Goal: Task Accomplishment & Management: Complete application form

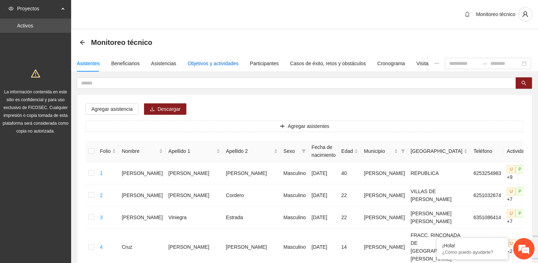
click at [190, 63] on div "Objetivos y actividades" at bounding box center [213, 63] width 51 height 8
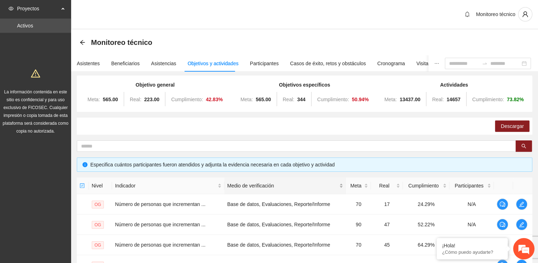
scroll to position [201, 0]
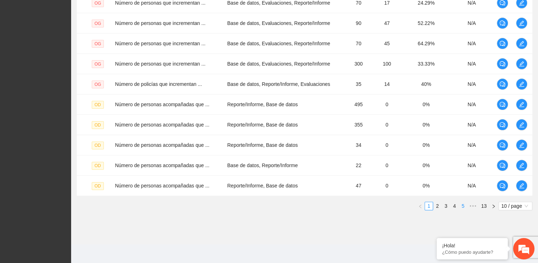
click at [264, 204] on link "5" at bounding box center [463, 206] width 8 height 8
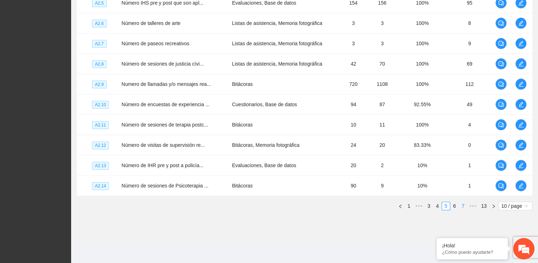
click at [264, 202] on link "7" at bounding box center [463, 206] width 8 height 8
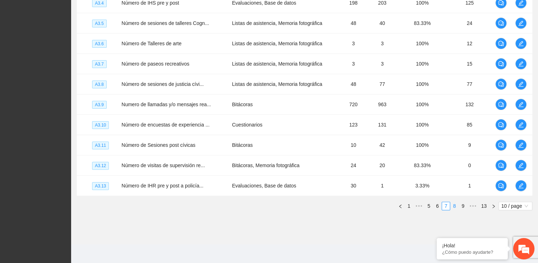
click at [264, 204] on link "8" at bounding box center [455, 206] width 8 height 8
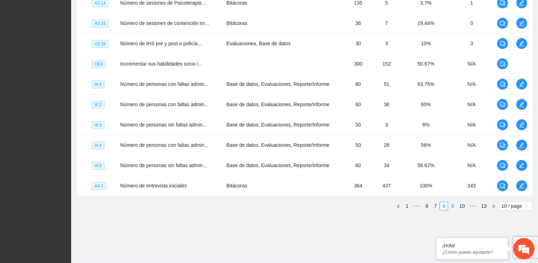
click at [264, 206] on link "9" at bounding box center [453, 206] width 8 height 8
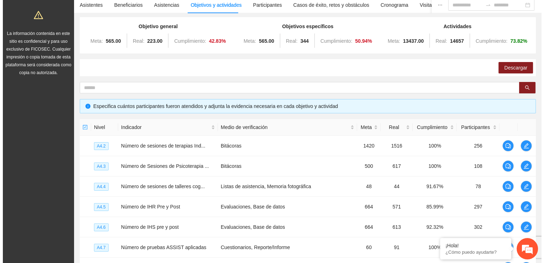
scroll to position [59, 0]
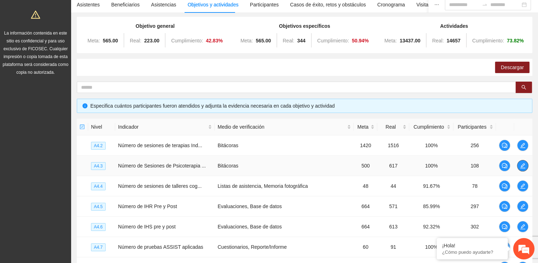
click at [264, 165] on icon "edit" at bounding box center [523, 166] width 6 height 6
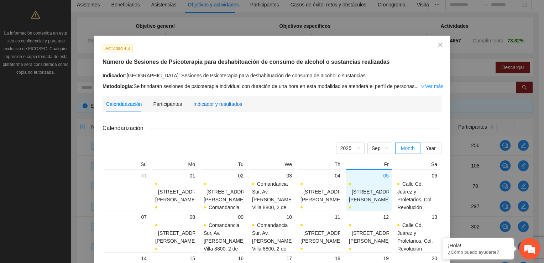
click at [214, 105] on div "Indicador y resultados" at bounding box center [217, 104] width 49 height 8
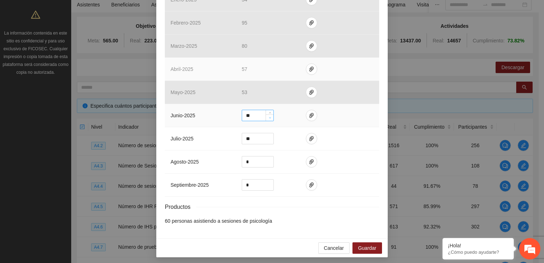
scroll to position [285, 0]
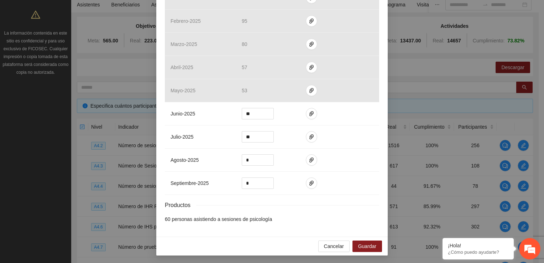
click at [264, 72] on div "Actividad 4.3 Número de Sesiones de Psicoterapia para deshabituación de consumo…" at bounding box center [272, 131] width 544 height 263
click at [264, 243] on button "Guardar" at bounding box center [367, 245] width 30 height 11
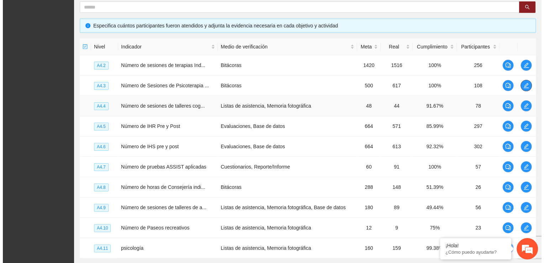
scroll to position [165, 0]
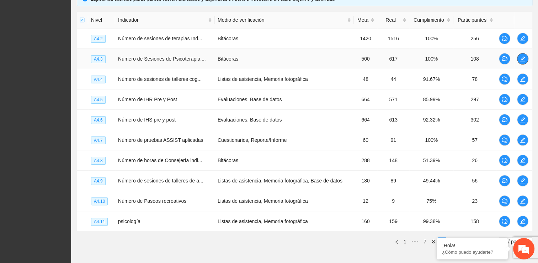
click at [264, 59] on span "edit" at bounding box center [523, 59] width 11 height 6
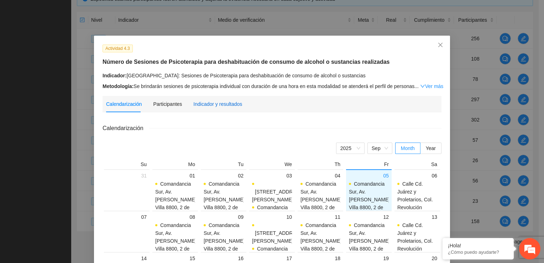
click at [221, 103] on div "Indicador y resultados" at bounding box center [217, 104] width 49 height 8
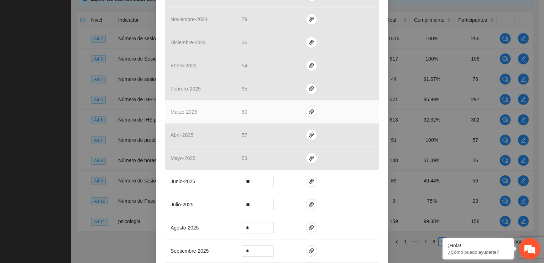
scroll to position [249, 0]
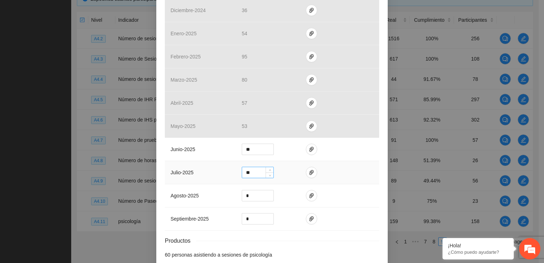
click at [257, 170] on input "**" at bounding box center [257, 172] width 31 height 11
type input "**"
click at [264, 171] on icon "paper-clip" at bounding box center [311, 172] width 6 height 6
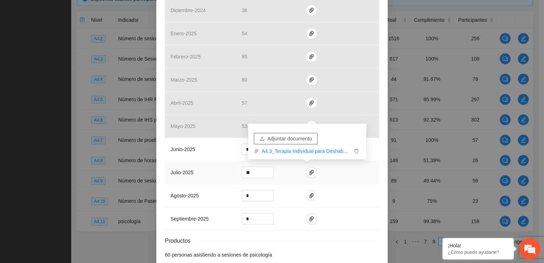
click at [264, 140] on span "Adjuntar documento" at bounding box center [289, 138] width 44 height 8
click at [264, 139] on span "Adjuntar documento" at bounding box center [289, 138] width 44 height 8
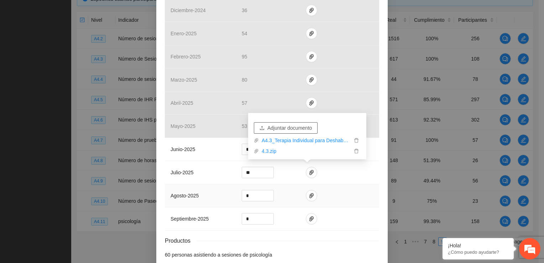
scroll to position [285, 0]
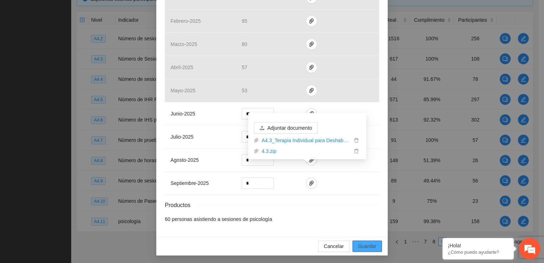
click at [264, 245] on span "Guardar" at bounding box center [367, 246] width 18 height 8
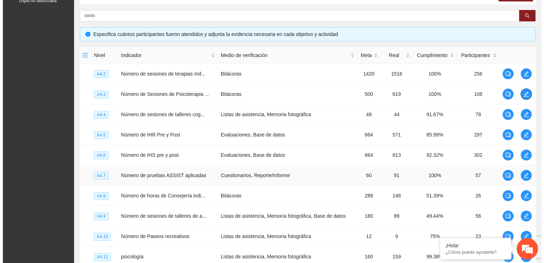
scroll to position [130, 0]
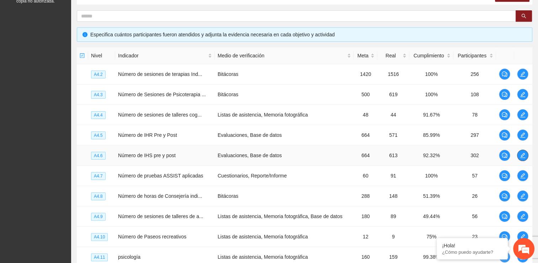
click at [264, 156] on icon "edit" at bounding box center [523, 155] width 6 height 6
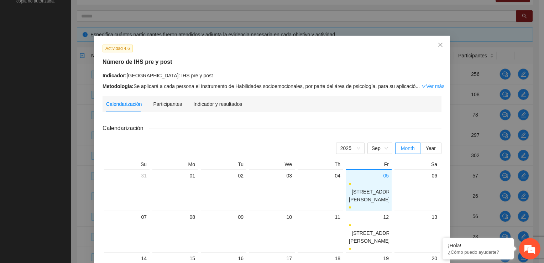
click at [197, 99] on div "Indicador y resultados" at bounding box center [217, 104] width 49 height 16
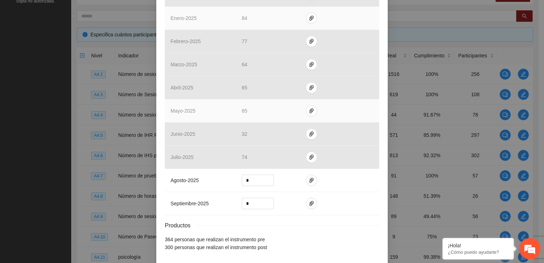
scroll to position [249, 0]
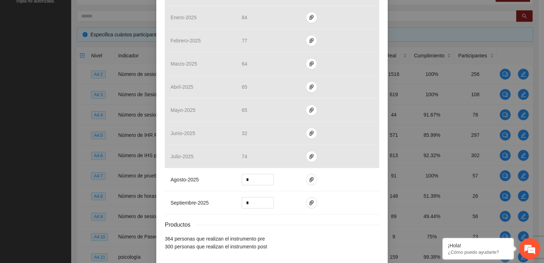
click at [264, 12] on div "Actividad 4.6 Número de IHS pre y post Indicador: [GEOGRAPHIC_DATA]: IHS pre y …" at bounding box center [272, 131] width 544 height 263
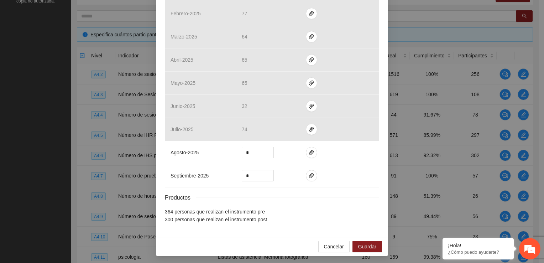
scroll to position [276, 0]
click at [264, 243] on span "Guardar" at bounding box center [367, 246] width 18 height 8
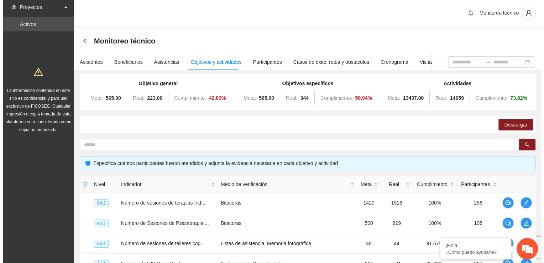
scroll to position [0, 0]
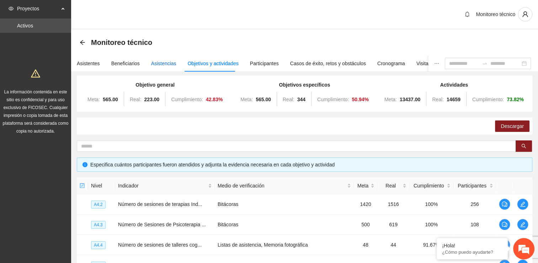
click at [161, 65] on div "Asistencias" at bounding box center [163, 63] width 25 height 8
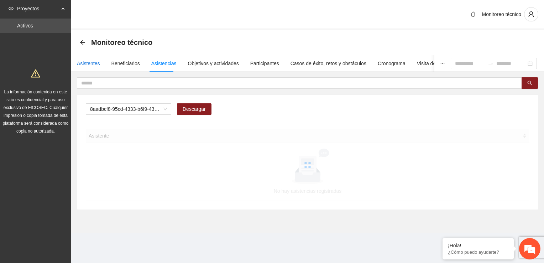
click at [83, 64] on div "Asistentes" at bounding box center [88, 63] width 23 height 8
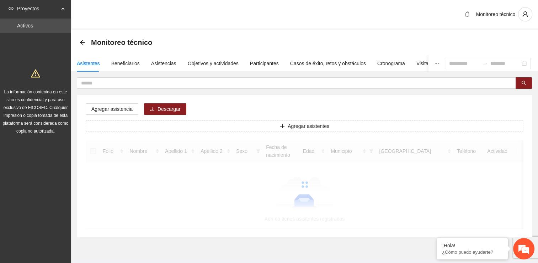
click at [84, 63] on div "Asistentes" at bounding box center [88, 63] width 23 height 8
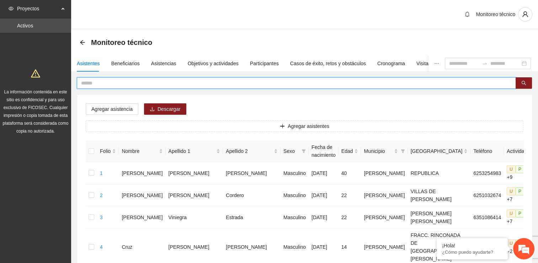
click at [140, 79] on input "text" at bounding box center [293, 83] width 425 height 8
type input "****"
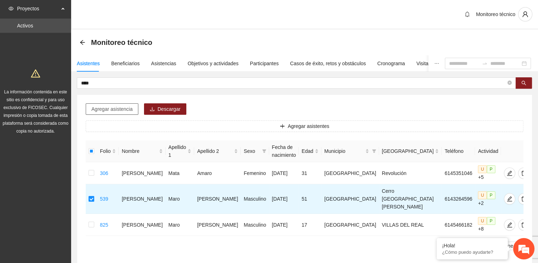
click at [122, 111] on span "Agregar asistencia" at bounding box center [111, 109] width 41 height 8
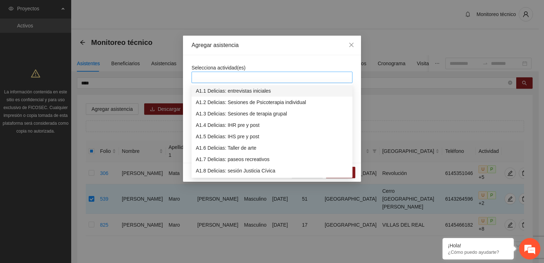
click at [252, 75] on div at bounding box center [271, 77] width 157 height 9
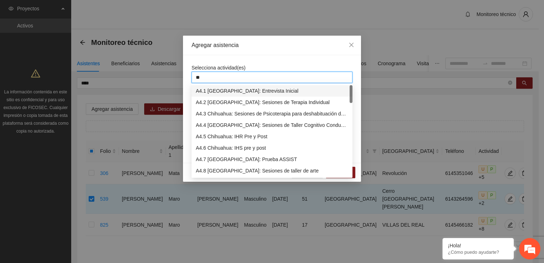
type input "***"
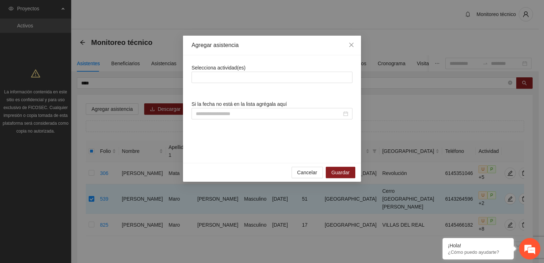
click at [264, 133] on div "Selecciona actividad(es) Si la fecha no está en la lista agrégala aquí" at bounding box center [271, 109] width 161 height 90
click at [246, 74] on div at bounding box center [271, 77] width 157 height 9
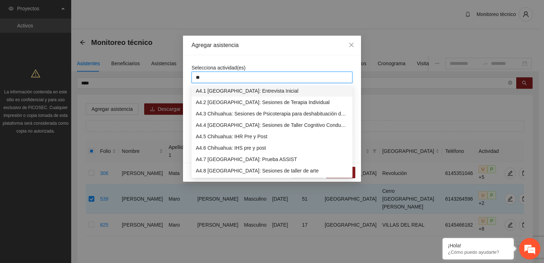
type input "***"
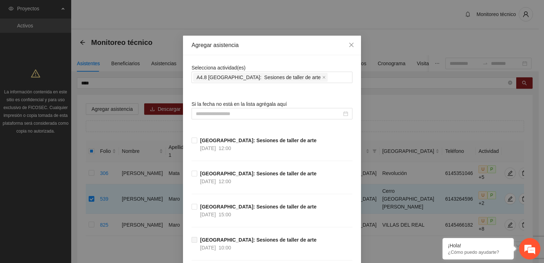
drag, startPoint x: 287, startPoint y: 67, endPoint x: 283, endPoint y: 67, distance: 4.0
click at [264, 67] on div "Selecciona actividad(es) A4.8 [GEOGRAPHIC_DATA]: Sesiones de taller de arte" at bounding box center [271, 73] width 161 height 19
click at [246, 114] on input at bounding box center [269, 114] width 146 height 8
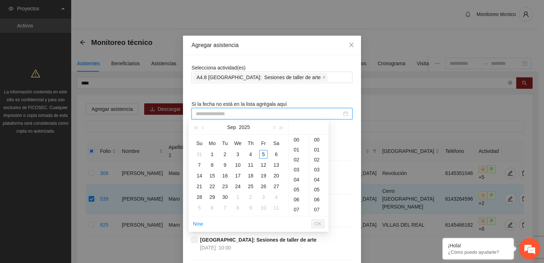
type input "**********"
click at [203, 127] on span "button" at bounding box center [204, 128] width 4 height 4
click at [212, 154] on div "2" at bounding box center [212, 154] width 9 height 9
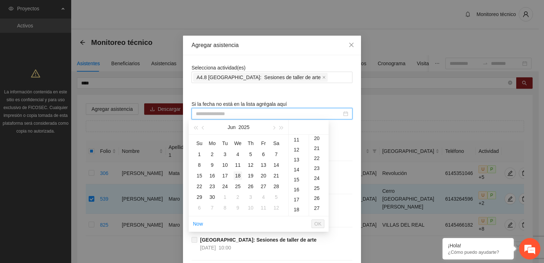
scroll to position [219, 0]
click at [264, 178] on div "16" at bounding box center [299, 179] width 20 height 10
click at [264, 137] on div "00" at bounding box center [319, 139] width 20 height 10
type input "**********"
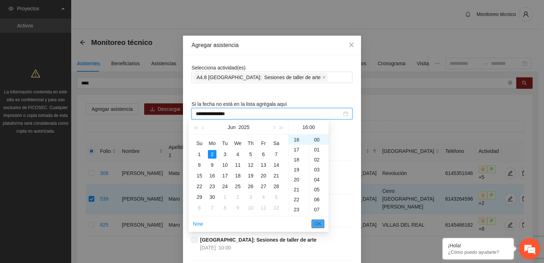
click at [264, 223] on span "OK" at bounding box center [317, 224] width 7 height 8
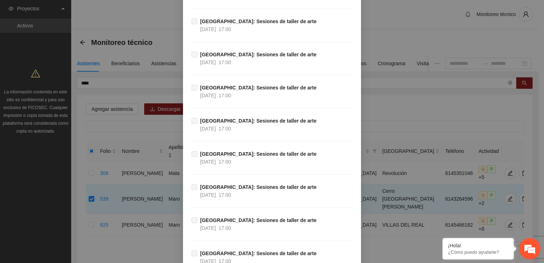
scroll to position [1346, 0]
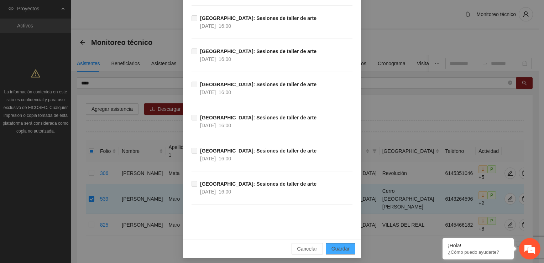
click at [264, 244] on span "Guardar" at bounding box center [340, 248] width 18 height 8
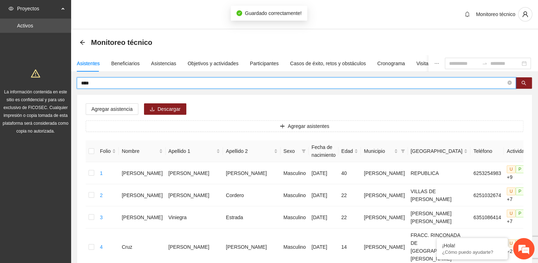
drag, startPoint x: 137, startPoint y: 81, endPoint x: 76, endPoint y: 83, distance: 60.9
click at [209, 81] on input "text" at bounding box center [293, 83] width 425 height 8
type input "*"
click at [114, 80] on input "text" at bounding box center [293, 83] width 425 height 8
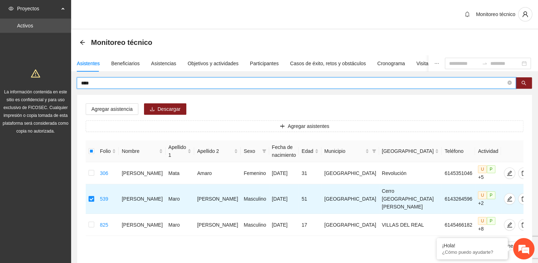
drag, startPoint x: 107, startPoint y: 85, endPoint x: 58, endPoint y: 81, distance: 49.2
click at [58, 81] on section "Proyectos Activos La información contenida en este sitio es confidencial y para…" at bounding box center [269, 153] width 538 height 307
type input "*******"
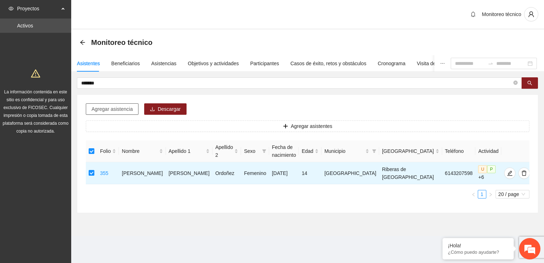
click at [118, 110] on span "Agregar asistencia" at bounding box center [111, 109] width 41 height 8
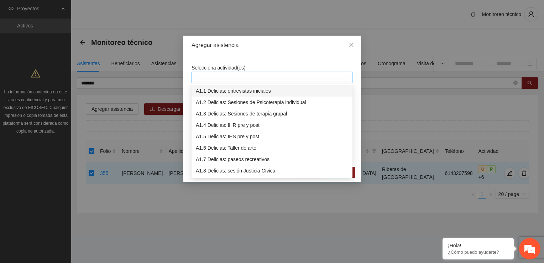
click at [223, 72] on div at bounding box center [271, 77] width 161 height 11
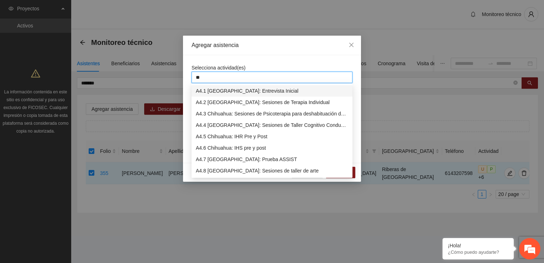
type input "***"
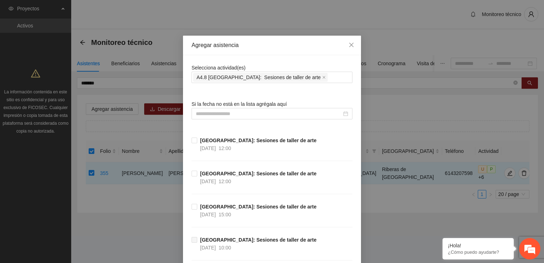
click at [219, 114] on input at bounding box center [269, 114] width 146 height 8
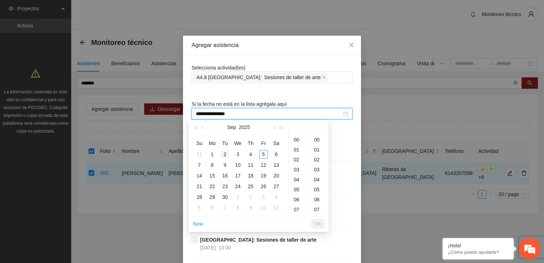
type input "**********"
click at [202, 129] on button "button" at bounding box center [203, 127] width 8 height 14
click at [226, 152] on div "3" at bounding box center [225, 154] width 9 height 9
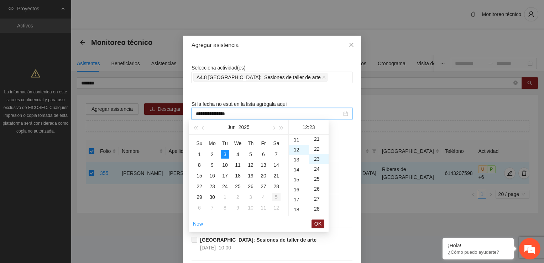
scroll to position [229, 0]
click at [264, 181] on div "16" at bounding box center [299, 179] width 20 height 10
type input "**********"
click at [264, 222] on span "OK" at bounding box center [317, 224] width 7 height 8
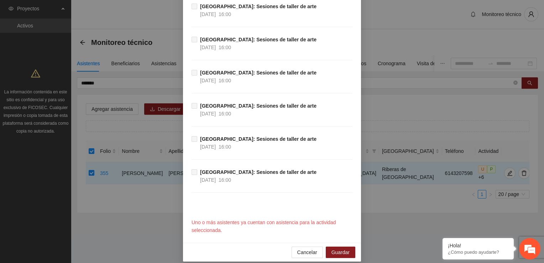
scroll to position [1362, 0]
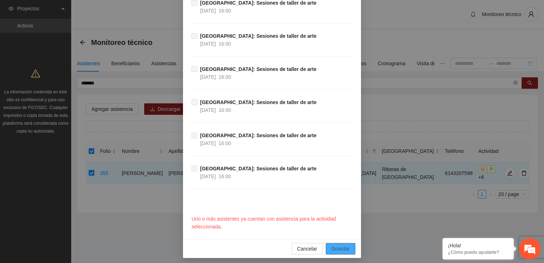
click at [264, 246] on span "Guardar" at bounding box center [340, 248] width 18 height 8
click at [264, 246] on span "Cancelar" at bounding box center [307, 248] width 20 height 8
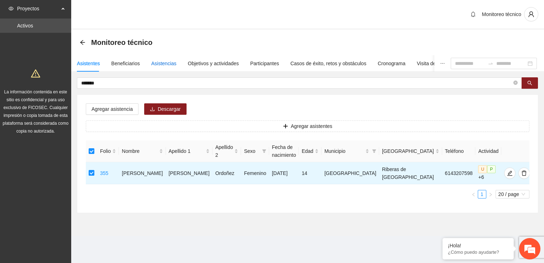
click at [168, 61] on div "Asistencias" at bounding box center [163, 63] width 25 height 8
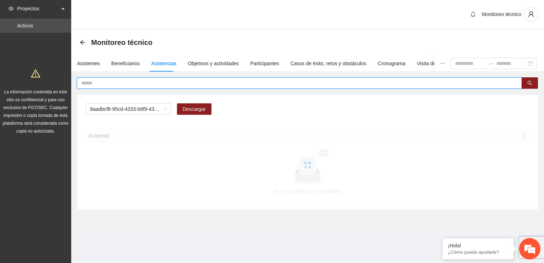
click at [142, 83] on input "text" at bounding box center [296, 83] width 431 height 8
click at [142, 111] on span "8aadbcf8-95cd-4333-b6f9-4314c3142350" at bounding box center [128, 109] width 77 height 11
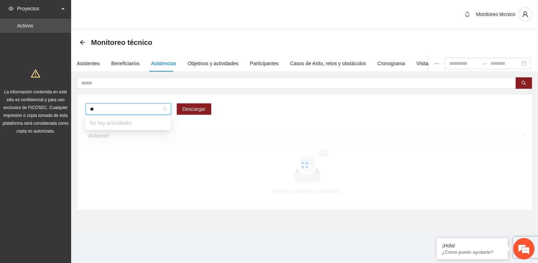
type input "***"
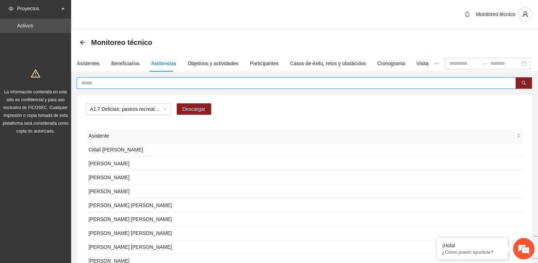
click at [124, 85] on input "text" at bounding box center [293, 83] width 425 height 8
click at [121, 102] on div "A1.7 Delicias: paseos recreativos Descargar Asistente [PERSON_NAME] [PERSON_NAM…" at bounding box center [304, 209] width 455 height 229
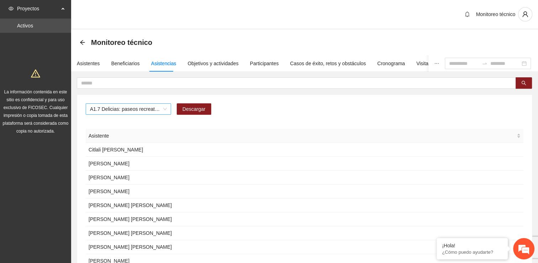
click at [121, 108] on span "A1.7 Delicias: paseos recreativos" at bounding box center [128, 109] width 77 height 11
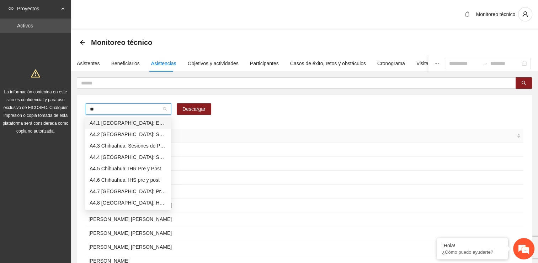
type input "***"
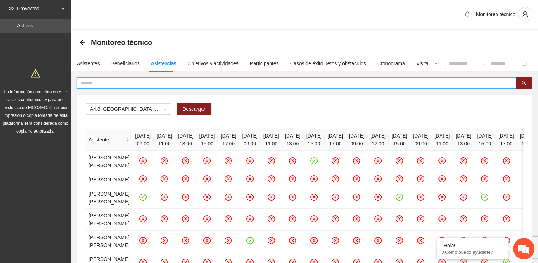
click at [110, 82] on input "text" at bounding box center [293, 83] width 425 height 8
type input "*"
type input "****"
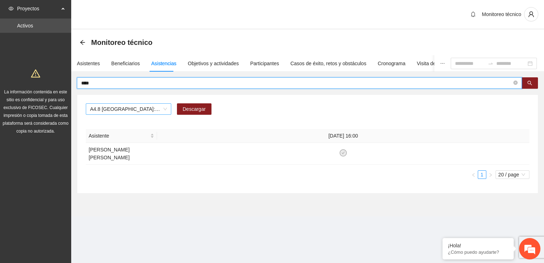
click at [165, 106] on span "A4.8 [GEOGRAPHIC_DATA]: Horas de Consejería en adicciones individual" at bounding box center [128, 109] width 77 height 11
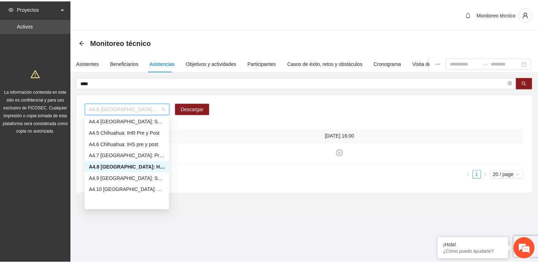
scroll to position [524, 0]
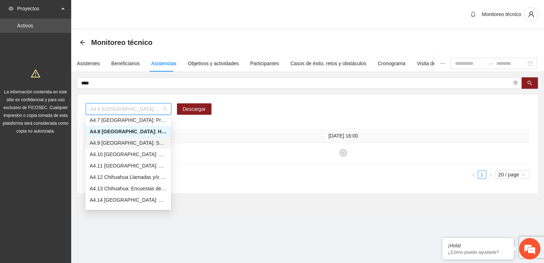
click at [125, 141] on div "A4.9 [GEOGRAPHIC_DATA]: Sesiones de taller de arte" at bounding box center [128, 143] width 77 height 8
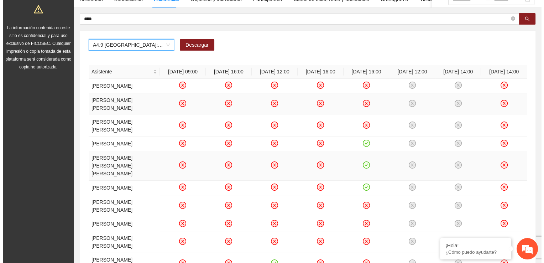
scroll to position [0, 0]
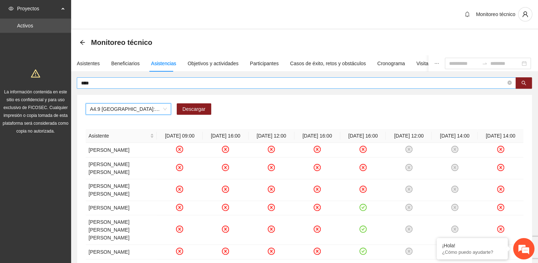
click at [104, 81] on input "****" at bounding box center [293, 83] width 425 height 8
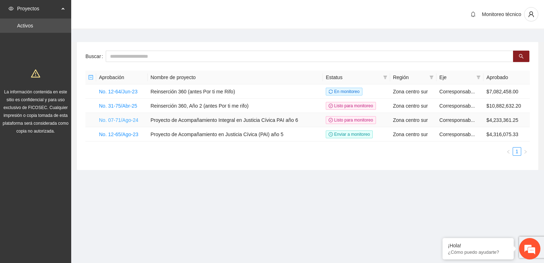
click at [107, 120] on link "No. 07-71/Ago-24" at bounding box center [118, 120] width 39 height 6
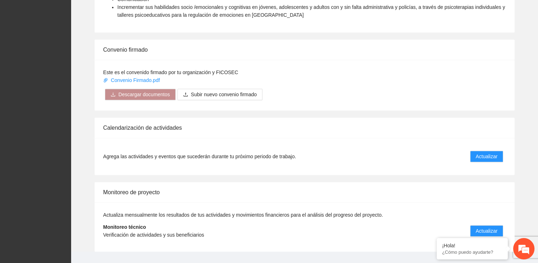
scroll to position [581, 0]
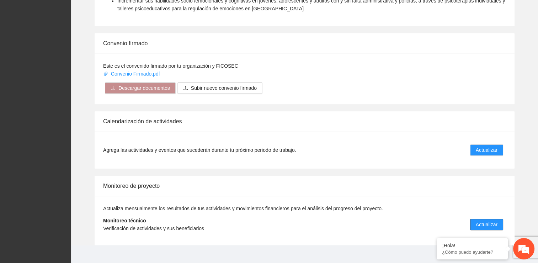
click at [486, 220] on span "Actualizar" at bounding box center [487, 224] width 22 height 8
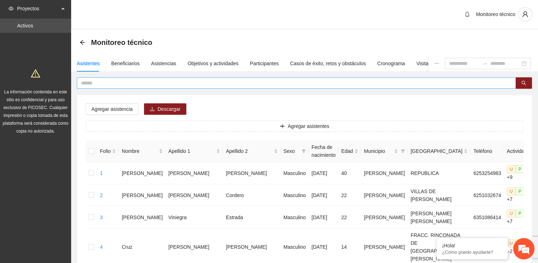
click at [162, 82] on input "text" at bounding box center [293, 83] width 425 height 8
click at [127, 85] on input "text" at bounding box center [293, 83] width 425 height 8
click at [168, 63] on div "Asistencias" at bounding box center [163, 63] width 25 height 8
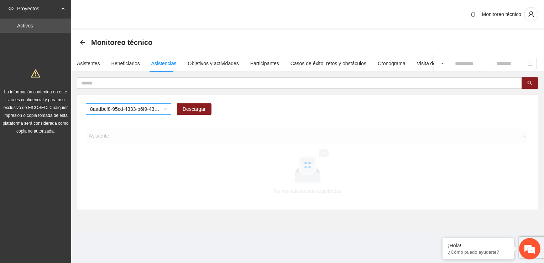
click at [126, 107] on span "8aadbcf8-95cd-4333-b6f9-4314c3142350" at bounding box center [128, 109] width 77 height 11
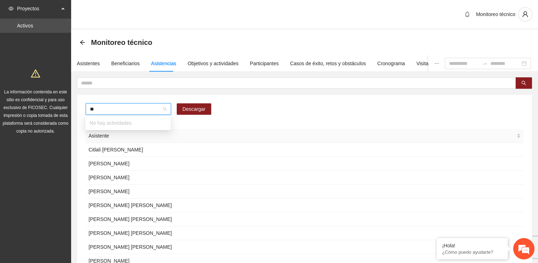
type input "***"
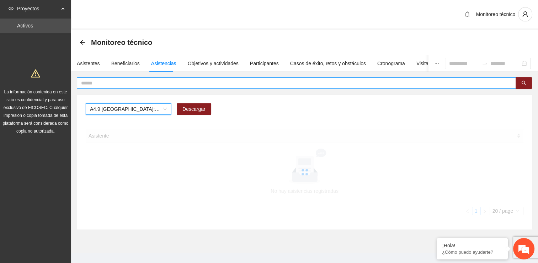
click at [120, 80] on input "text" at bounding box center [293, 83] width 425 height 8
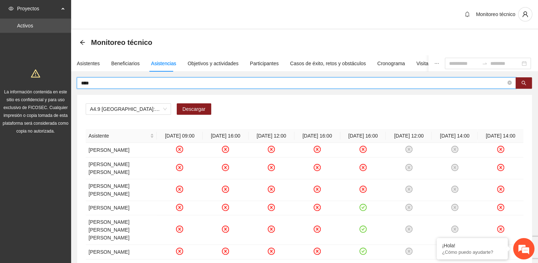
type input "****"
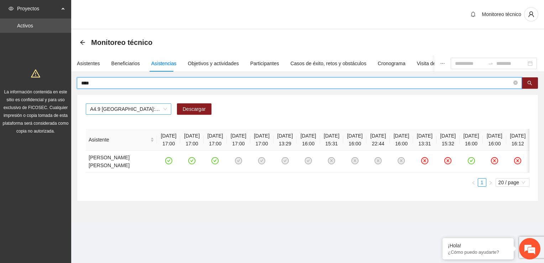
click at [140, 113] on span "A4.9 [GEOGRAPHIC_DATA]: Sesiones de taller de arte" at bounding box center [128, 109] width 77 height 11
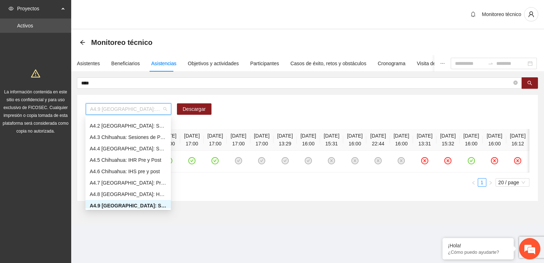
click at [148, 204] on div "A4.9 [GEOGRAPHIC_DATA]: Sesiones de taller de arte" at bounding box center [128, 205] width 77 height 8
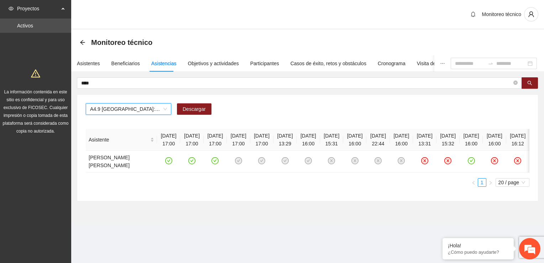
click at [160, 109] on span "A4.9 [GEOGRAPHIC_DATA]: Sesiones de taller de arte" at bounding box center [128, 109] width 77 height 11
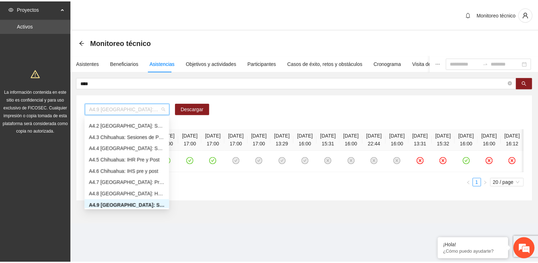
scroll to position [464, 0]
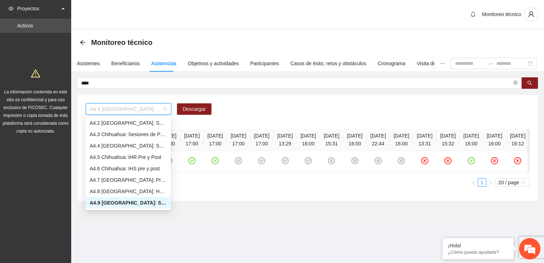
click at [157, 202] on div "A4.9 [GEOGRAPHIC_DATA]: Sesiones de taller de arte" at bounding box center [128, 203] width 77 height 8
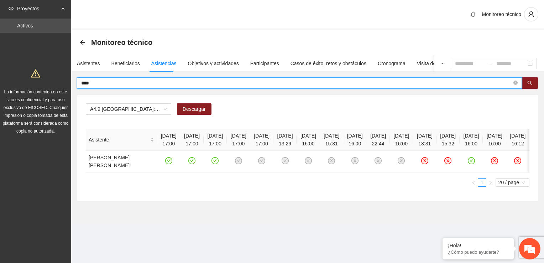
drag, startPoint x: 112, startPoint y: 80, endPoint x: 60, endPoint y: 80, distance: 51.9
click at [60, 80] on section "Proyectos Activos La información contenida en este sitio es confidencial y para…" at bounding box center [272, 131] width 544 height 263
click at [114, 79] on input "****" at bounding box center [296, 83] width 431 height 8
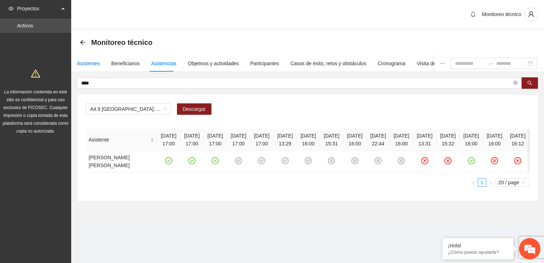
click at [90, 62] on div "Asistentes" at bounding box center [88, 63] width 23 height 8
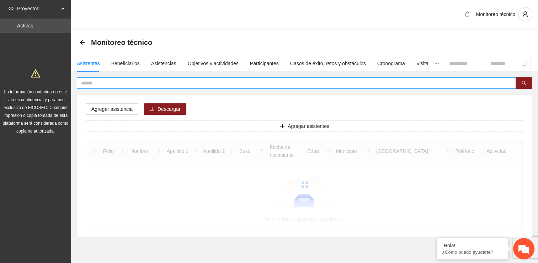
click at [102, 83] on input "text" at bounding box center [293, 83] width 425 height 8
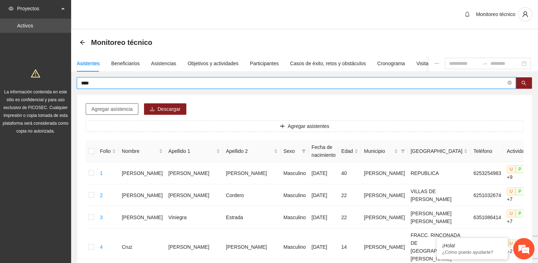
click at [118, 111] on span "Agregar asistencia" at bounding box center [111, 109] width 41 height 8
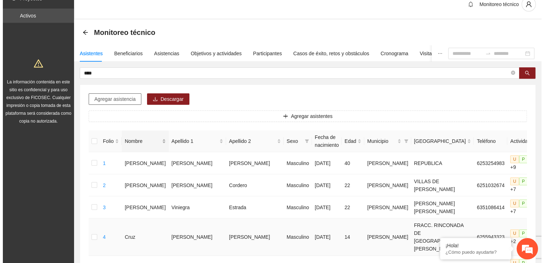
scroll to position [0, 0]
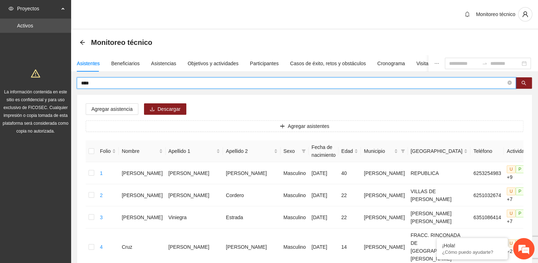
drag, startPoint x: 60, startPoint y: 86, endPoint x: 50, endPoint y: 85, distance: 9.6
type input "****"
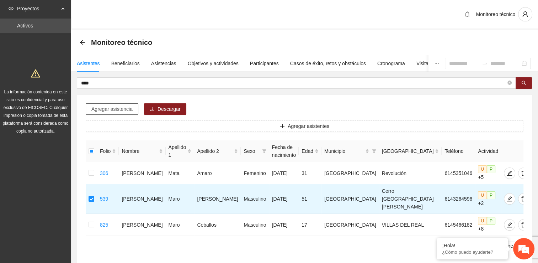
click at [109, 107] on span "Agregar asistencia" at bounding box center [111, 109] width 41 height 8
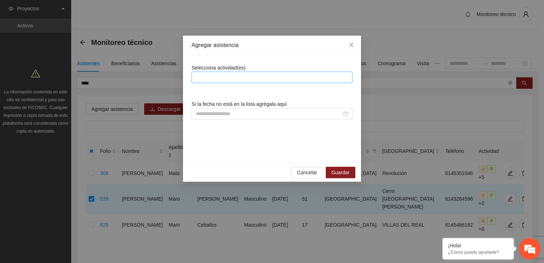
click at [248, 75] on div at bounding box center [271, 77] width 157 height 9
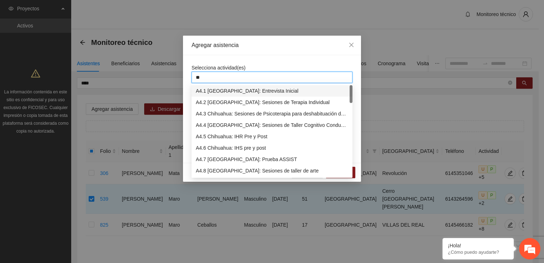
type input "***"
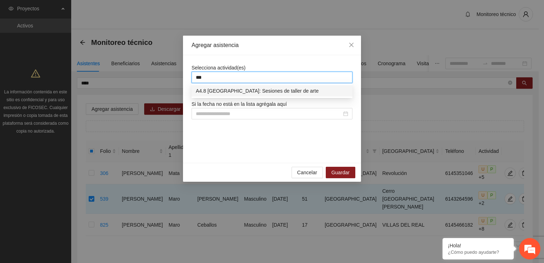
click at [248, 92] on div "A4.8 [GEOGRAPHIC_DATA]: Sesiones de taller de arte" at bounding box center [272, 91] width 152 height 8
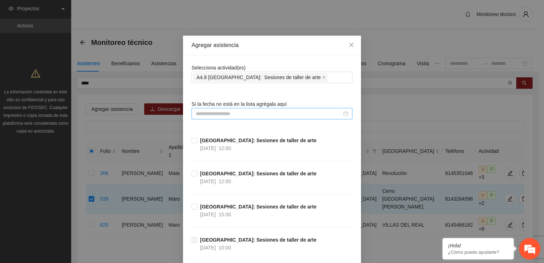
click at [258, 113] on input at bounding box center [269, 114] width 146 height 8
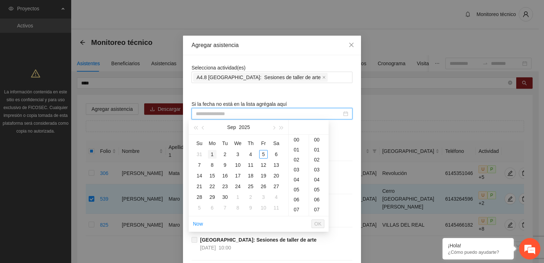
click at [215, 153] on div "1" at bounding box center [212, 154] width 9 height 9
click at [202, 128] on button "button" at bounding box center [203, 127] width 8 height 14
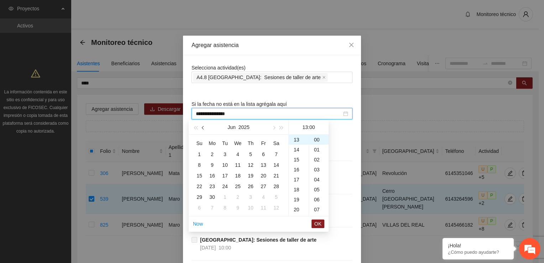
click at [202, 128] on button "button" at bounding box center [203, 127] width 8 height 14
click at [273, 128] on span "button" at bounding box center [273, 128] width 4 height 4
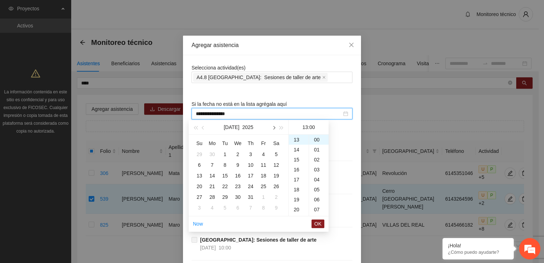
click at [273, 128] on span "button" at bounding box center [273, 128] width 4 height 4
click at [211, 153] on div "1" at bounding box center [212, 154] width 9 height 9
click at [203, 130] on button "button" at bounding box center [203, 127] width 8 height 14
click at [204, 130] on button "button" at bounding box center [203, 127] width 8 height 14
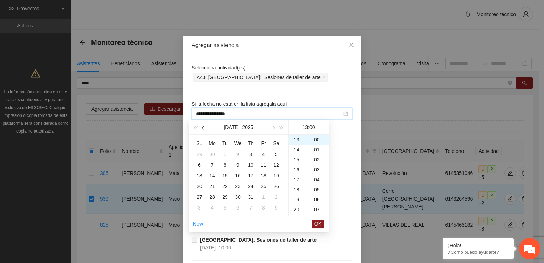
click at [204, 130] on button "button" at bounding box center [203, 127] width 8 height 14
click at [275, 128] on button "button" at bounding box center [273, 127] width 8 height 14
click at [199, 153] on div "1" at bounding box center [199, 154] width 9 height 9
click at [297, 167] on div "16" at bounding box center [299, 169] width 20 height 10
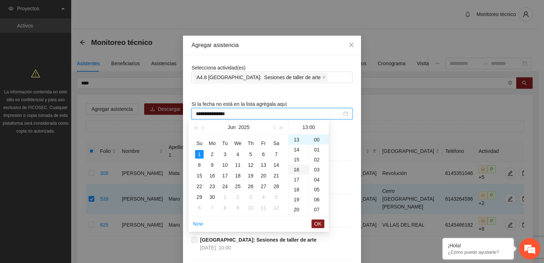
type input "**********"
click at [315, 223] on span "OK" at bounding box center [317, 224] width 7 height 8
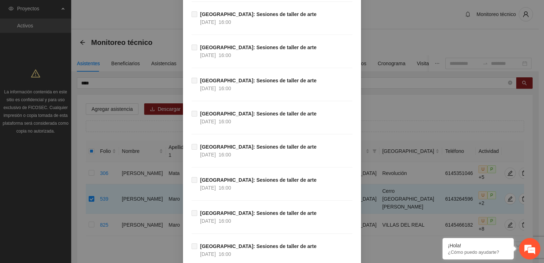
scroll to position [1346, 0]
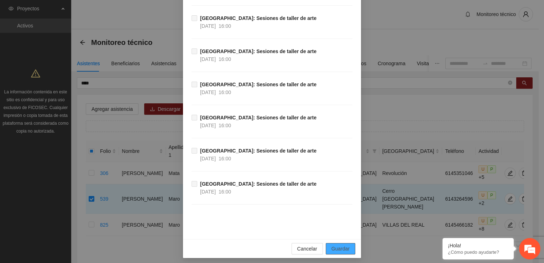
click at [346, 244] on span "Guardar" at bounding box center [340, 248] width 18 height 8
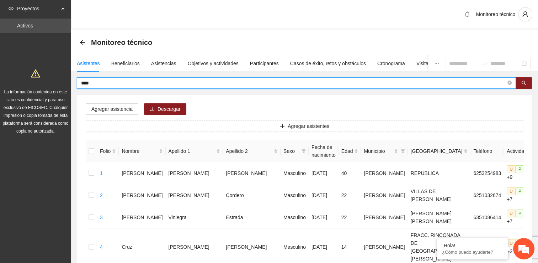
click at [111, 83] on input "****" at bounding box center [293, 83] width 425 height 8
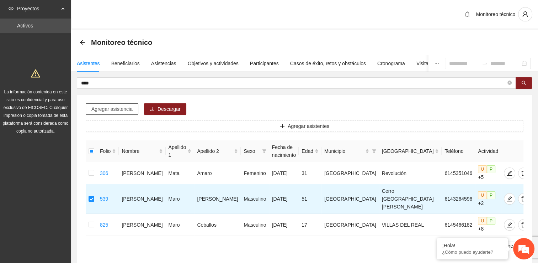
click at [116, 107] on span "Agregar asistencia" at bounding box center [111, 109] width 41 height 8
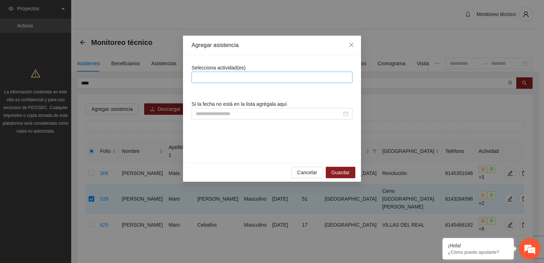
click at [216, 77] on div at bounding box center [271, 77] width 157 height 9
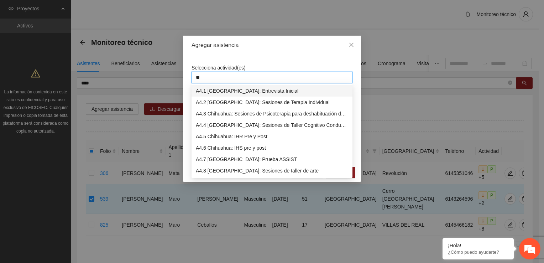
type input "***"
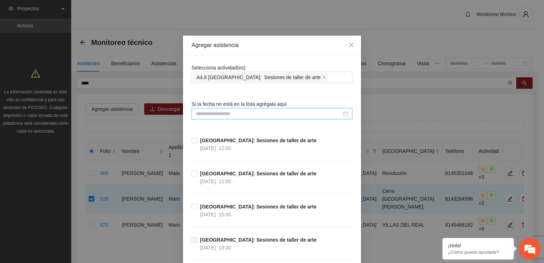
click at [215, 117] on div at bounding box center [271, 113] width 161 height 11
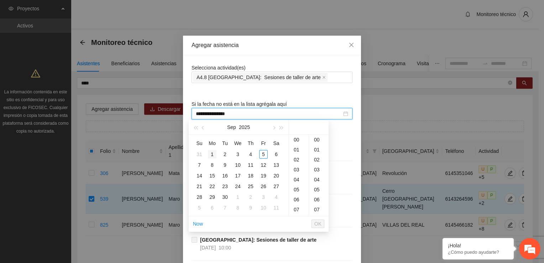
type input "**********"
click at [201, 130] on button "button" at bounding box center [203, 127] width 8 height 14
click at [202, 127] on span "button" at bounding box center [204, 128] width 4 height 4
type input "**********"
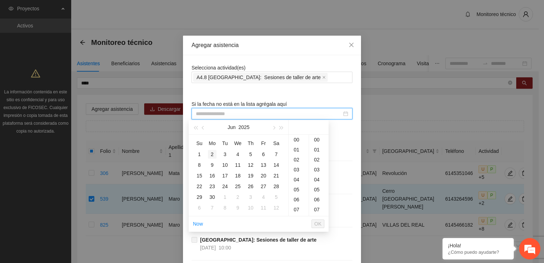
click at [213, 152] on div "2" at bounding box center [212, 154] width 9 height 9
click at [296, 171] on div "16" at bounding box center [299, 169] width 20 height 10
type input "**********"
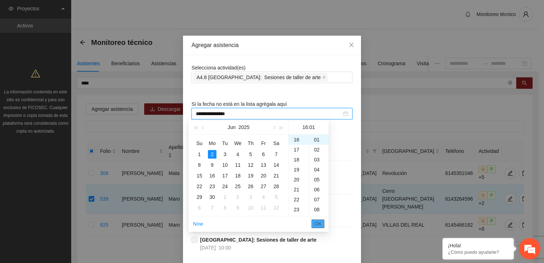
click at [319, 222] on span "OK" at bounding box center [317, 224] width 7 height 8
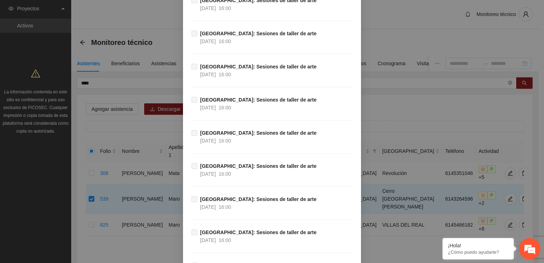
scroll to position [1362, 0]
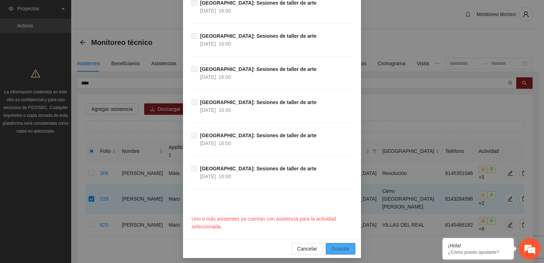
click at [334, 245] on span "Guardar" at bounding box center [340, 248] width 18 height 8
click at [304, 244] on span "Cancelar" at bounding box center [307, 248] width 20 height 8
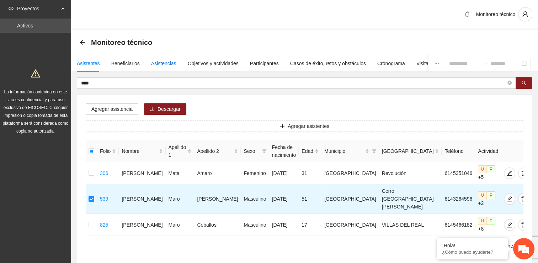
click at [168, 64] on div "Asistencias" at bounding box center [163, 63] width 25 height 8
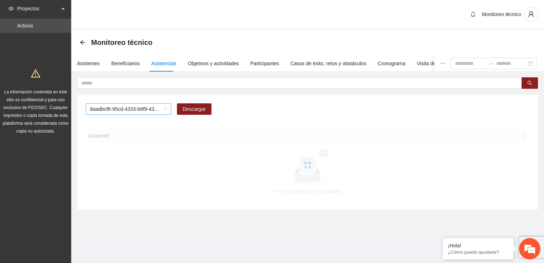
click at [123, 111] on span "8aadbcf8-95cd-4333-b6f9-4314c3142350" at bounding box center [128, 109] width 77 height 11
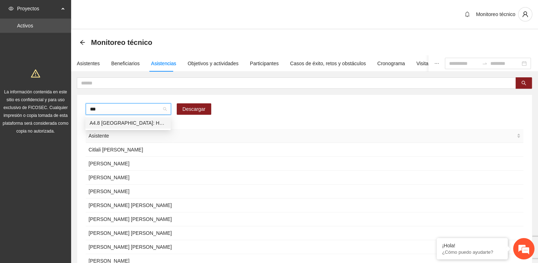
drag, startPoint x: 125, startPoint y: 110, endPoint x: 123, endPoint y: 105, distance: 5.9
click at [125, 110] on input "***" at bounding box center [126, 109] width 72 height 11
type input "***"
click at [109, 82] on input "text" at bounding box center [293, 83] width 425 height 8
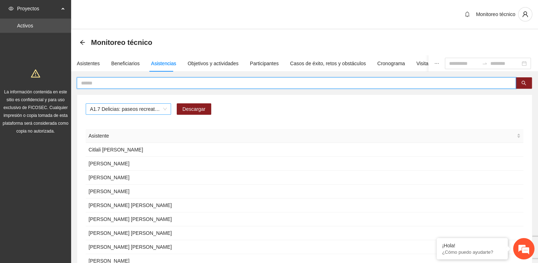
click at [117, 107] on span "A1.7 Delicias: paseos recreativos" at bounding box center [128, 109] width 77 height 11
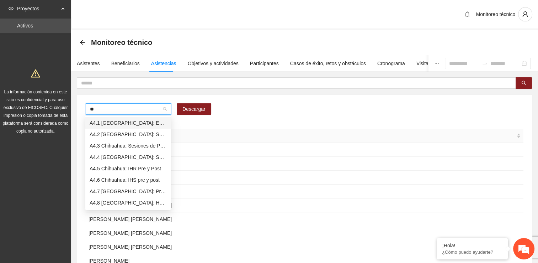
type input "***"
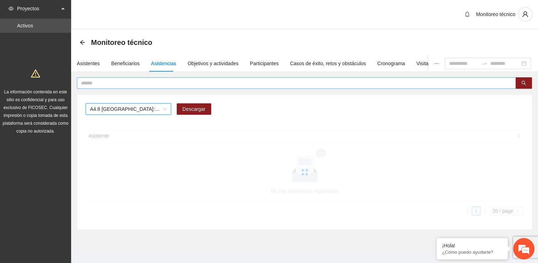
click at [125, 83] on input "text" at bounding box center [293, 83] width 425 height 8
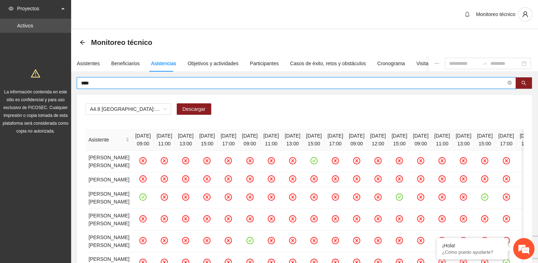
type input "****"
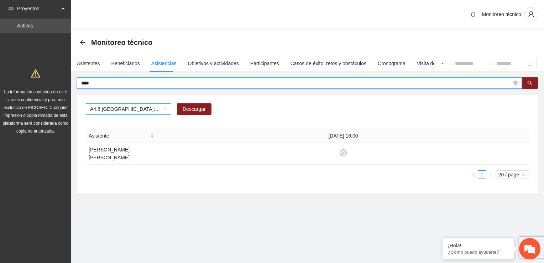
click at [165, 111] on span "A4.8 [GEOGRAPHIC_DATA]: Horas de Consejería en adicciones individual" at bounding box center [128, 109] width 77 height 11
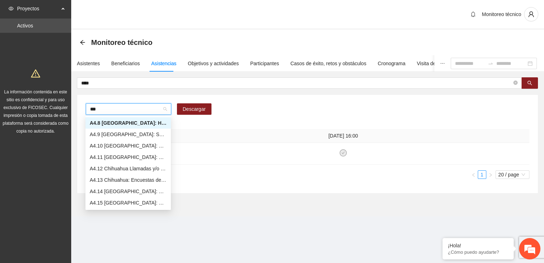
scroll to position [0, 0]
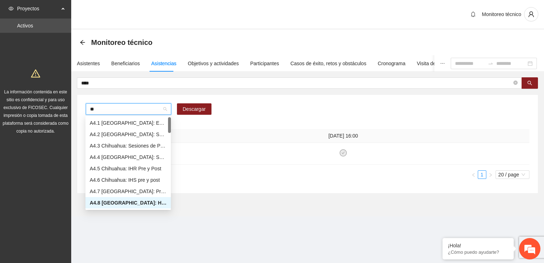
type input "***"
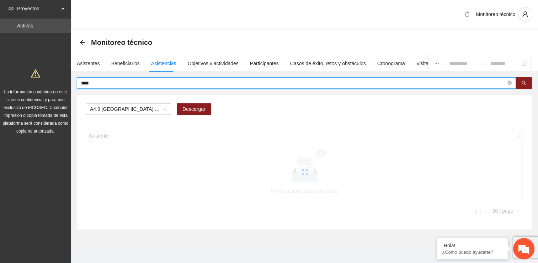
click at [109, 82] on input "****" at bounding box center [293, 83] width 425 height 8
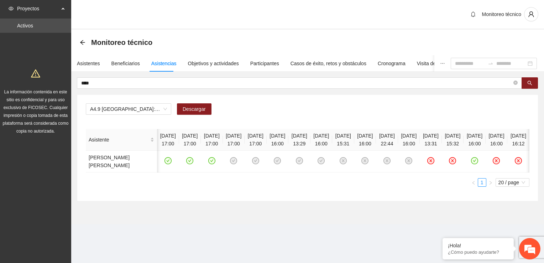
scroll to position [0, 131]
click at [93, 62] on div "Asistentes" at bounding box center [88, 63] width 23 height 8
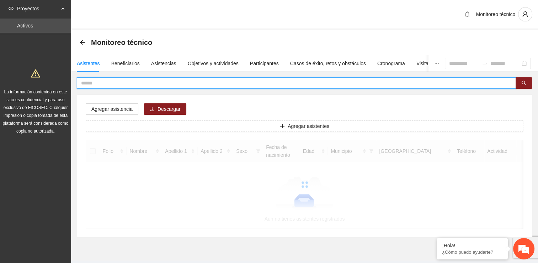
click at [97, 82] on input "text" at bounding box center [293, 83] width 425 height 8
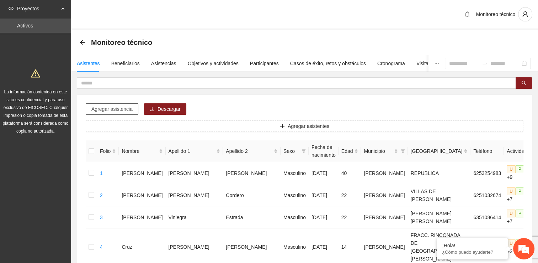
click at [109, 109] on span "Agregar asistencia" at bounding box center [111, 109] width 41 height 8
click at [105, 83] on input "text" at bounding box center [293, 83] width 425 height 8
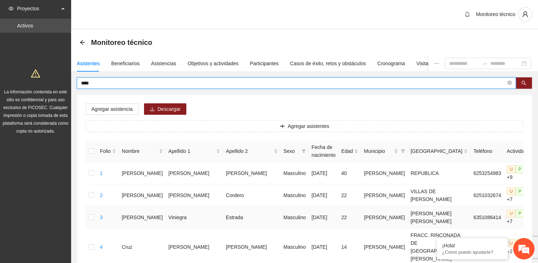
type input "****"
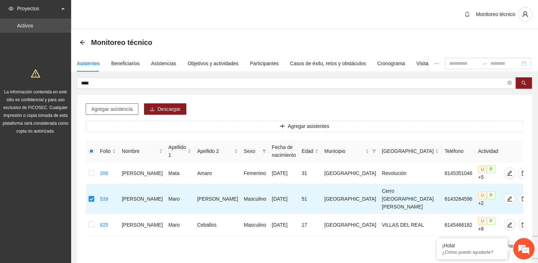
click at [107, 110] on span "Agregar asistencia" at bounding box center [111, 109] width 41 height 8
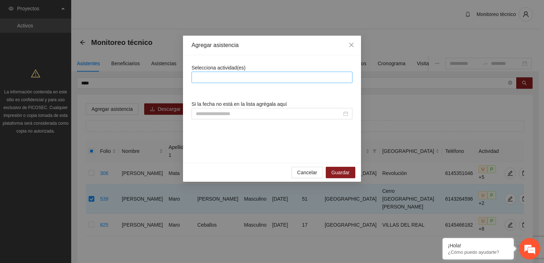
click at [208, 77] on div at bounding box center [271, 77] width 157 height 9
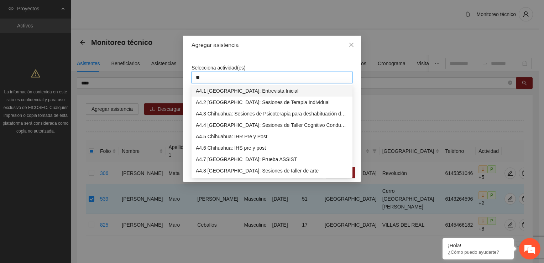
type input "***"
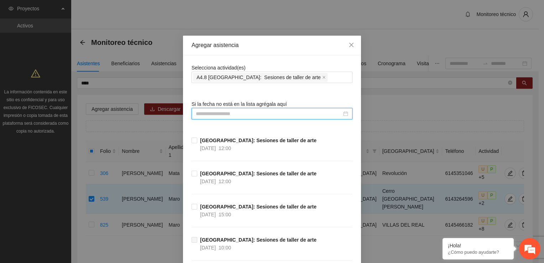
click at [238, 112] on input at bounding box center [269, 114] width 146 height 8
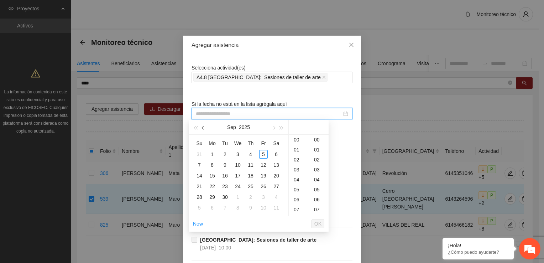
click at [204, 130] on button "button" at bounding box center [203, 127] width 8 height 14
click at [215, 154] on div "2" at bounding box center [212, 154] width 9 height 9
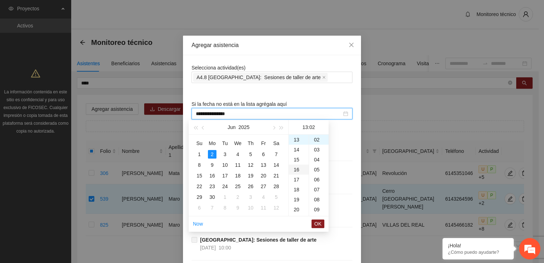
click at [294, 168] on div "16" at bounding box center [299, 169] width 20 height 10
click at [295, 180] on div "20" at bounding box center [299, 179] width 20 height 10
click at [295, 141] on div "16" at bounding box center [299, 142] width 20 height 10
type input "**********"
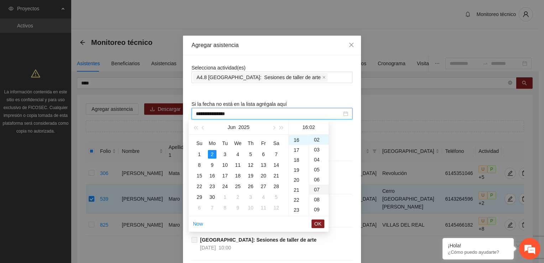
scroll to position [159, 0]
click at [320, 220] on span "OK" at bounding box center [317, 224] width 7 height 8
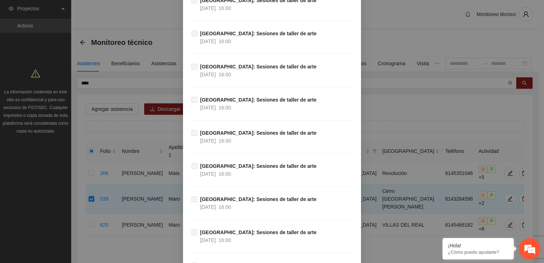
scroll to position [1362, 0]
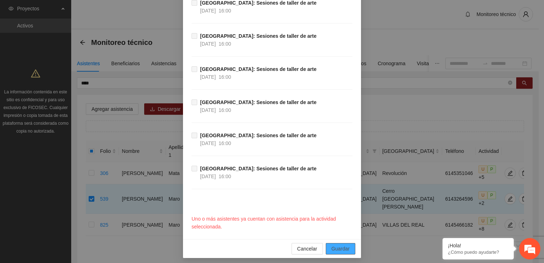
click at [337, 250] on button "Guardar" at bounding box center [341, 248] width 30 height 11
click at [120, 80] on div "**********" at bounding box center [272, 131] width 544 height 263
click at [308, 246] on span "Cancelar" at bounding box center [307, 248] width 20 height 8
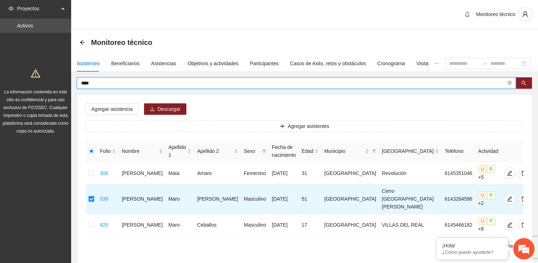
drag, startPoint x: 110, startPoint y: 83, endPoint x: 31, endPoint y: 88, distance: 78.4
click at [31, 88] on section "Proyectos Activos La información contenida en este sitio es confidencial y para…" at bounding box center [269, 153] width 538 height 307
click at [118, 106] on span "Agregar asistencia" at bounding box center [111, 109] width 41 height 8
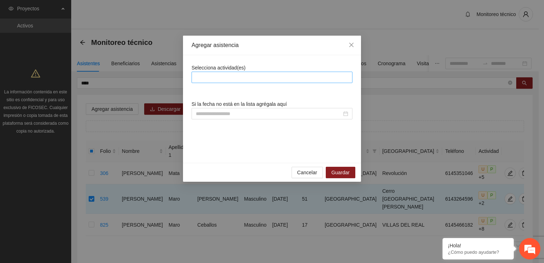
click at [216, 80] on div at bounding box center [271, 77] width 157 height 9
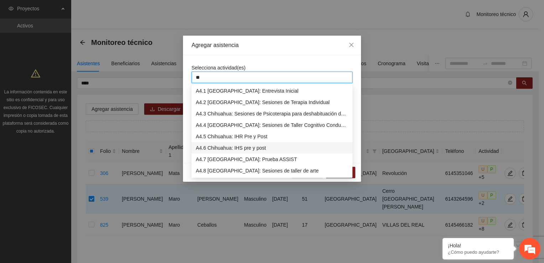
type input "**"
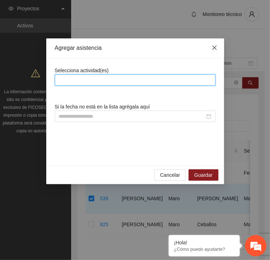
click at [217, 46] on span "Close" at bounding box center [214, 47] width 19 height 19
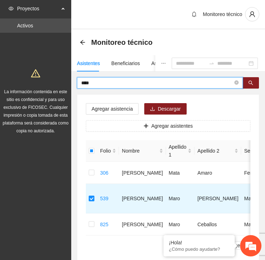
drag, startPoint x: 103, startPoint y: 81, endPoint x: 48, endPoint y: 79, distance: 55.2
click at [48, 79] on section "Proyectos Activos La información contenida en este sitio es confidencial y para…" at bounding box center [132, 153] width 265 height 307
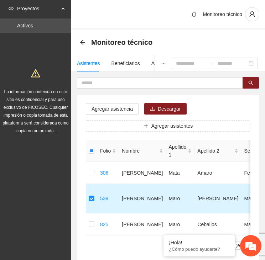
click at [91, 195] on label at bounding box center [92, 199] width 6 height 8
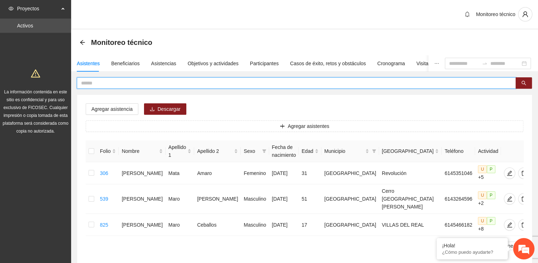
click at [105, 82] on input "text" at bounding box center [293, 83] width 425 height 8
type input "****"
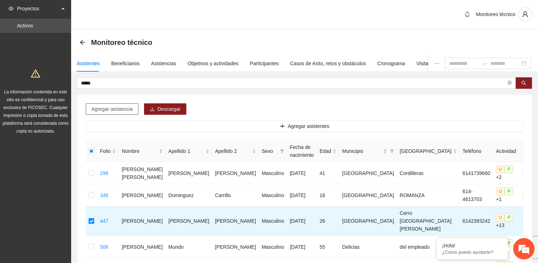
click at [118, 107] on span "Agregar asistencia" at bounding box center [111, 109] width 41 height 8
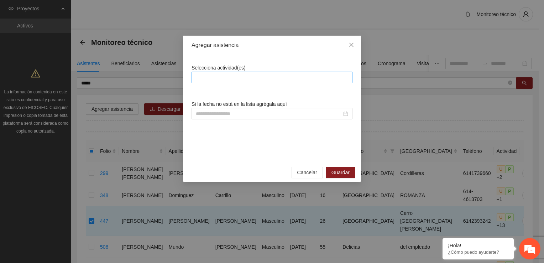
click at [210, 79] on div at bounding box center [271, 77] width 157 height 9
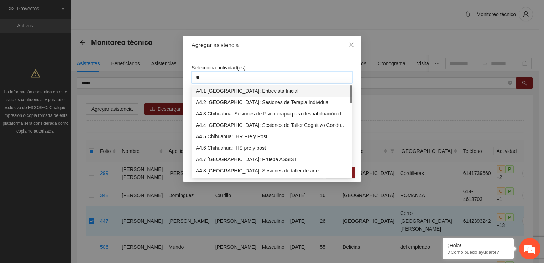
type input "***"
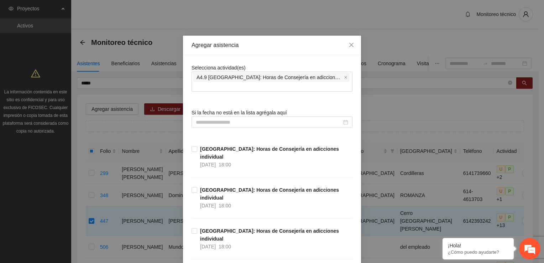
click at [221, 118] on input at bounding box center [269, 122] width 146 height 8
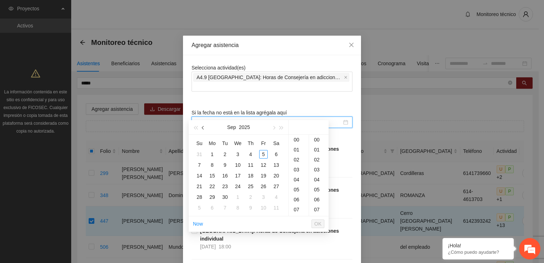
click at [204, 128] on span "button" at bounding box center [204, 128] width 4 height 4
click at [204, 127] on span "button" at bounding box center [204, 128] width 4 height 4
click at [202, 127] on span "button" at bounding box center [204, 128] width 4 height 4
type input "**********"
click at [212, 154] on div "2" at bounding box center [212, 154] width 9 height 9
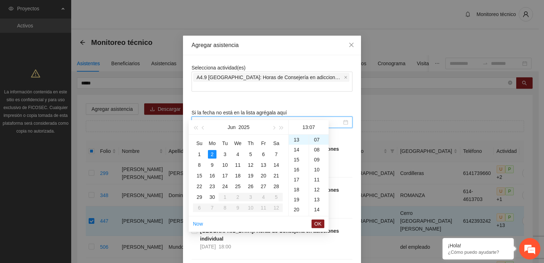
scroll to position [70, 0]
click at [300, 159] on div "15" at bounding box center [299, 159] width 20 height 10
click at [297, 159] on div "17" at bounding box center [299, 159] width 20 height 10
type input "**********"
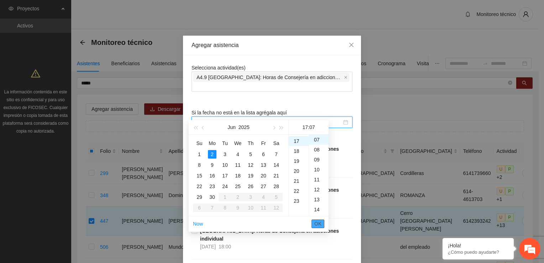
scroll to position [169, 0]
click at [319, 224] on span "OK" at bounding box center [317, 224] width 7 height 8
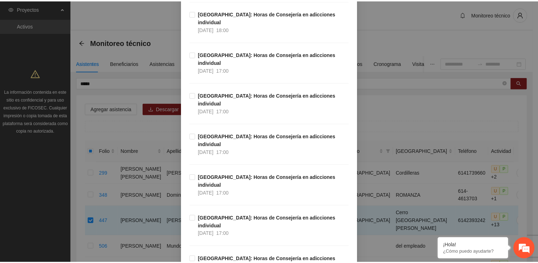
scroll to position [488, 0]
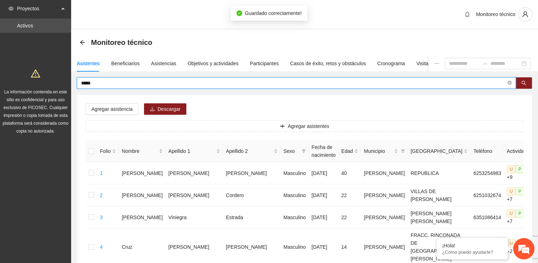
drag, startPoint x: 84, startPoint y: 81, endPoint x: 36, endPoint y: 83, distance: 48.4
click at [124, 79] on input "text" at bounding box center [293, 83] width 425 height 8
type input "*****"
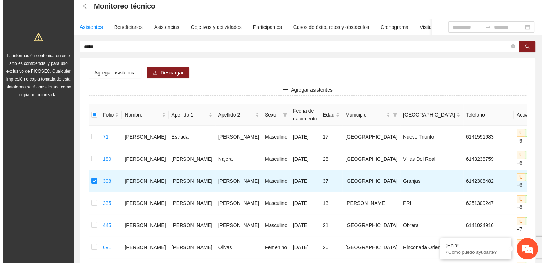
scroll to position [0, 0]
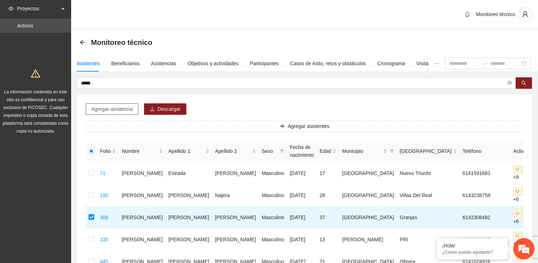
click at [112, 108] on span "Agregar asistencia" at bounding box center [111, 109] width 41 height 8
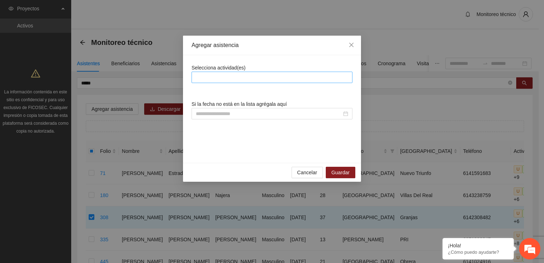
click at [228, 74] on div at bounding box center [271, 77] width 157 height 9
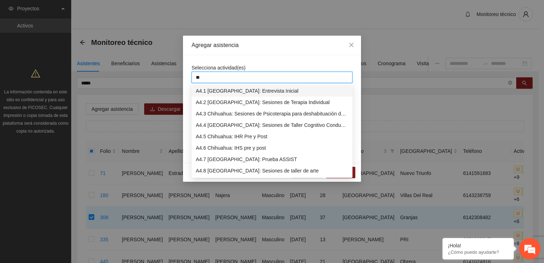
type input "***"
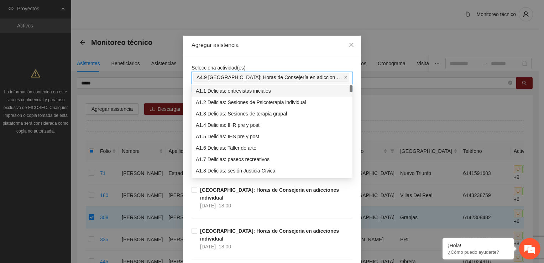
click at [239, 65] on span "Selecciona actividad(es)" at bounding box center [218, 68] width 54 height 6
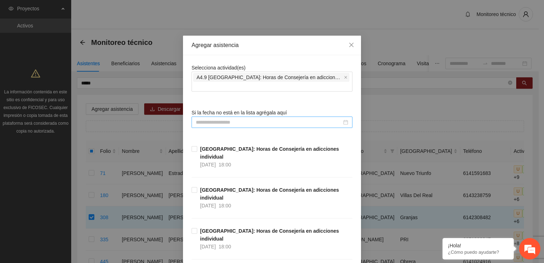
click at [203, 118] on input at bounding box center [269, 122] width 146 height 8
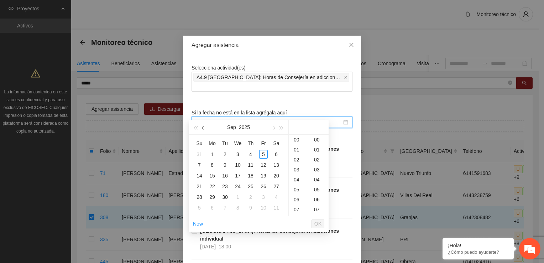
click at [202, 130] on button "button" at bounding box center [203, 127] width 8 height 14
click at [226, 154] on div "3" at bounding box center [225, 154] width 9 height 9
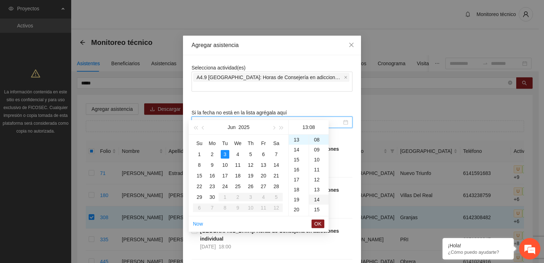
type input "**********"
click at [318, 223] on span "OK" at bounding box center [317, 224] width 7 height 8
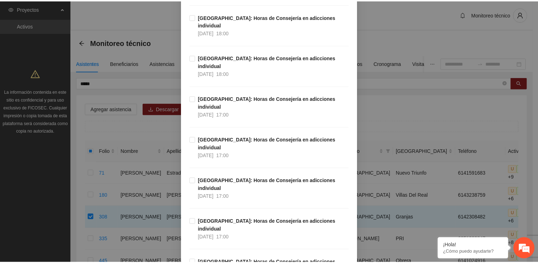
scroll to position [488, 0]
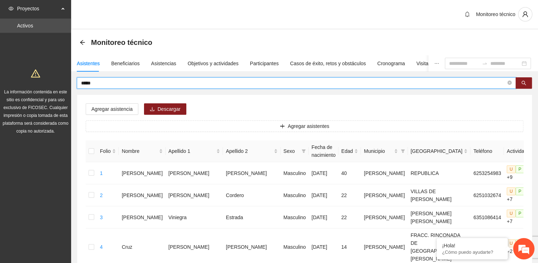
drag, startPoint x: 169, startPoint y: 83, endPoint x: 130, endPoint y: 78, distance: 40.2
click at [130, 78] on span "*****" at bounding box center [296, 82] width 439 height 11
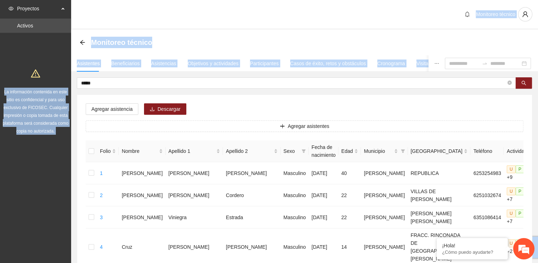
drag, startPoint x: 130, startPoint y: 78, endPoint x: 57, endPoint y: 72, distance: 73.2
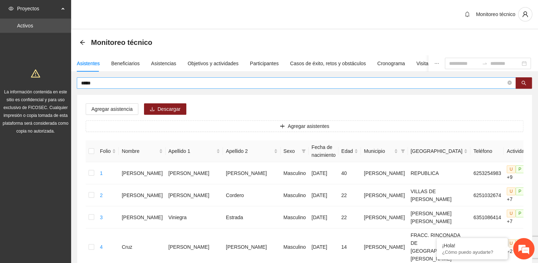
drag, startPoint x: 57, startPoint y: 72, endPoint x: 106, endPoint y: 80, distance: 49.8
click at [106, 80] on input "*****" at bounding box center [293, 83] width 425 height 8
type input "*******"
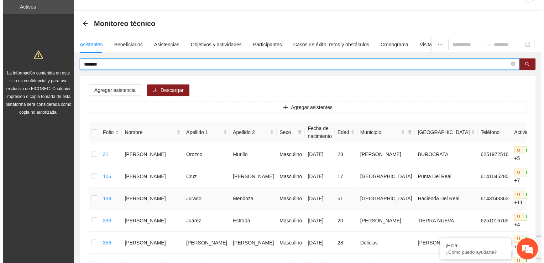
scroll to position [71, 0]
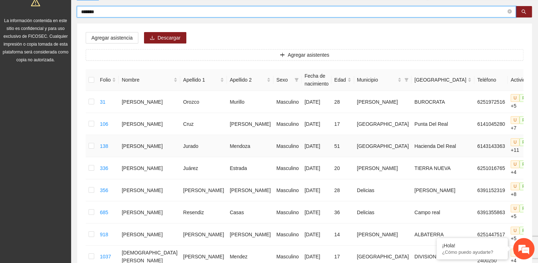
click at [90, 145] on td at bounding box center [91, 146] width 11 height 22
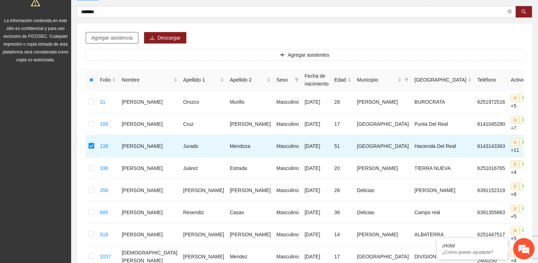
click at [122, 37] on span "Agregar asistencia" at bounding box center [111, 38] width 41 height 8
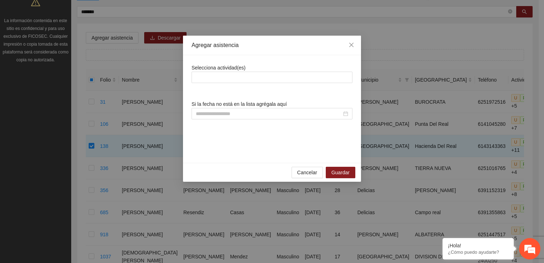
click at [132, 11] on div "Agregar asistencia Selecciona actividad(es) Si la fecha no está en la lista agr…" at bounding box center [272, 131] width 544 height 263
click at [354, 44] on span "Close" at bounding box center [351, 45] width 19 height 19
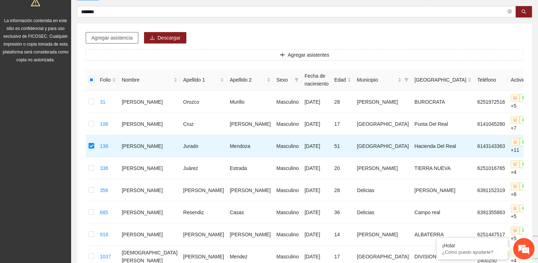
click at [108, 34] on span "Agregar asistencia" at bounding box center [111, 38] width 41 height 8
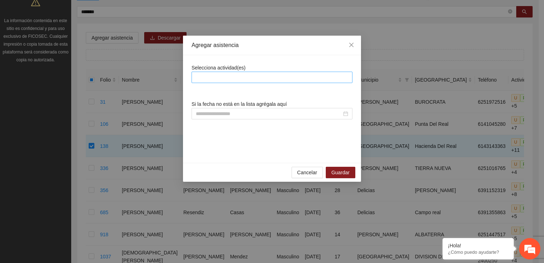
click at [217, 76] on div at bounding box center [271, 77] width 157 height 9
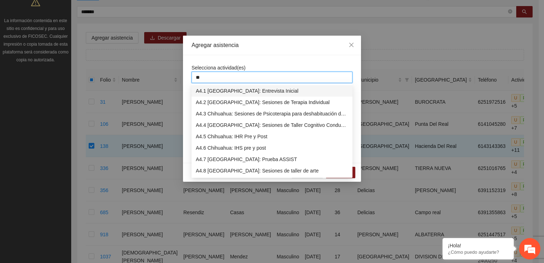
type input "***"
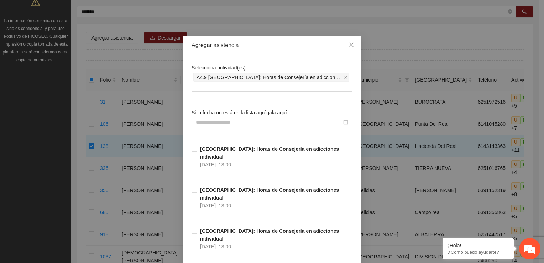
click at [222, 118] on input at bounding box center [269, 122] width 146 height 8
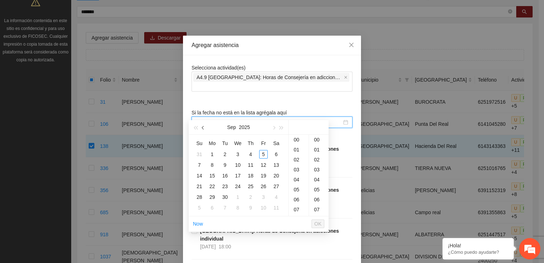
click at [205, 127] on button "button" at bounding box center [203, 127] width 8 height 14
click at [204, 127] on span "button" at bounding box center [204, 128] width 4 height 4
click at [227, 154] on div "3" at bounding box center [225, 154] width 9 height 9
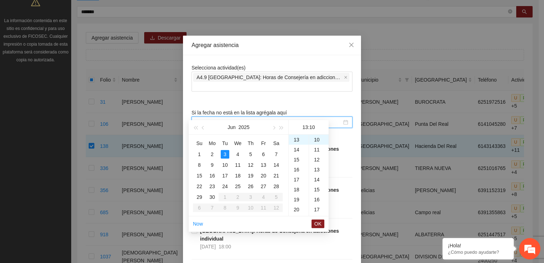
type input "**********"
click at [318, 221] on span "OK" at bounding box center [317, 224] width 7 height 8
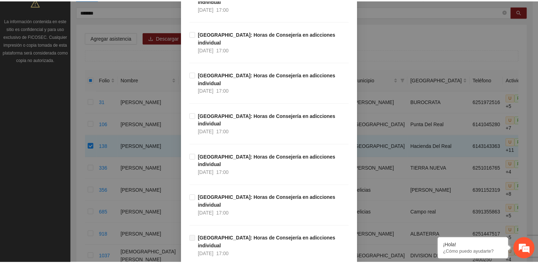
scroll to position [488, 0]
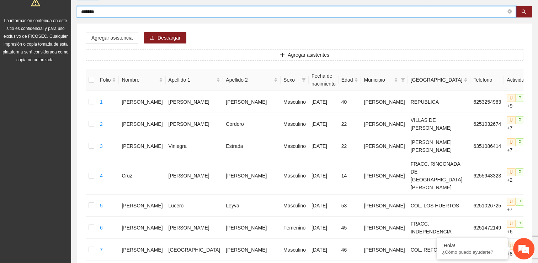
drag, startPoint x: 116, startPoint y: 10, endPoint x: 68, endPoint y: 10, distance: 47.7
type input "******"
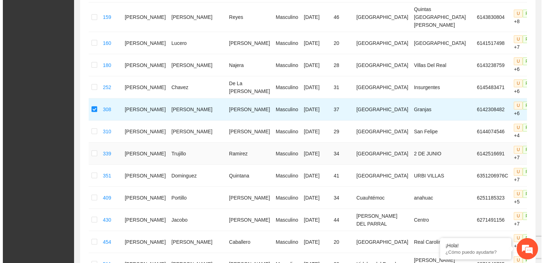
scroll to position [36, 0]
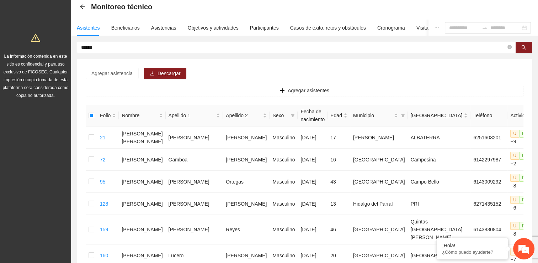
click at [117, 73] on span "Agregar asistencia" at bounding box center [111, 73] width 41 height 8
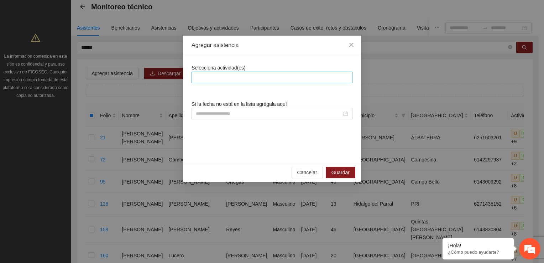
click at [216, 77] on div at bounding box center [271, 77] width 157 height 9
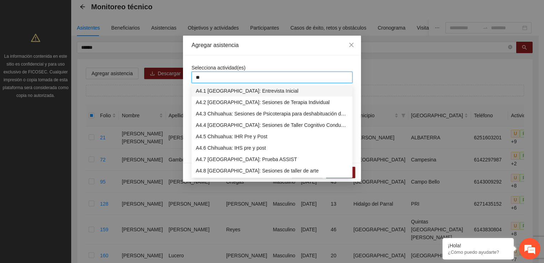
type input "***"
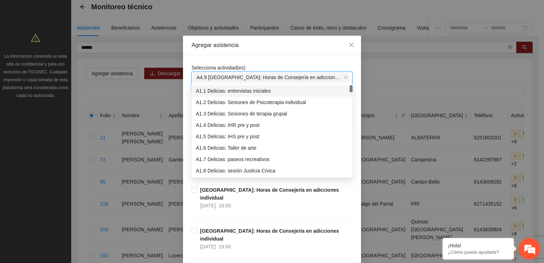
drag, startPoint x: 221, startPoint y: 56, endPoint x: 221, endPoint y: 75, distance: 19.6
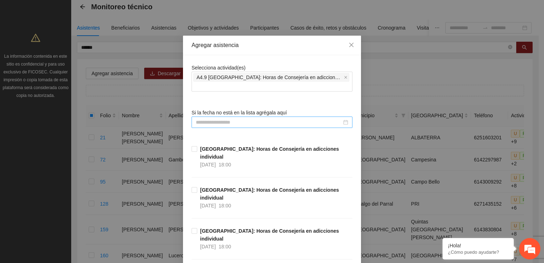
click at [214, 118] on input at bounding box center [269, 122] width 146 height 8
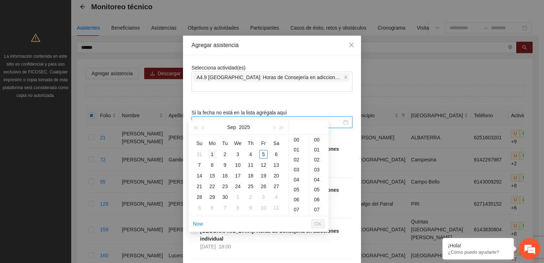
type input "**********"
click at [204, 129] on span "button" at bounding box center [204, 128] width 4 height 4
click at [251, 153] on div "5" at bounding box center [250, 154] width 9 height 9
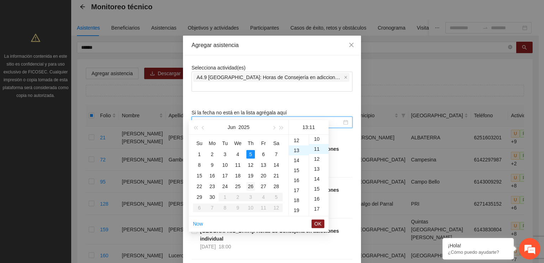
scroll to position [110, 0]
click at [297, 147] on div "14" at bounding box center [299, 149] width 20 height 10
type input "**********"
click at [313, 224] on button "OK" at bounding box center [317, 223] width 13 height 9
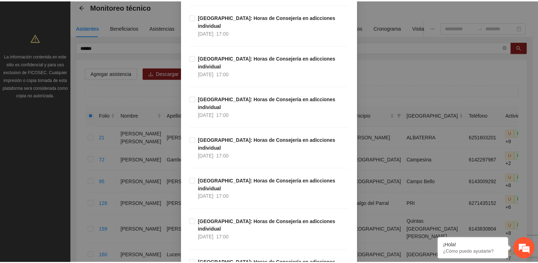
scroll to position [488, 0]
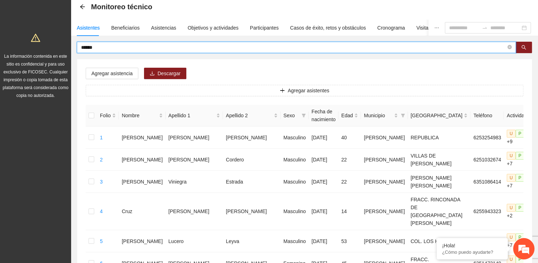
drag, startPoint x: 110, startPoint y: 46, endPoint x: 36, endPoint y: 48, distance: 74.0
type input "****"
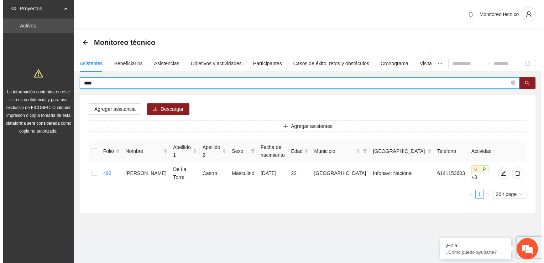
scroll to position [0, 0]
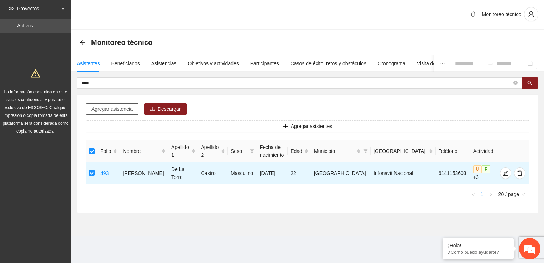
click at [96, 111] on span "Agregar asistencia" at bounding box center [111, 109] width 41 height 8
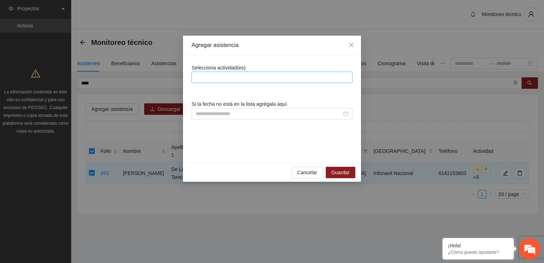
click at [205, 77] on div at bounding box center [271, 77] width 157 height 9
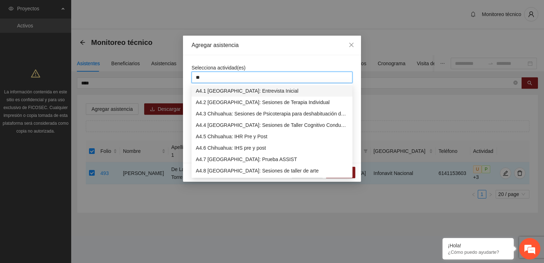
type input "***"
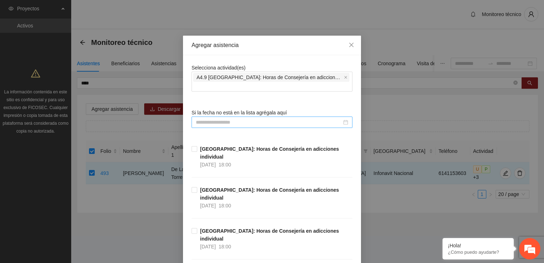
click at [196, 118] on input at bounding box center [269, 122] width 146 height 8
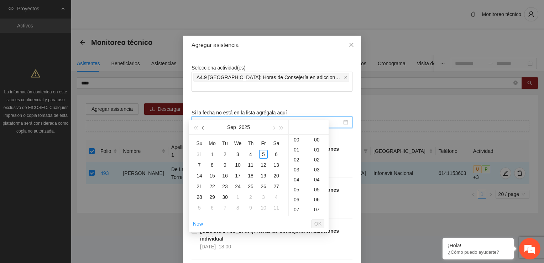
click at [202, 127] on button "button" at bounding box center [203, 127] width 8 height 14
click at [227, 166] on div "5" at bounding box center [225, 164] width 9 height 9
click at [200, 127] on button "button" at bounding box center [203, 127] width 8 height 14
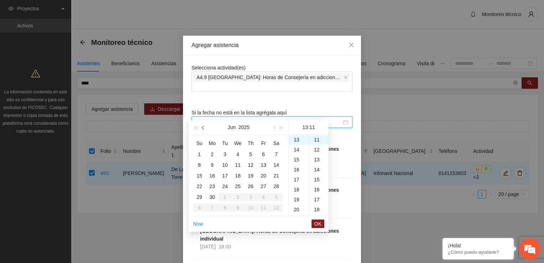
click at [201, 127] on button "button" at bounding box center [203, 127] width 8 height 14
click at [274, 129] on button "button" at bounding box center [273, 127] width 8 height 14
click at [252, 154] on div "5" at bounding box center [250, 154] width 9 height 9
click at [295, 148] on div "14" at bounding box center [299, 149] width 20 height 10
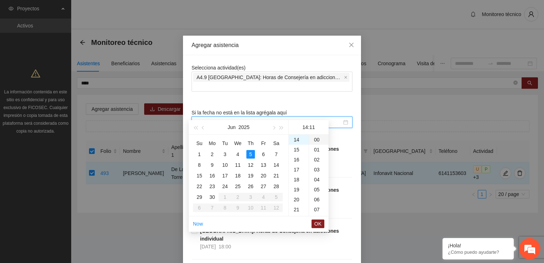
click at [317, 138] on div "00" at bounding box center [319, 139] width 20 height 10
type input "**********"
click at [316, 222] on span "OK" at bounding box center [317, 224] width 7 height 8
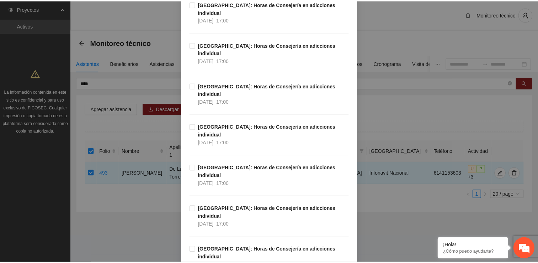
scroll to position [488, 0]
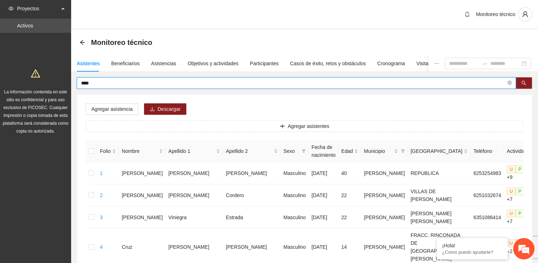
drag, startPoint x: 130, startPoint y: 85, endPoint x: 21, endPoint y: 83, distance: 108.2
type input "*******"
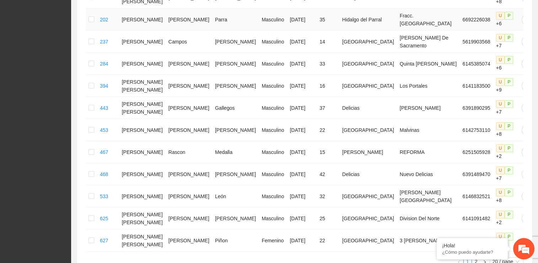
scroll to position [391, 0]
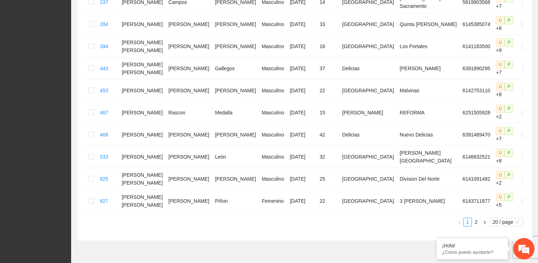
click at [476, 218] on link "2" at bounding box center [477, 222] width 8 height 8
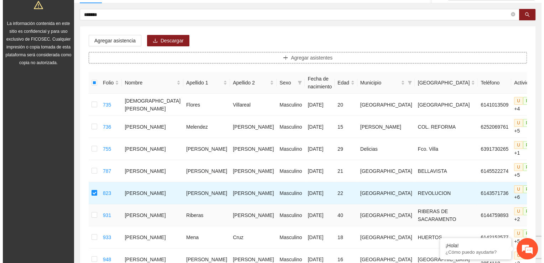
scroll to position [0, 0]
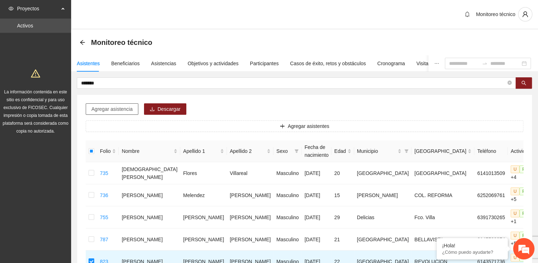
click at [99, 111] on span "Agregar asistencia" at bounding box center [111, 109] width 41 height 8
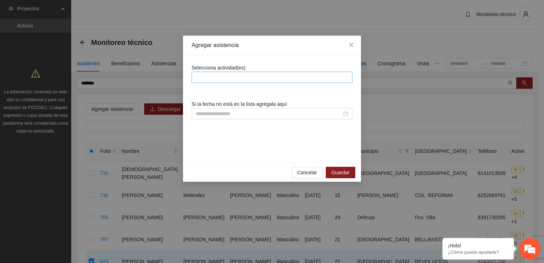
click at [226, 79] on div at bounding box center [271, 77] width 157 height 9
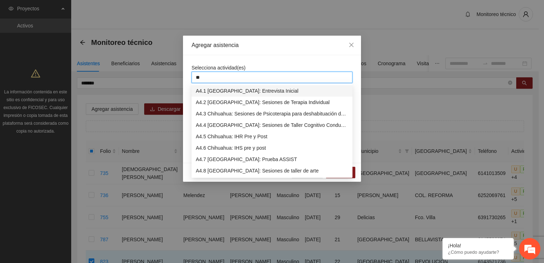
type input "***"
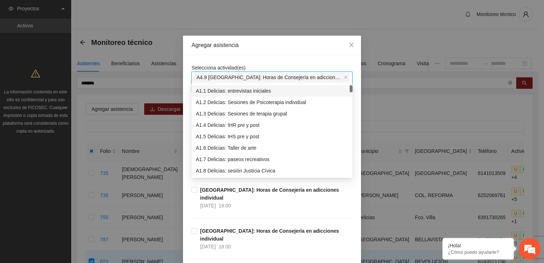
click at [260, 67] on div "Selecciona actividad(es) A4.9 Chihuahua: Horas de Consejería en adicciones indi…" at bounding box center [271, 78] width 161 height 28
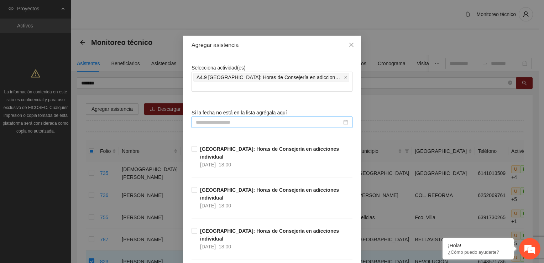
click at [221, 117] on div at bounding box center [271, 121] width 161 height 11
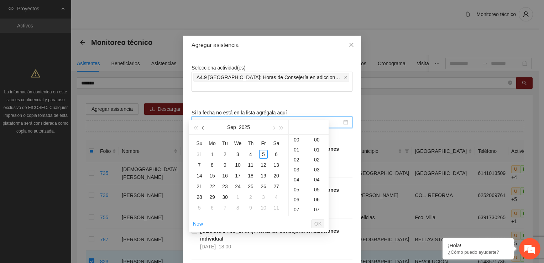
click at [203, 129] on span "button" at bounding box center [204, 128] width 4 height 4
click at [201, 127] on button "button" at bounding box center [203, 127] width 8 height 14
click at [264, 154] on div "6" at bounding box center [263, 154] width 9 height 9
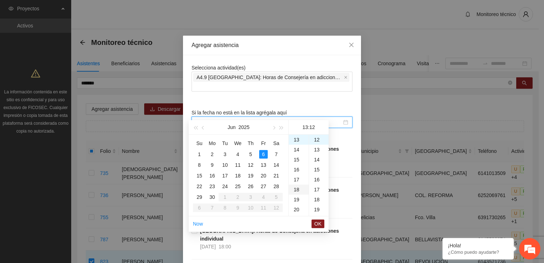
click at [295, 189] on div "18" at bounding box center [299, 189] width 20 height 10
drag, startPoint x: 316, startPoint y: 141, endPoint x: 313, endPoint y: 150, distance: 9.7
click at [317, 140] on div "00" at bounding box center [319, 139] width 20 height 10
type input "**********"
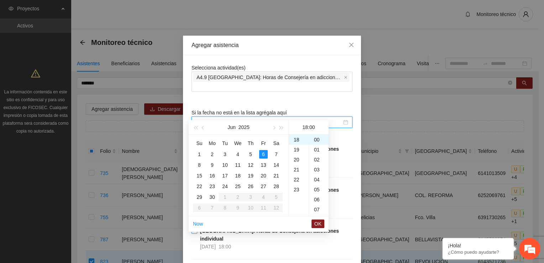
drag, startPoint x: 316, startPoint y: 223, endPoint x: 315, endPoint y: 212, distance: 10.4
click at [317, 223] on span "OK" at bounding box center [317, 224] width 7 height 8
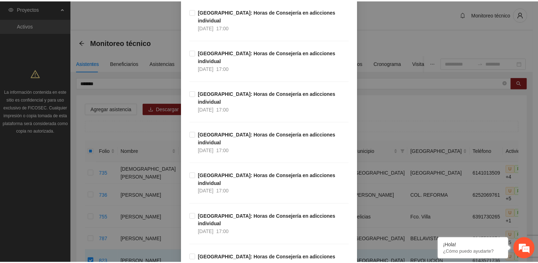
scroll to position [488, 0]
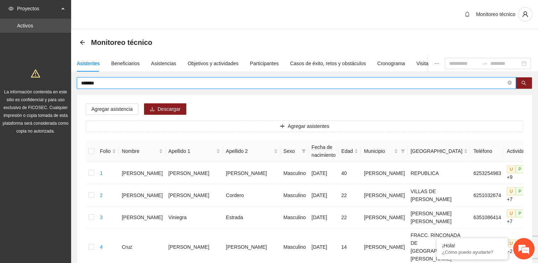
drag, startPoint x: 106, startPoint y: 81, endPoint x: 28, endPoint y: 86, distance: 78.1
type input "****"
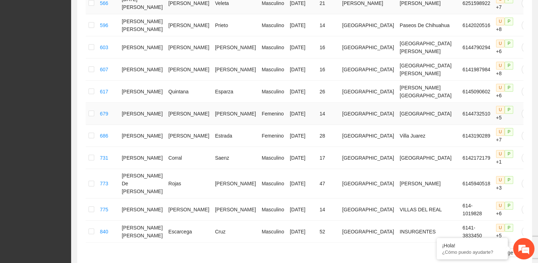
scroll to position [378, 0]
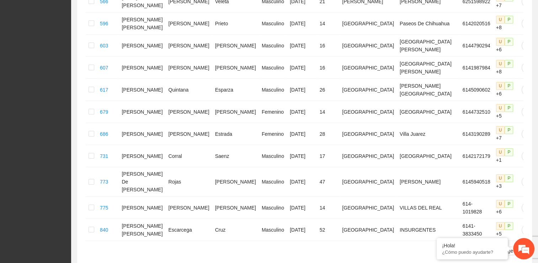
click at [477, 247] on link "2" at bounding box center [477, 251] width 8 height 8
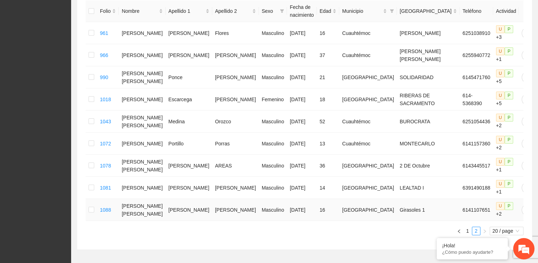
scroll to position [144, 0]
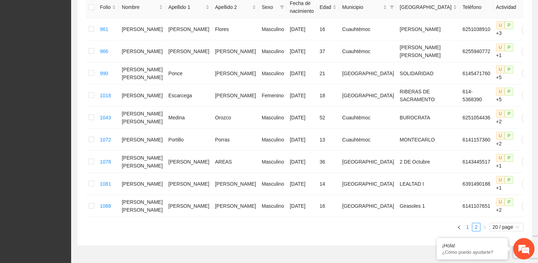
click at [468, 223] on link "1" at bounding box center [468, 227] width 8 height 8
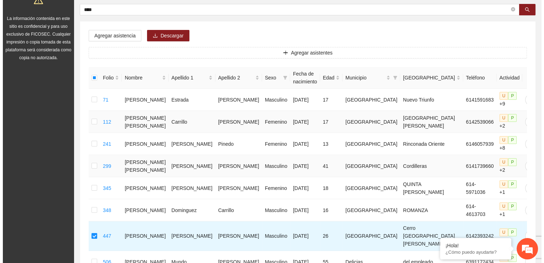
scroll to position [73, 0]
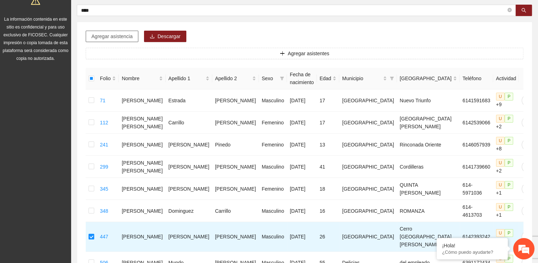
click at [111, 33] on span "Agregar asistencia" at bounding box center [111, 36] width 41 height 8
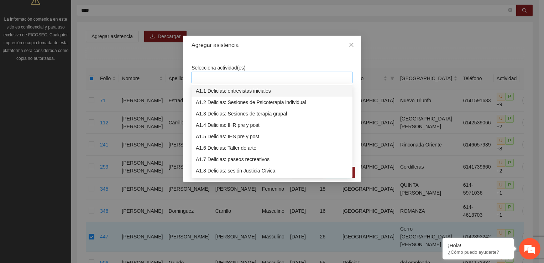
click at [206, 76] on div at bounding box center [271, 77] width 157 height 9
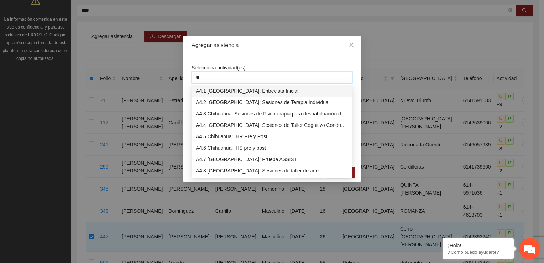
type input "***"
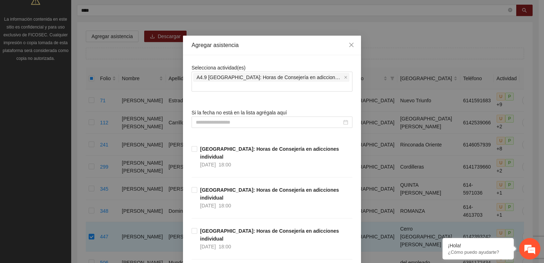
click at [234, 118] on input at bounding box center [269, 122] width 146 height 8
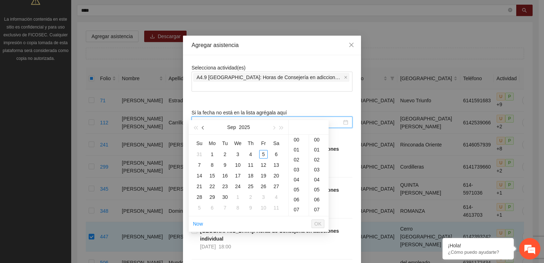
click at [202, 129] on button "button" at bounding box center [203, 127] width 8 height 14
click at [264, 153] on div "6" at bounding box center [263, 154] width 9 height 9
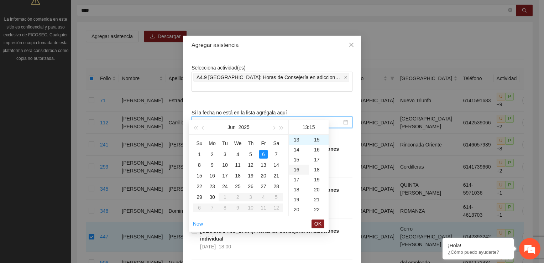
click at [299, 170] on div "16" at bounding box center [299, 169] width 20 height 10
type input "**********"
click at [317, 224] on span "OK" at bounding box center [317, 224] width 7 height 8
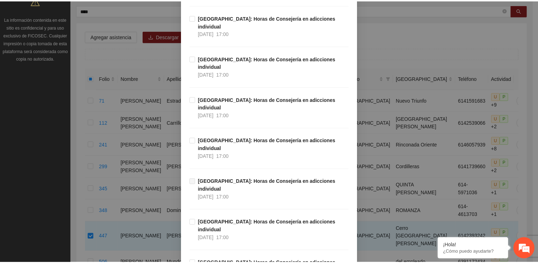
scroll to position [488, 0]
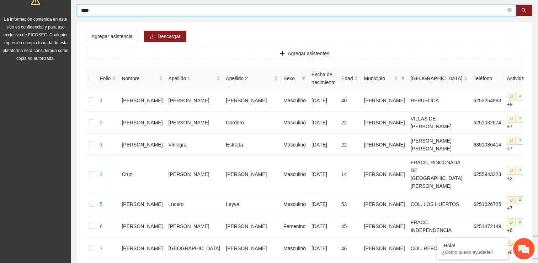
drag, startPoint x: 102, startPoint y: 10, endPoint x: 35, endPoint y: 6, distance: 67.7
type input "*****"
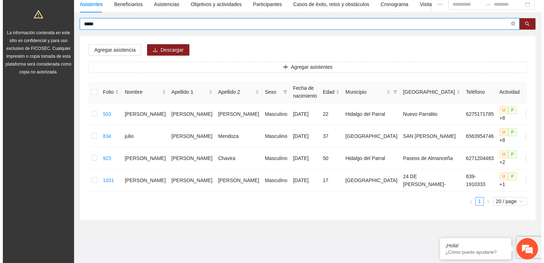
scroll to position [53, 0]
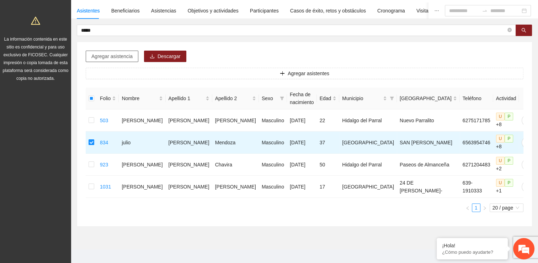
click at [106, 54] on span "Agregar asistencia" at bounding box center [111, 56] width 41 height 8
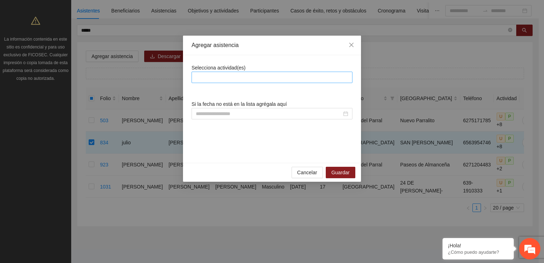
click at [222, 75] on div at bounding box center [271, 77] width 157 height 9
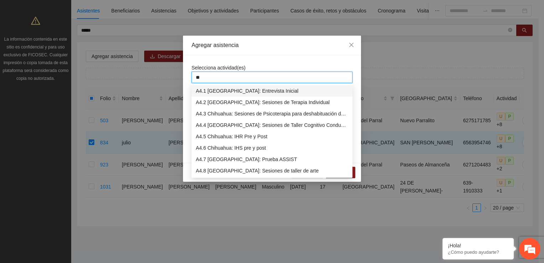
type input "***"
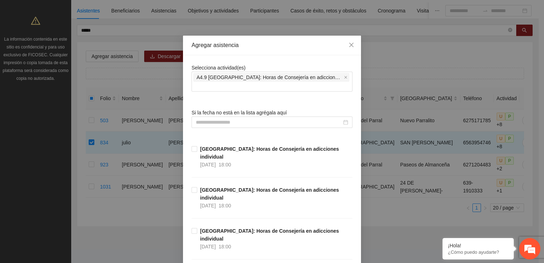
click at [218, 118] on input at bounding box center [269, 122] width 146 height 8
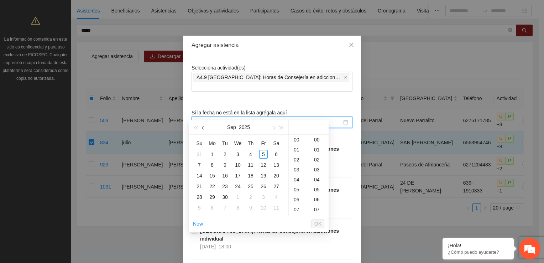
click at [202, 129] on button "button" at bounding box center [203, 127] width 8 height 14
click at [262, 153] on div "6" at bounding box center [263, 154] width 9 height 9
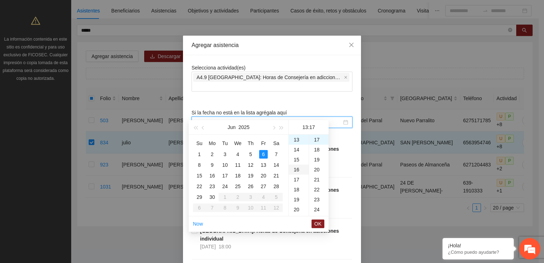
click at [297, 169] on div "16" at bounding box center [299, 169] width 20 height 10
click at [298, 157] on div "14" at bounding box center [299, 155] width 20 height 10
type input "**********"
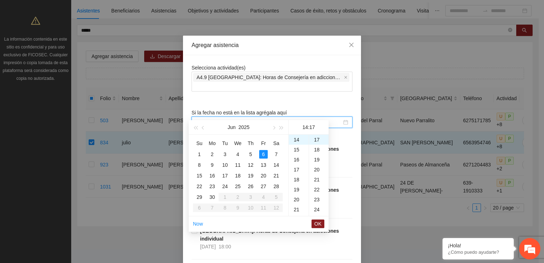
click at [320, 224] on span "OK" at bounding box center [317, 224] width 7 height 8
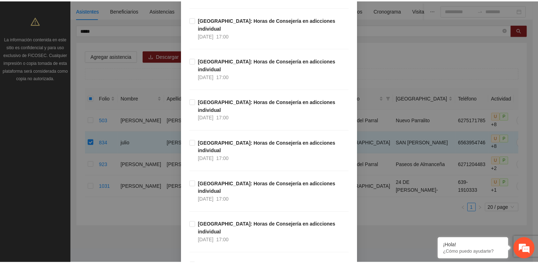
scroll to position [488, 0]
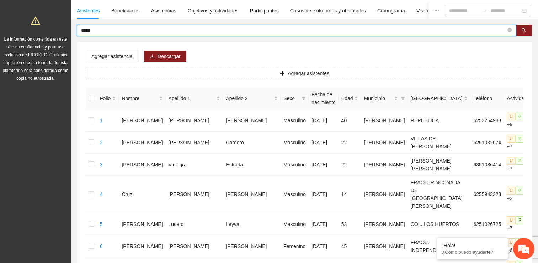
drag, startPoint x: 76, startPoint y: 31, endPoint x: 53, endPoint y: 31, distance: 23.1
type input "*******"
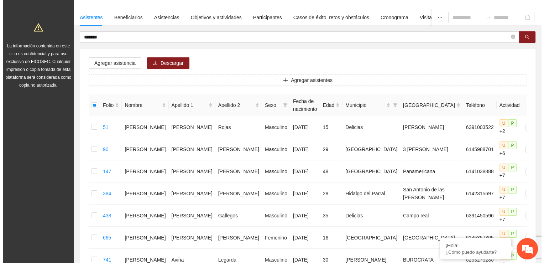
scroll to position [0, 0]
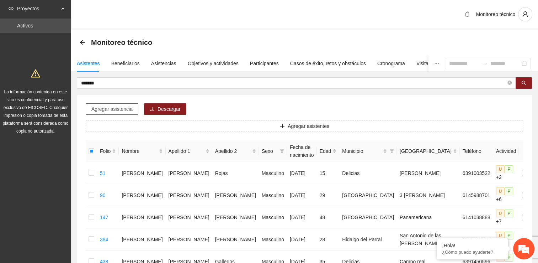
click at [106, 110] on span "Agregar asistencia" at bounding box center [111, 109] width 41 height 8
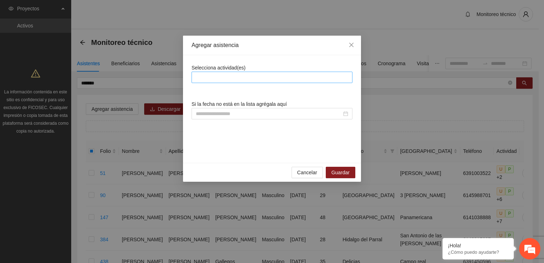
click at [199, 75] on div at bounding box center [271, 77] width 157 height 9
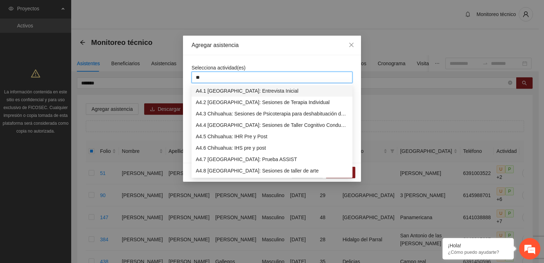
type input "***"
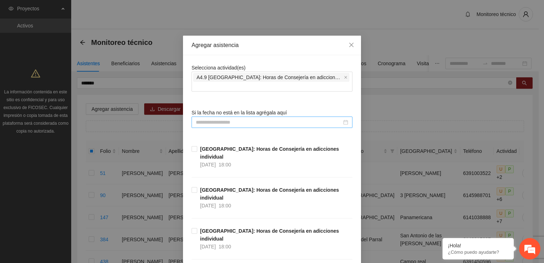
click at [225, 118] on input at bounding box center [269, 122] width 146 height 8
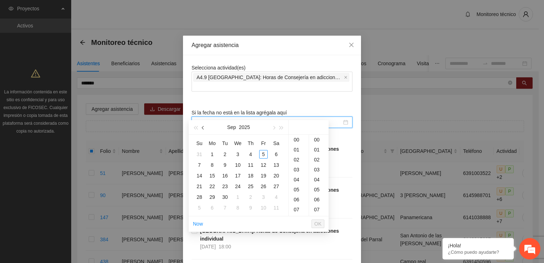
click at [200, 125] on div "Sep 2025" at bounding box center [239, 127] width 100 height 15
click at [202, 127] on button "button" at bounding box center [203, 127] width 8 height 14
click at [202, 127] on span "button" at bounding box center [204, 128] width 4 height 4
click at [203, 126] on span "button" at bounding box center [204, 128] width 4 height 4
click at [265, 153] on div "6" at bounding box center [263, 154] width 9 height 9
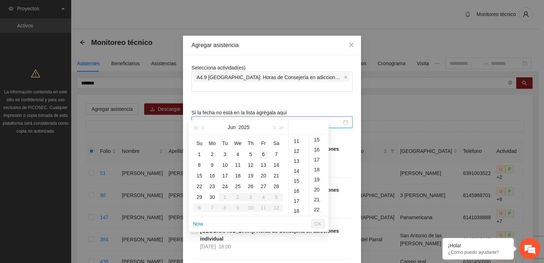
scroll to position [179, 0]
click at [299, 159] on div "15" at bounding box center [299, 159] width 20 height 10
type input "**********"
drag, startPoint x: 320, startPoint y: 224, endPoint x: 326, endPoint y: 209, distance: 16.3
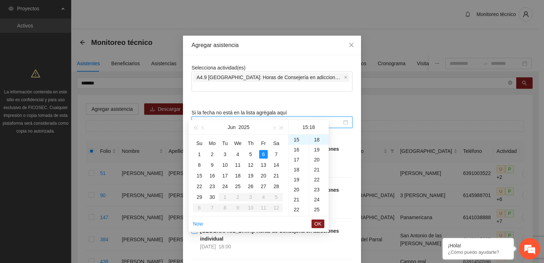
click at [320, 224] on span "OK" at bounding box center [317, 224] width 7 height 8
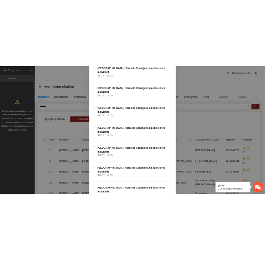
scroll to position [488, 0]
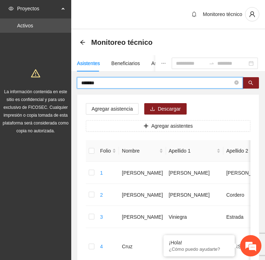
drag, startPoint x: 101, startPoint y: 81, endPoint x: 57, endPoint y: 79, distance: 44.2
type input "*****"
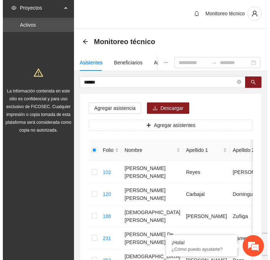
scroll to position [0, 0]
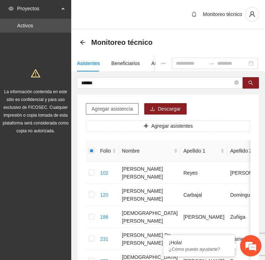
click at [115, 108] on span "Agregar asistencia" at bounding box center [111, 109] width 41 height 8
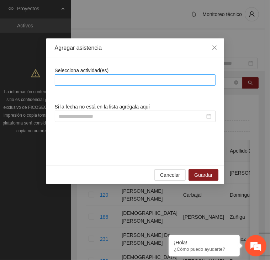
click at [143, 79] on div at bounding box center [135, 80] width 157 height 9
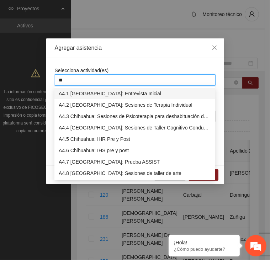
type input "***"
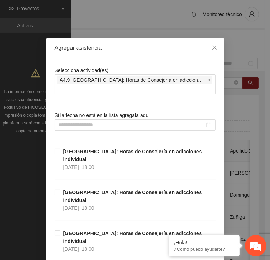
drag, startPoint x: 97, startPoint y: 107, endPoint x: 95, endPoint y: 112, distance: 5.3
click at [97, 112] on span "Si la fecha no está en la lista agrégala aquí" at bounding box center [102, 115] width 95 height 6
click at [94, 121] on input at bounding box center [132, 125] width 146 height 8
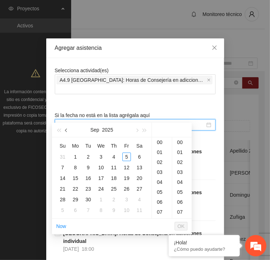
click at [68, 131] on button "button" at bounding box center [67, 130] width 8 height 14
click at [68, 131] on span "button" at bounding box center [67, 131] width 4 height 4
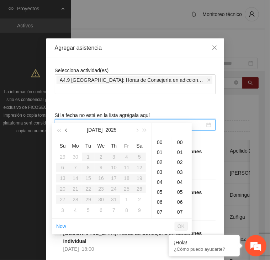
click at [68, 131] on span "button" at bounding box center [67, 131] width 4 height 4
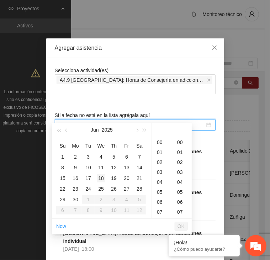
drag, startPoint x: 87, startPoint y: 166, endPoint x: 100, endPoint y: 179, distance: 18.1
click at [88, 166] on div "10" at bounding box center [88, 167] width 9 height 9
click at [155, 151] on div "14" at bounding box center [162, 152] width 20 height 10
type input "**********"
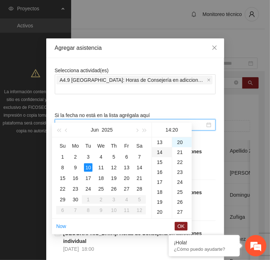
scroll to position [139, 0]
click at [183, 224] on span "OK" at bounding box center [181, 226] width 7 height 8
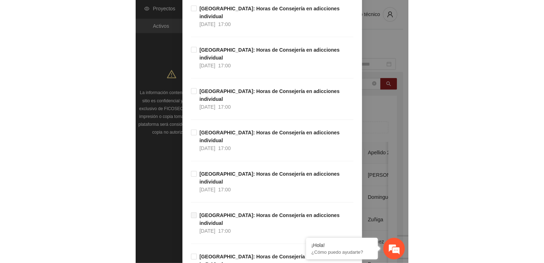
scroll to position [493, 0]
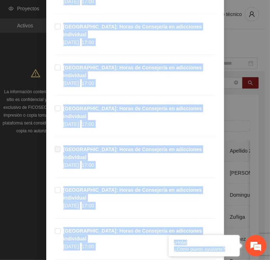
drag, startPoint x: 254, startPoint y: 243, endPoint x: 252, endPoint y: 204, distance: 39.2
click at [252, 204] on body "Proyectos Activos La información contenida en este sitio es confidencial y para…" at bounding box center [132, 130] width 265 height 260
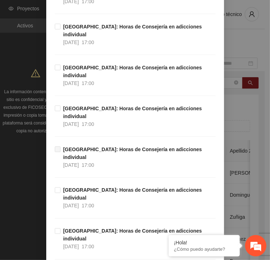
drag, startPoint x: 252, startPoint y: 204, endPoint x: 198, endPoint y: 217, distance: 55.6
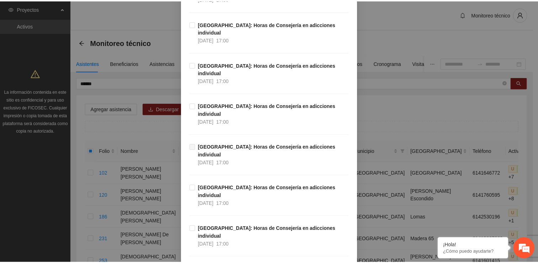
scroll to position [488, 0]
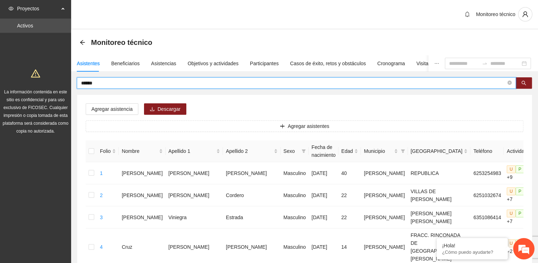
drag, startPoint x: 136, startPoint y: 81, endPoint x: 16, endPoint y: 81, distance: 120.3
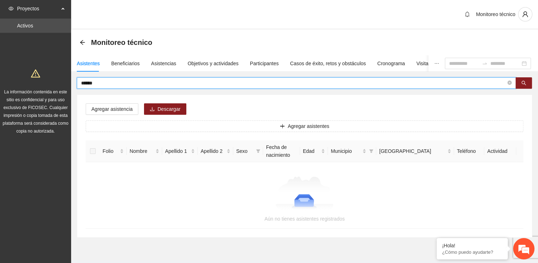
click at [90, 82] on input "******" at bounding box center [293, 83] width 425 height 8
click at [91, 82] on input "******" at bounding box center [293, 83] width 425 height 8
click at [87, 82] on input "******" at bounding box center [293, 83] width 425 height 8
type input "*******"
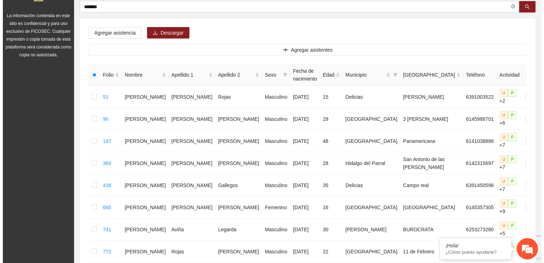
scroll to position [0, 0]
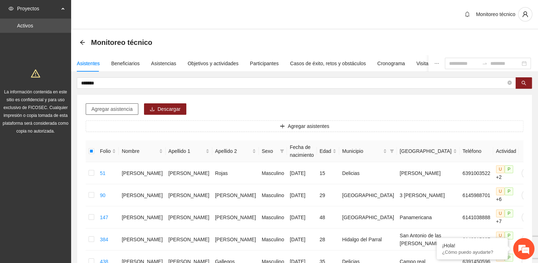
click at [115, 106] on span "Agregar asistencia" at bounding box center [111, 109] width 41 height 8
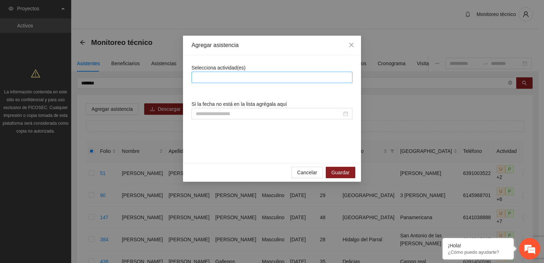
click at [229, 75] on div at bounding box center [271, 77] width 157 height 9
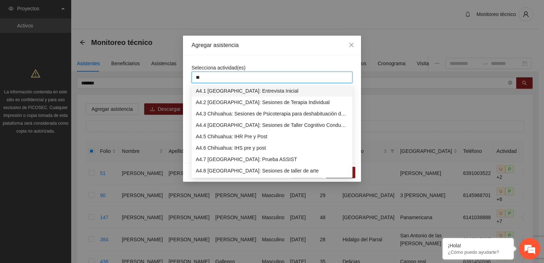
type input "***"
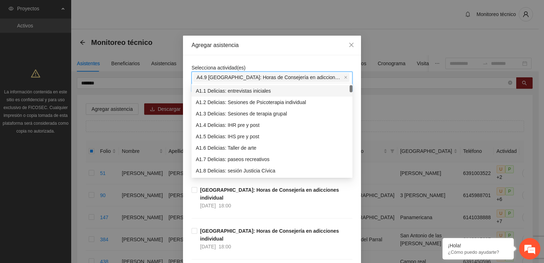
click at [208, 52] on div "Agregar asistencia" at bounding box center [272, 46] width 178 height 20
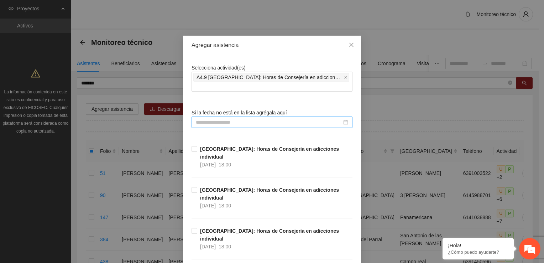
click at [234, 118] on input at bounding box center [269, 122] width 146 height 8
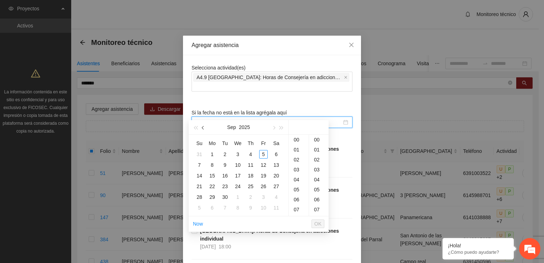
click at [204, 129] on button "button" at bounding box center [203, 127] width 8 height 14
click at [203, 129] on span "button" at bounding box center [204, 128] width 4 height 4
click at [225, 165] on div "10" at bounding box center [225, 164] width 9 height 9
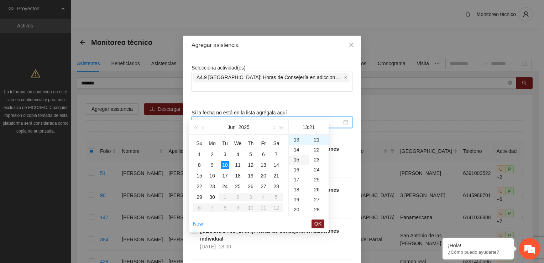
click at [295, 161] on div "15" at bounding box center [299, 159] width 20 height 10
type input "**********"
click at [318, 223] on span "OK" at bounding box center [317, 224] width 7 height 8
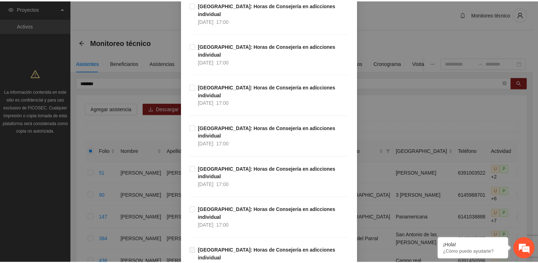
scroll to position [488, 0]
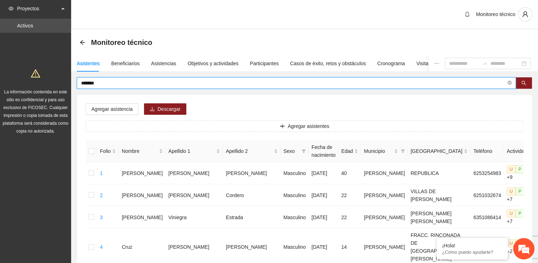
drag, startPoint x: 120, startPoint y: 81, endPoint x: 36, endPoint y: 86, distance: 84.1
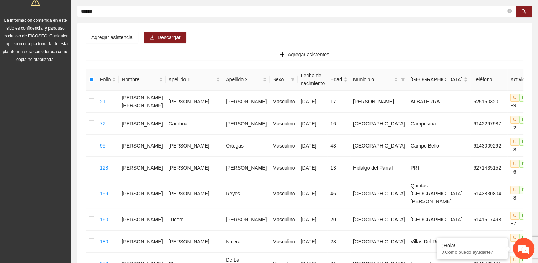
scroll to position [71, 0]
click at [115, 36] on span "Agregar asistencia" at bounding box center [111, 38] width 41 height 8
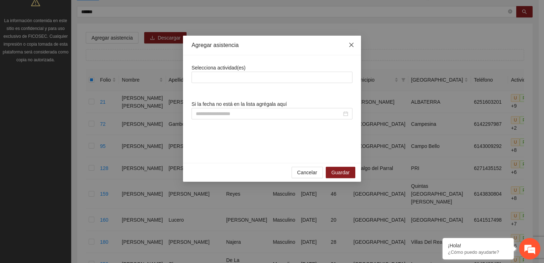
click at [352, 43] on icon "close" at bounding box center [351, 45] width 6 height 6
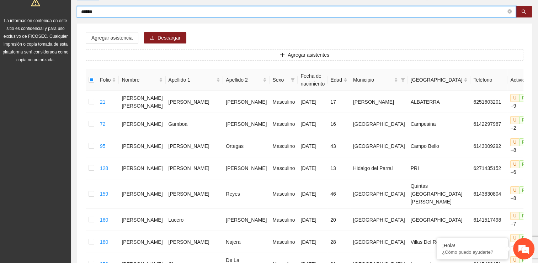
drag, startPoint x: 102, startPoint y: 11, endPoint x: 52, endPoint y: 12, distance: 50.2
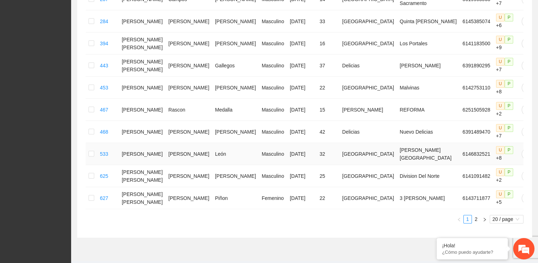
scroll to position [399, 0]
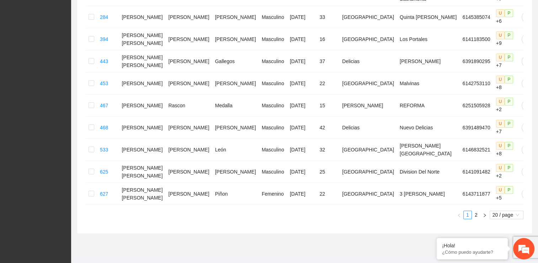
click at [477, 211] on link "2" at bounding box center [477, 215] width 8 height 8
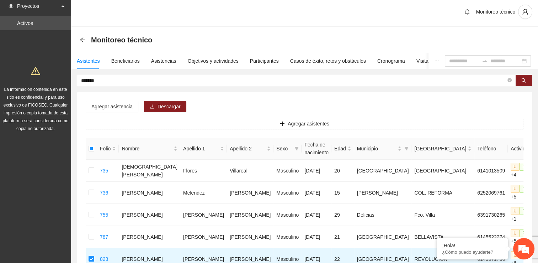
scroll to position [0, 0]
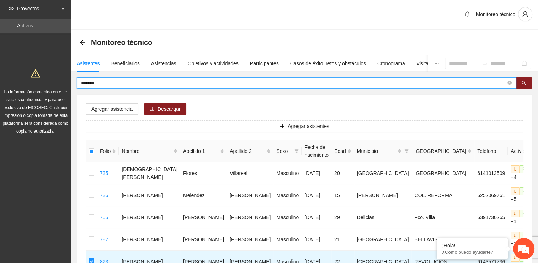
drag, startPoint x: 107, startPoint y: 83, endPoint x: 46, endPoint y: 84, distance: 61.6
click at [46, 84] on section "Proyectos Activos La información contenida en este sitio es confidencial y para…" at bounding box center [269, 249] width 538 height 498
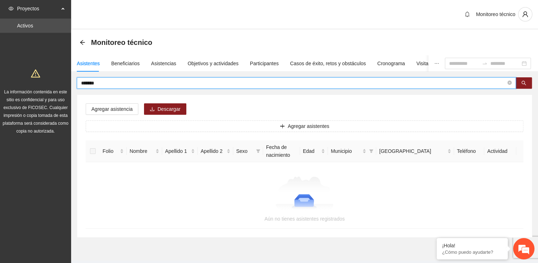
drag, startPoint x: 109, startPoint y: 82, endPoint x: 46, endPoint y: 85, distance: 63.8
click at [46, 85] on section "Proyectos Activos La información contenida en este sitio es confidencial y para…" at bounding box center [269, 140] width 538 height 280
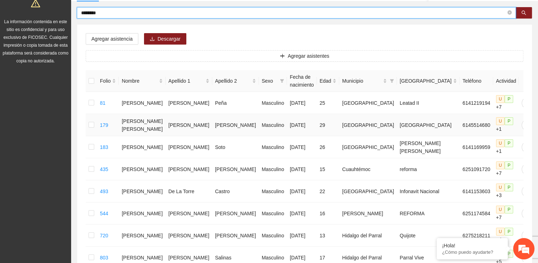
scroll to position [71, 0]
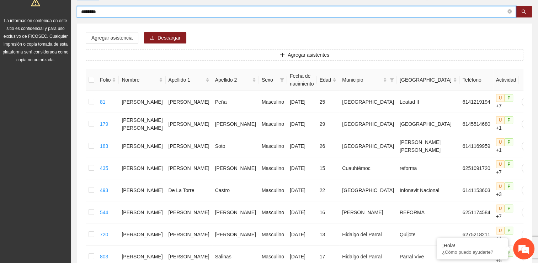
drag, startPoint x: 114, startPoint y: 11, endPoint x: 29, endPoint y: 15, distance: 84.8
click at [30, 14] on section "Proyectos Activos La información contenida en este sitio es confidencial y para…" at bounding box center [269, 156] width 538 height 454
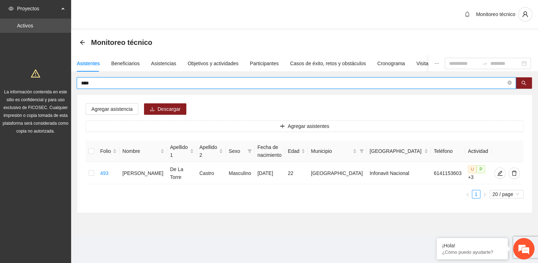
scroll to position [0, 0]
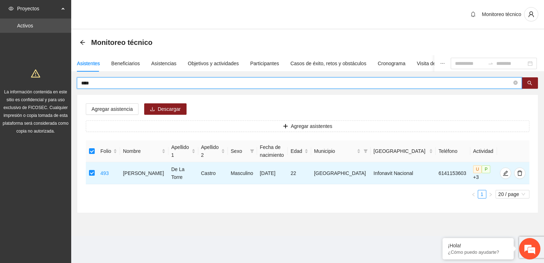
drag, startPoint x: 106, startPoint y: 83, endPoint x: 0, endPoint y: 80, distance: 105.7
click at [0, 79] on html "Proyectos Activos La información contenida en este sitio es confidencial y para…" at bounding box center [272, 131] width 544 height 263
type input "*"
type input "*****"
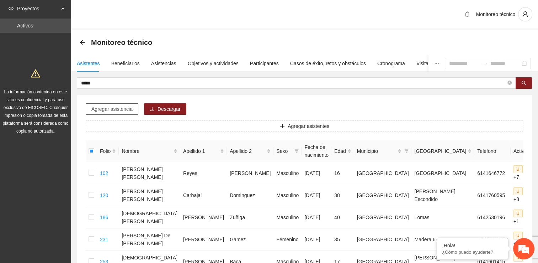
click at [118, 104] on button "Agregar asistencia" at bounding box center [112, 108] width 53 height 11
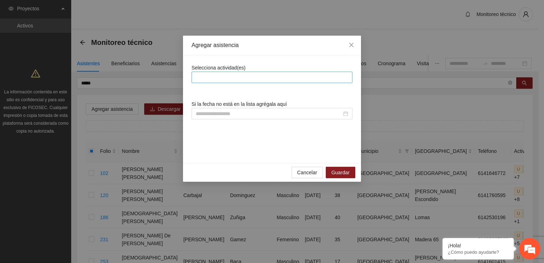
click at [199, 81] on div at bounding box center [271, 77] width 157 height 9
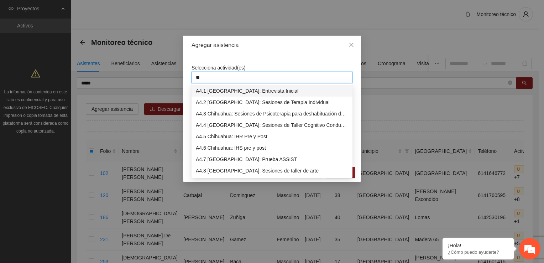
type input "***"
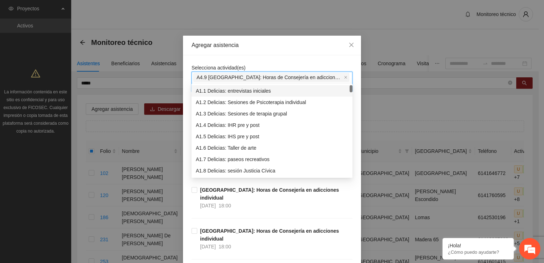
click at [234, 65] on span "Selecciona actividad(es)" at bounding box center [218, 68] width 54 height 6
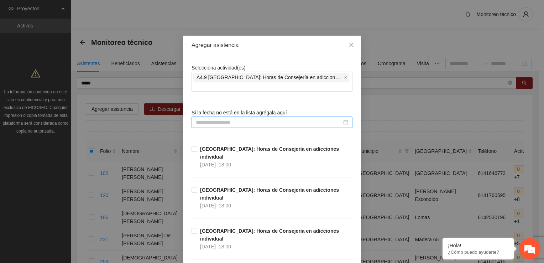
click at [218, 118] on input at bounding box center [269, 122] width 146 height 8
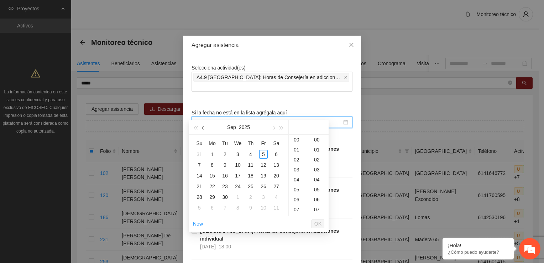
click at [204, 129] on span "button" at bounding box center [204, 128] width 4 height 4
click at [263, 164] on div "13" at bounding box center [263, 164] width 9 height 9
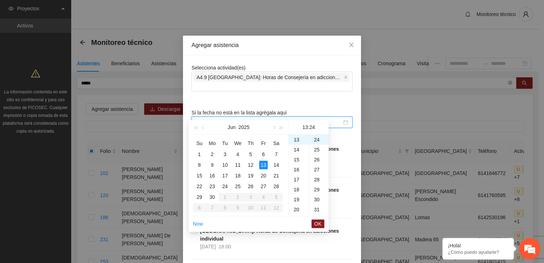
type input "**********"
click at [319, 223] on span "OK" at bounding box center [317, 224] width 7 height 8
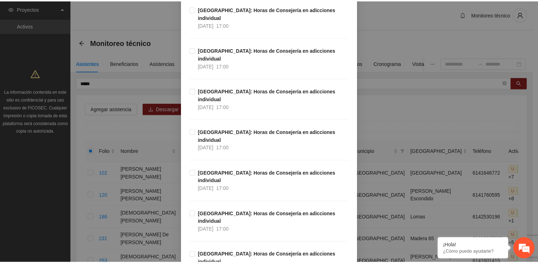
scroll to position [488, 0]
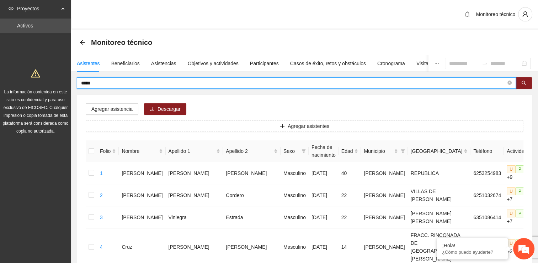
drag, startPoint x: 101, startPoint y: 81, endPoint x: 41, endPoint y: 78, distance: 60.2
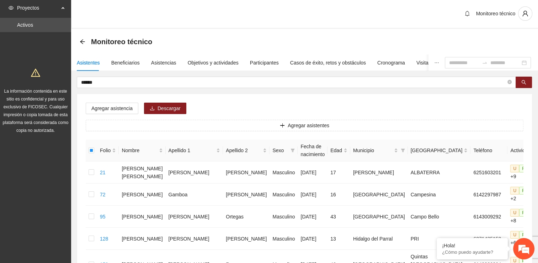
scroll to position [0, 0]
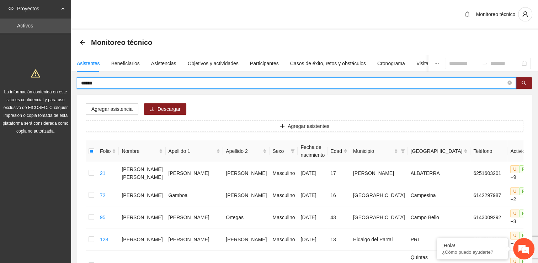
drag, startPoint x: 110, startPoint y: 80, endPoint x: 43, endPoint y: 78, distance: 66.6
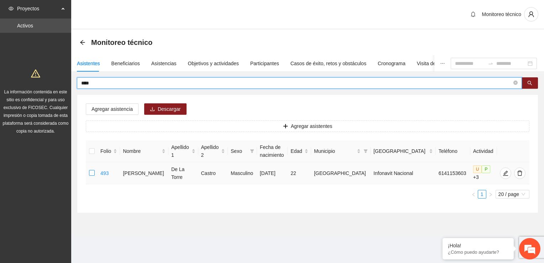
click at [95, 173] on td at bounding box center [92, 173] width 12 height 22
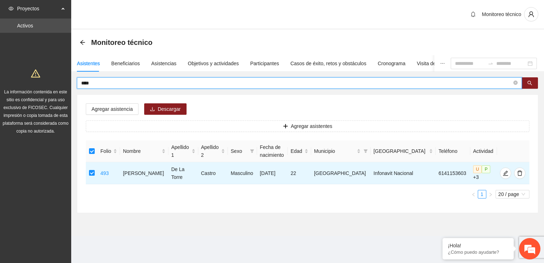
drag, startPoint x: 101, startPoint y: 82, endPoint x: 58, endPoint y: 80, distance: 43.1
click at [58, 80] on section "Proyectos Activos La información contenida en este sitio es confidencial y para…" at bounding box center [272, 131] width 544 height 263
type input "*******"
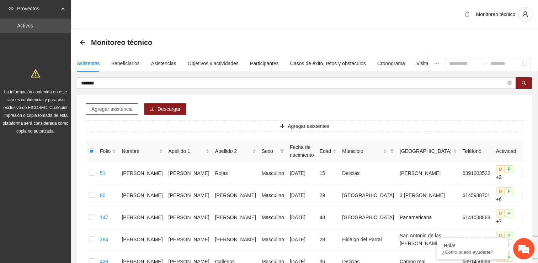
click at [116, 106] on span "Agregar asistencia" at bounding box center [111, 109] width 41 height 8
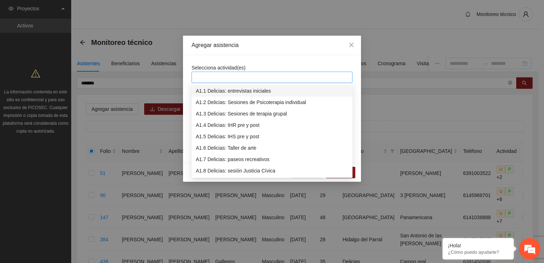
click at [217, 79] on div at bounding box center [271, 77] width 157 height 9
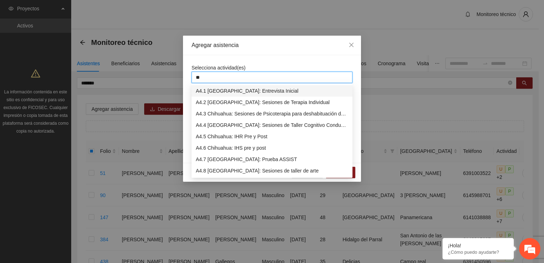
type input "***"
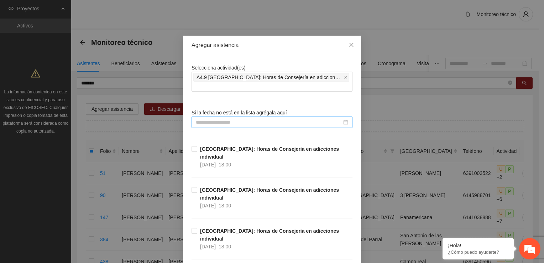
click at [236, 118] on input at bounding box center [269, 122] width 146 height 8
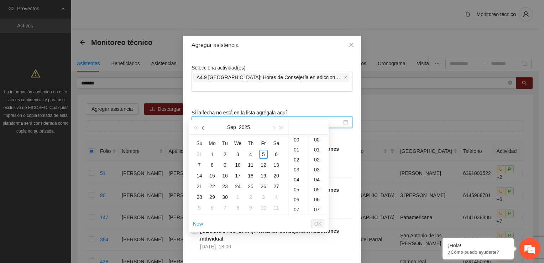
click at [202, 129] on button "button" at bounding box center [203, 127] width 8 height 14
click at [204, 129] on span "button" at bounding box center [204, 128] width 4 height 4
click at [204, 129] on button "button" at bounding box center [203, 127] width 8 height 14
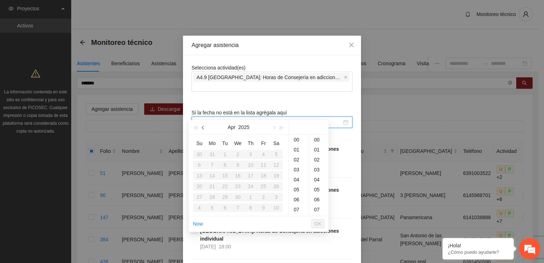
click at [204, 129] on button "button" at bounding box center [203, 127] width 8 height 14
click at [271, 126] on button "button" at bounding box center [273, 127] width 8 height 14
click at [226, 174] on div "17" at bounding box center [225, 175] width 9 height 9
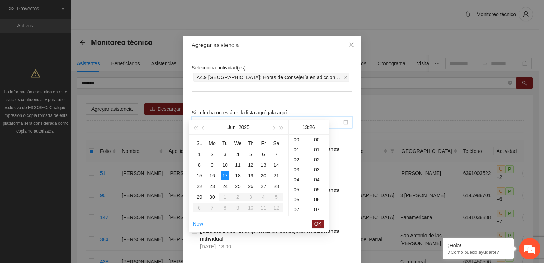
scroll to position [259, 0]
click at [299, 170] on div "16" at bounding box center [299, 169] width 20 height 10
type input "**********"
click at [317, 223] on span "OK" at bounding box center [317, 224] width 7 height 8
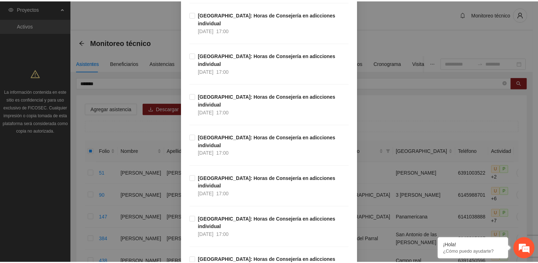
scroll to position [488, 0]
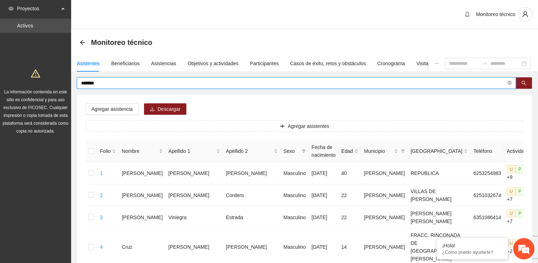
drag, startPoint x: 106, startPoint y: 86, endPoint x: 54, endPoint y: 84, distance: 52.0
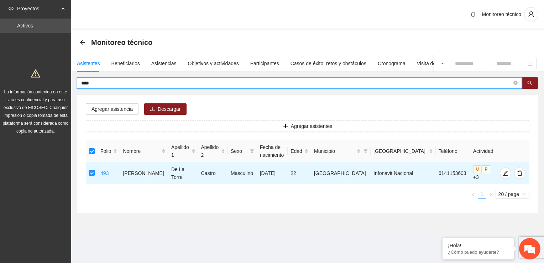
drag, startPoint x: 108, startPoint y: 84, endPoint x: 32, endPoint y: 81, distance: 76.2
click at [32, 81] on section "Proyectos Activos La información contenida en este sitio es confidencial y para…" at bounding box center [272, 131] width 544 height 263
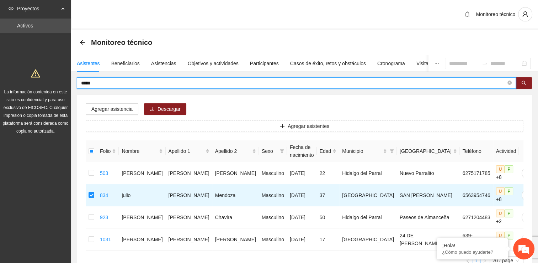
drag, startPoint x: 113, startPoint y: 81, endPoint x: 57, endPoint y: 81, distance: 56.2
click at [57, 81] on section "Proyectos Activos La información contenida en este sitio es confidencial y para…" at bounding box center [269, 161] width 538 height 322
type input "*******"
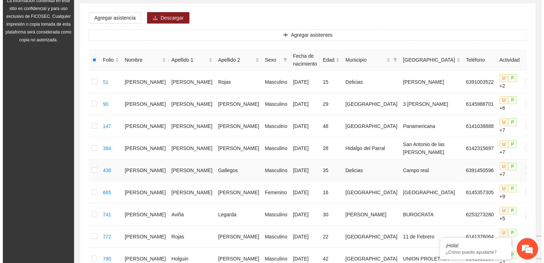
scroll to position [0, 0]
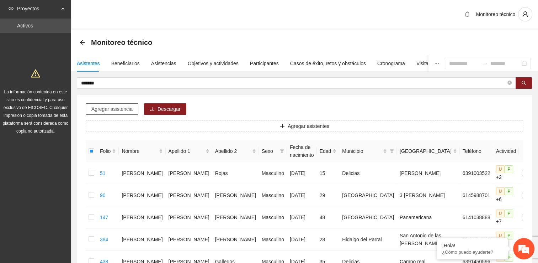
click at [114, 105] on span "Agregar asistencia" at bounding box center [111, 109] width 41 height 8
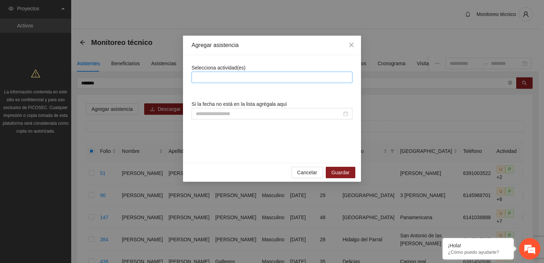
click at [214, 79] on div at bounding box center [271, 77] width 157 height 9
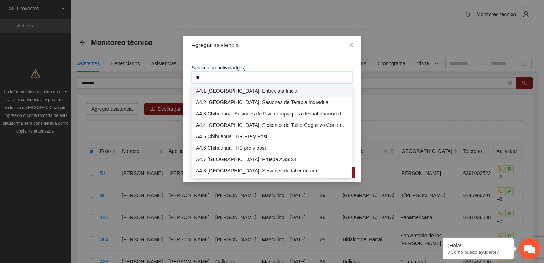
type input "***"
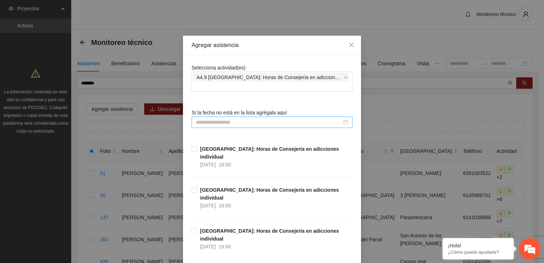
click at [225, 118] on input at bounding box center [269, 122] width 146 height 8
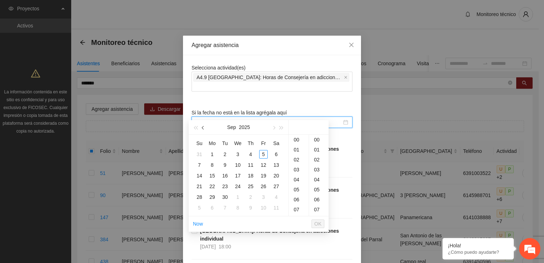
click at [203, 128] on span "button" at bounding box center [204, 128] width 4 height 4
type input "**********"
click at [263, 176] on div "20" at bounding box center [263, 175] width 9 height 9
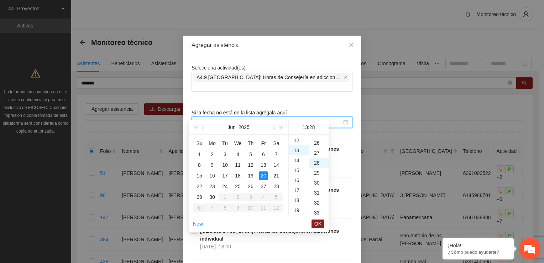
scroll to position [279, 0]
click at [298, 179] on div "17" at bounding box center [299, 179] width 20 height 10
type input "**********"
click at [317, 225] on span "OK" at bounding box center [317, 224] width 7 height 8
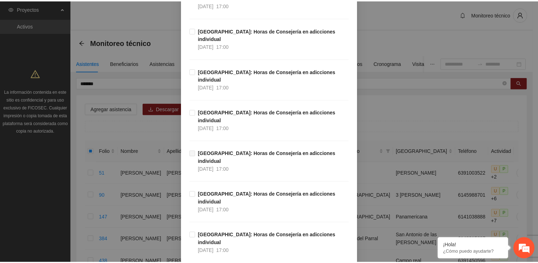
scroll to position [488, 0]
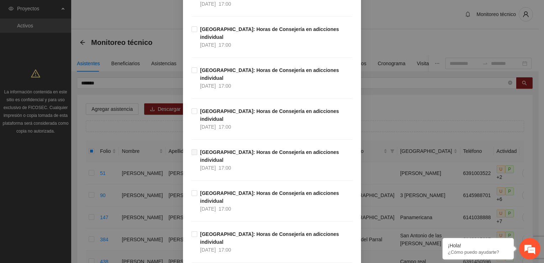
drag, startPoint x: 334, startPoint y: 247, endPoint x: 339, endPoint y: 241, distance: 7.7
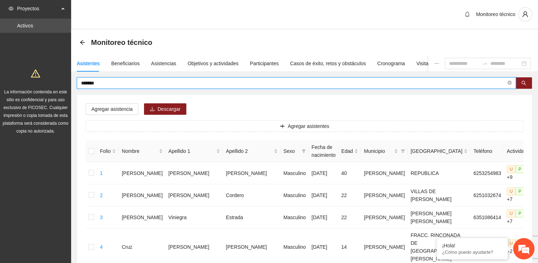
drag, startPoint x: 116, startPoint y: 81, endPoint x: 30, endPoint y: 83, distance: 85.8
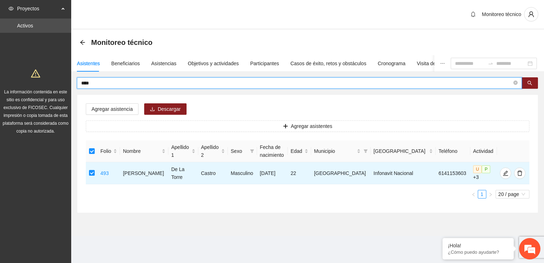
drag, startPoint x: 82, startPoint y: 81, endPoint x: 49, endPoint y: 79, distance: 32.5
click at [49, 79] on section "Proyectos Activos La información contenida en este sitio es confidencial y para…" at bounding box center [272, 131] width 544 height 263
type input "*******"
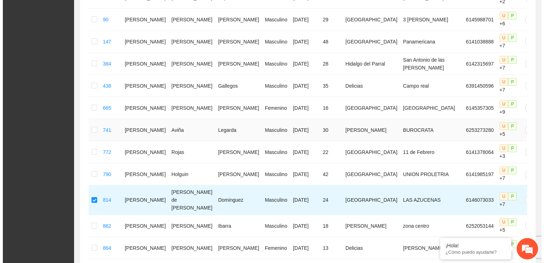
scroll to position [0, 0]
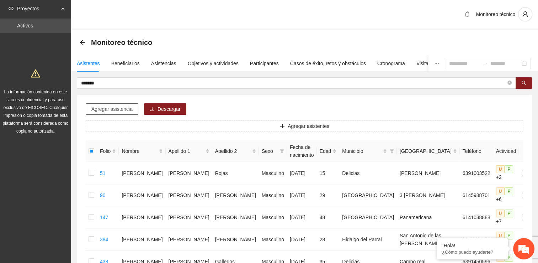
click at [107, 109] on span "Agregar asistencia" at bounding box center [111, 109] width 41 height 8
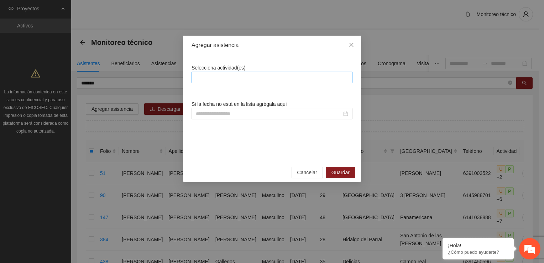
click at [207, 78] on div at bounding box center [271, 77] width 157 height 9
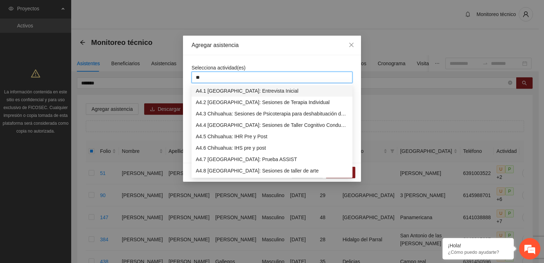
type input "***"
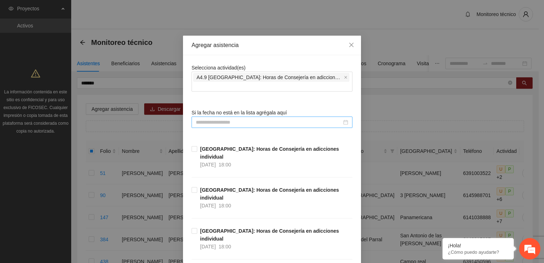
click at [244, 118] on div at bounding box center [271, 121] width 161 height 11
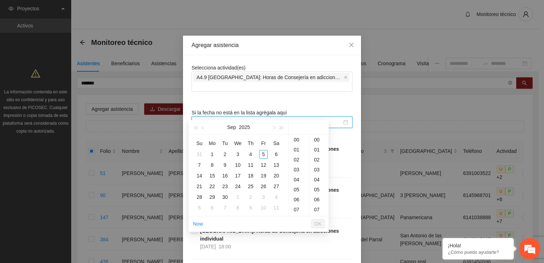
click at [242, 118] on input at bounding box center [269, 122] width 146 height 8
type input "**********"
click at [201, 128] on button "button" at bounding box center [203, 127] width 8 height 14
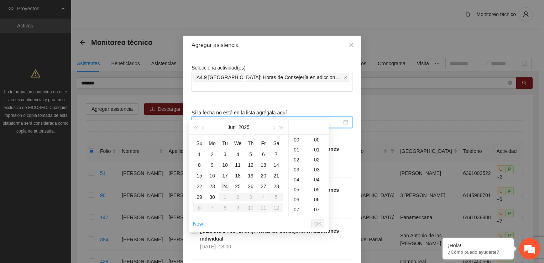
click at [223, 186] on div "24" at bounding box center [225, 186] width 9 height 9
click at [297, 180] on div "17" at bounding box center [299, 179] width 20 height 10
click at [320, 149] on div "30" at bounding box center [319, 149] width 20 height 10
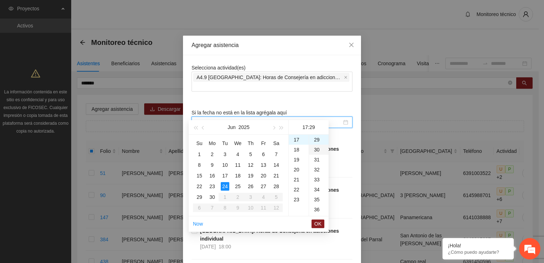
type input "**********"
click at [319, 222] on span "OK" at bounding box center [317, 224] width 7 height 8
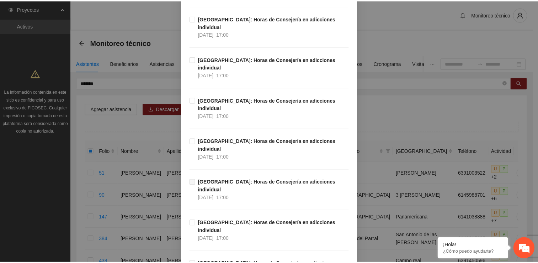
scroll to position [488, 0]
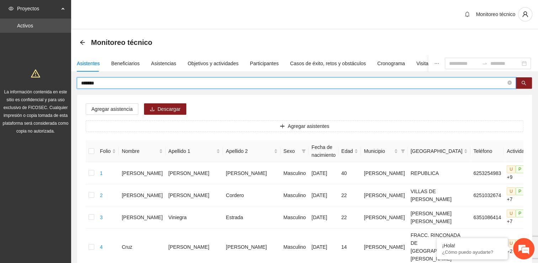
drag, startPoint x: 115, startPoint y: 83, endPoint x: 37, endPoint y: 77, distance: 77.4
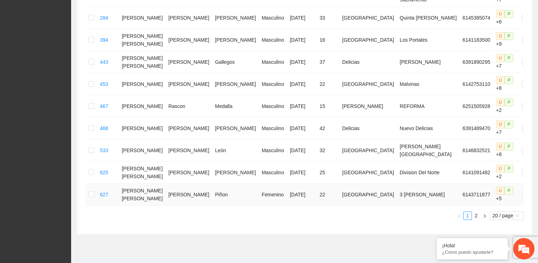
scroll to position [399, 0]
click at [477, 211] on link "2" at bounding box center [477, 215] width 8 height 8
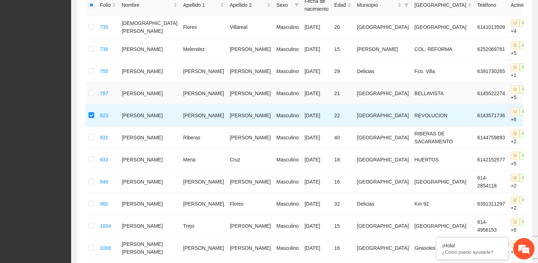
scroll to position [0, 0]
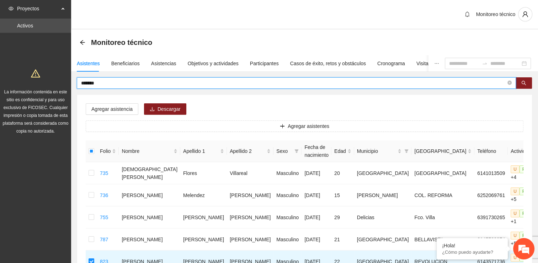
drag, startPoint x: 120, startPoint y: 84, endPoint x: 17, endPoint y: 77, distance: 103.1
click at [21, 78] on section "Proyectos Activos La información contenida en este sitio es confidencial y para…" at bounding box center [269, 249] width 538 height 498
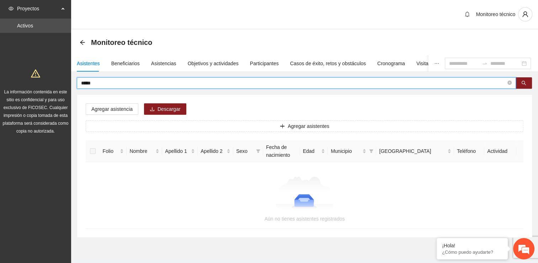
drag, startPoint x: 99, startPoint y: 81, endPoint x: 15, endPoint y: 76, distance: 83.4
click at [15, 76] on section "Proyectos Activos La información contenida en este sitio es confidencial y para…" at bounding box center [269, 140] width 538 height 280
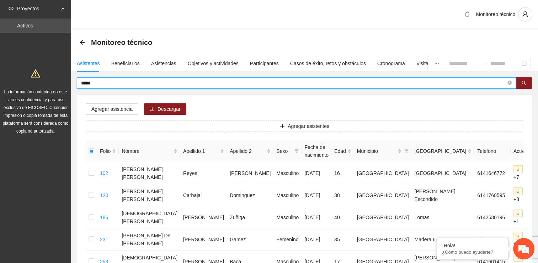
drag, startPoint x: 109, startPoint y: 83, endPoint x: 64, endPoint y: 82, distance: 44.8
type input "****"
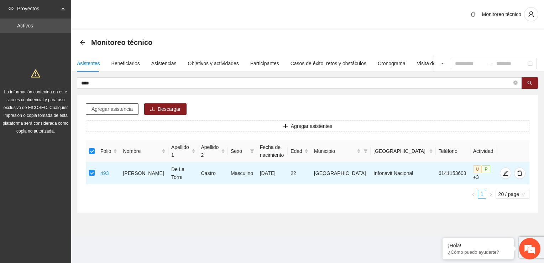
click at [102, 108] on span "Agregar asistencia" at bounding box center [111, 109] width 41 height 8
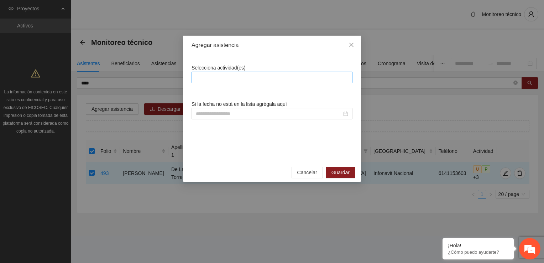
click at [210, 78] on div at bounding box center [271, 77] width 157 height 9
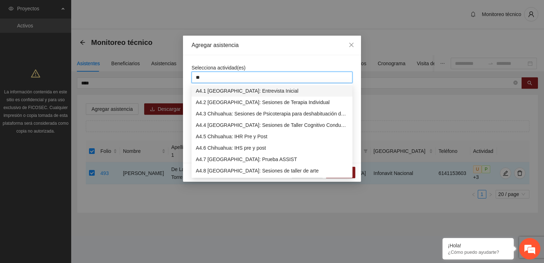
type input "***"
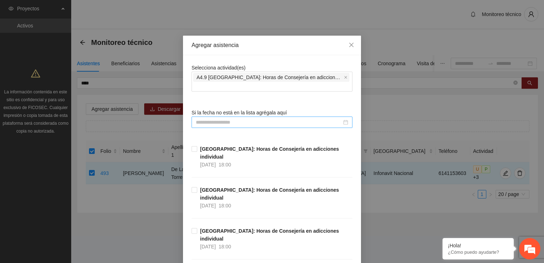
click at [230, 118] on input at bounding box center [269, 122] width 146 height 8
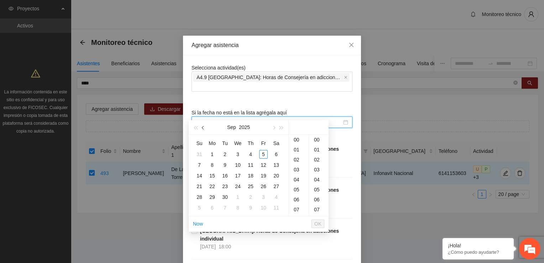
click at [200, 129] on button "button" at bounding box center [203, 127] width 8 height 14
click at [201, 128] on button "button" at bounding box center [203, 127] width 8 height 14
drag, startPoint x: 264, startPoint y: 186, endPoint x: 269, endPoint y: 188, distance: 5.7
click at [264, 185] on div "27" at bounding box center [263, 186] width 9 height 9
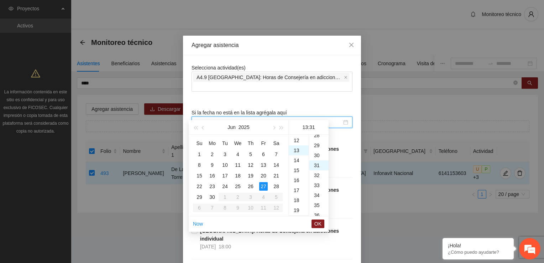
scroll to position [309, 0]
click at [296, 199] on div "19" at bounding box center [299, 199] width 20 height 10
drag, startPoint x: 316, startPoint y: 144, endPoint x: 310, endPoint y: 166, distance: 22.4
click at [316, 144] on div "30" at bounding box center [319, 144] width 20 height 10
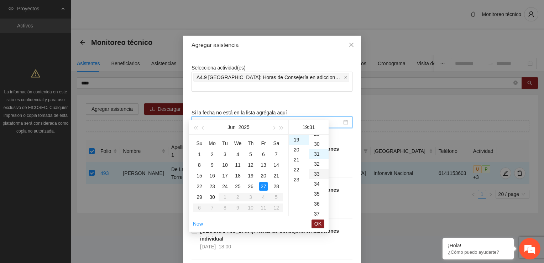
type input "**********"
click at [316, 224] on span "OK" at bounding box center [317, 224] width 7 height 8
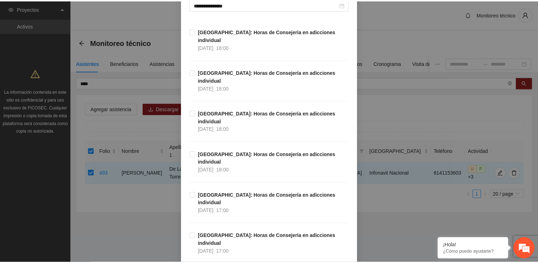
scroll to position [488, 0]
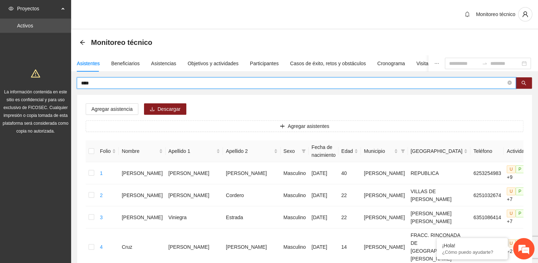
drag, startPoint x: 96, startPoint y: 83, endPoint x: 49, endPoint y: 78, distance: 47.2
type input "*******"
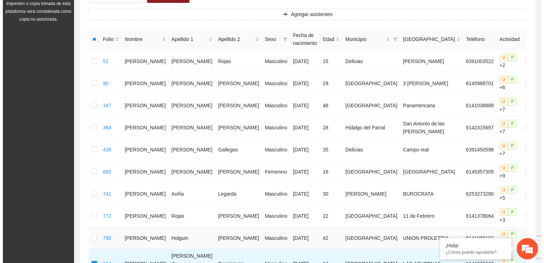
scroll to position [0, 0]
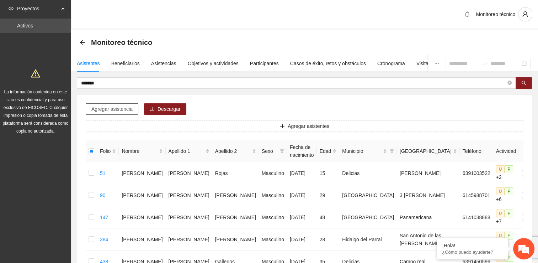
click at [107, 111] on span "Agregar asistencia" at bounding box center [111, 109] width 41 height 8
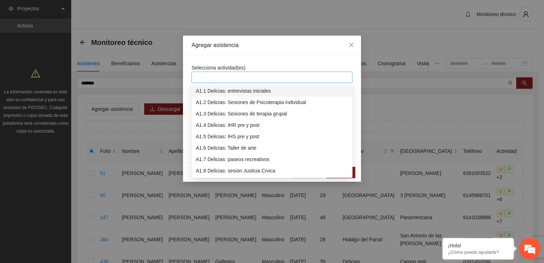
click at [217, 75] on div at bounding box center [271, 77] width 157 height 9
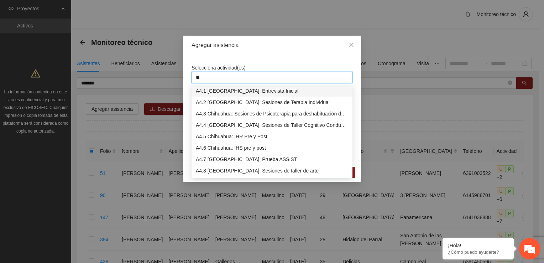
type input "***"
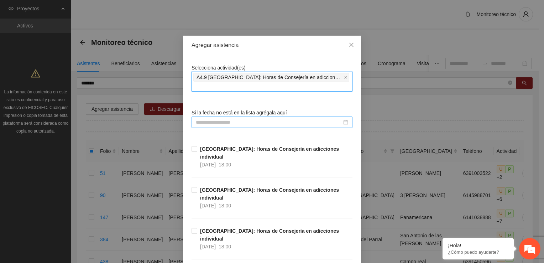
click at [219, 118] on input at bounding box center [269, 122] width 146 height 8
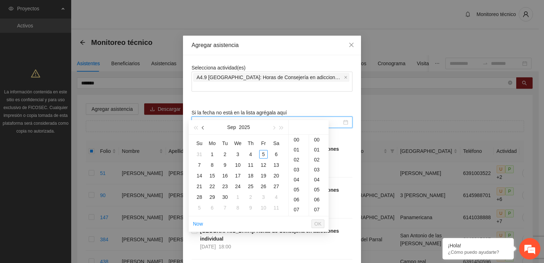
click at [202, 129] on button "button" at bounding box center [203, 127] width 8 height 14
click at [202, 129] on span "button" at bounding box center [204, 128] width 4 height 4
type input "**********"
click at [212, 196] on div "30" at bounding box center [212, 196] width 9 height 9
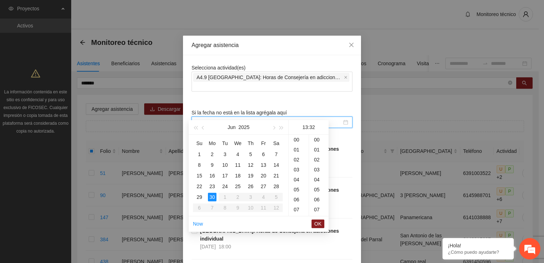
scroll to position [319, 0]
click at [297, 197] on div "19" at bounding box center [299, 199] width 20 height 10
click at [317, 147] on div "30" at bounding box center [319, 148] width 20 height 10
type input "**********"
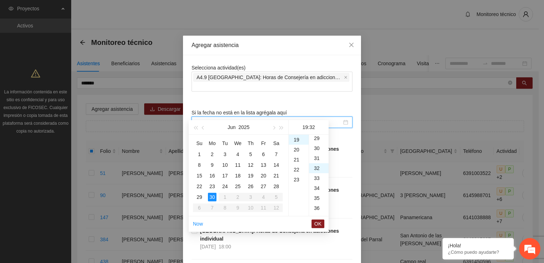
scroll to position [299, 0]
click at [316, 223] on span "OK" at bounding box center [317, 224] width 7 height 8
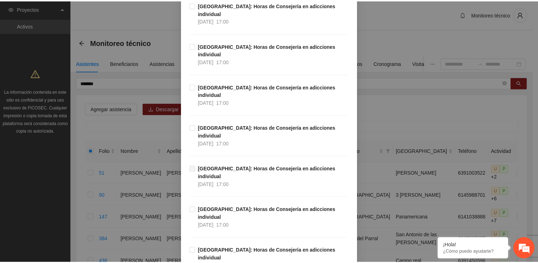
scroll to position [485, 0]
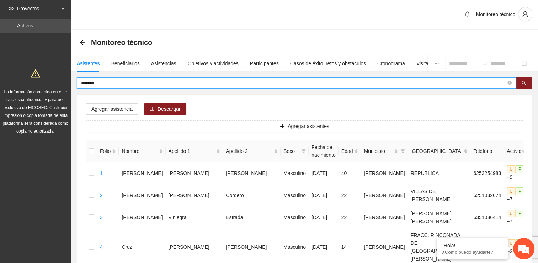
drag, startPoint x: 138, startPoint y: 81, endPoint x: 0, endPoint y: 64, distance: 139.5
click at [0, 64] on html "Proyectos Activos La información contenida en este sitio es confidencial y para…" at bounding box center [269, 131] width 538 height 263
type input "*****"
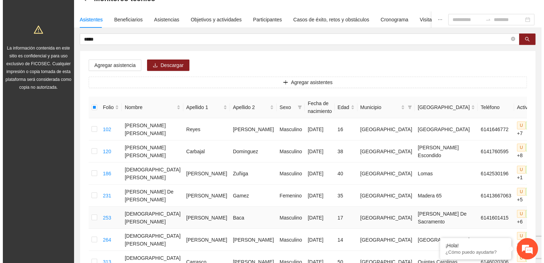
scroll to position [0, 0]
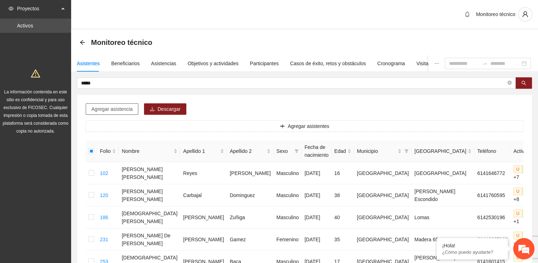
click at [112, 105] on button "Agregar asistencia" at bounding box center [112, 108] width 53 height 11
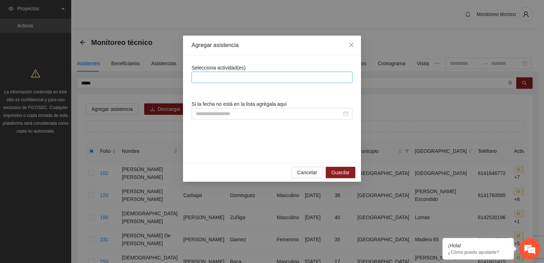
click at [222, 79] on div at bounding box center [271, 77] width 157 height 9
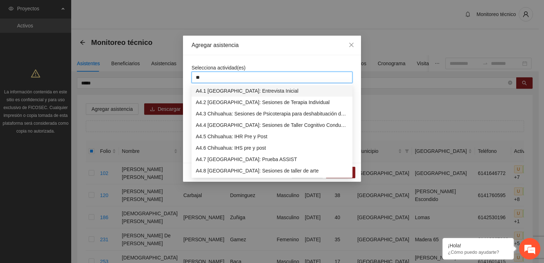
type input "***"
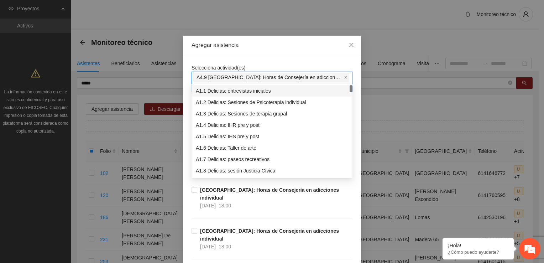
drag, startPoint x: 277, startPoint y: 62, endPoint x: 268, endPoint y: 89, distance: 29.1
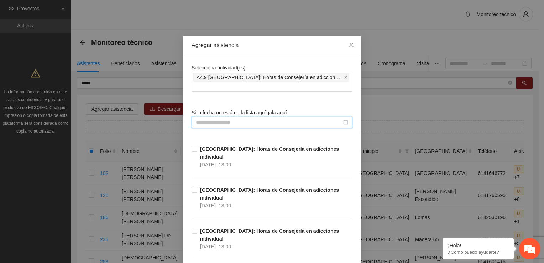
click at [209, 118] on input at bounding box center [269, 122] width 146 height 8
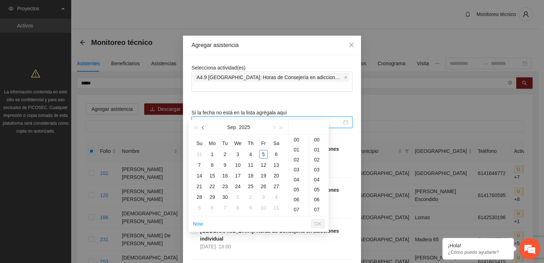
click at [202, 126] on button "button" at bounding box center [203, 127] width 8 height 14
click at [265, 164] on div "13" at bounding box center [263, 164] width 9 height 9
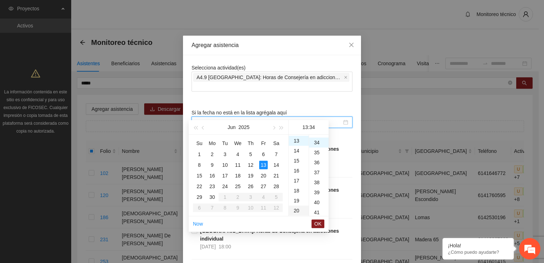
type input "**********"
click at [320, 223] on span "OK" at bounding box center [317, 224] width 7 height 8
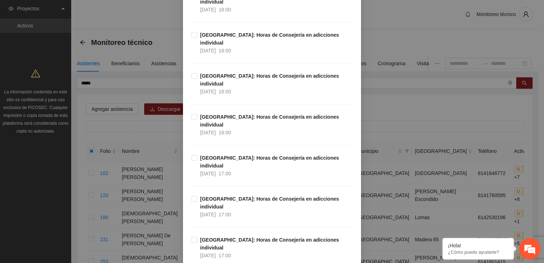
scroll to position [488, 0]
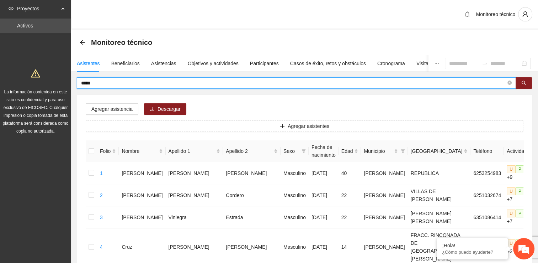
drag, startPoint x: 102, startPoint y: 80, endPoint x: 90, endPoint y: 81, distance: 12.1
click at [90, 81] on input "*****" at bounding box center [293, 83] width 425 height 8
click at [99, 80] on input "*****" at bounding box center [293, 83] width 425 height 8
click at [98, 83] on input "*****" at bounding box center [293, 83] width 425 height 8
type input "*"
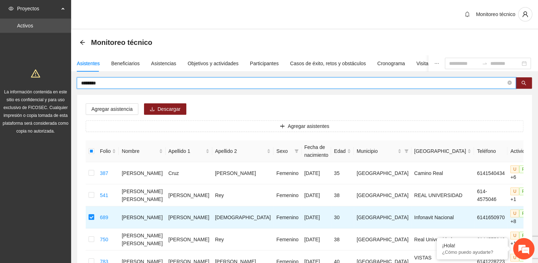
drag, startPoint x: 120, startPoint y: 85, endPoint x: 26, endPoint y: 83, distance: 93.2
click at [26, 83] on section "Proyectos Activos La información contenida en este sitio es confidencial y para…" at bounding box center [269, 205] width 538 height 410
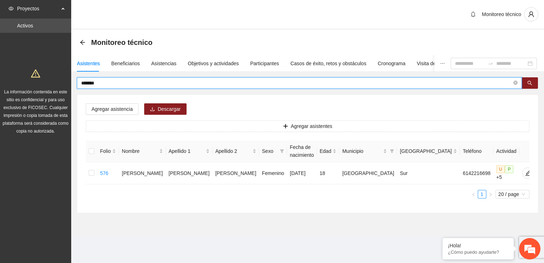
drag, startPoint x: 108, startPoint y: 81, endPoint x: 61, endPoint y: 84, distance: 47.0
click at [59, 84] on section "Proyectos Activos La información contenida en este sitio es confidencial y para…" at bounding box center [272, 131] width 544 height 263
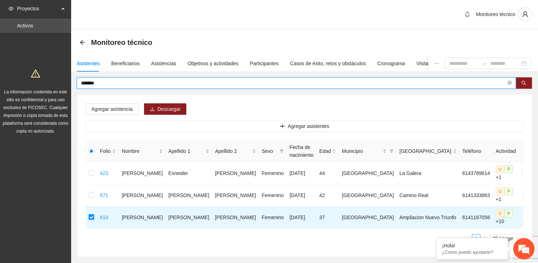
drag, startPoint x: 115, startPoint y: 84, endPoint x: 25, endPoint y: 85, distance: 90.0
click at [25, 85] on section "Proyectos Activos La información contenida en este sitio es confidencial y para…" at bounding box center [269, 150] width 538 height 300
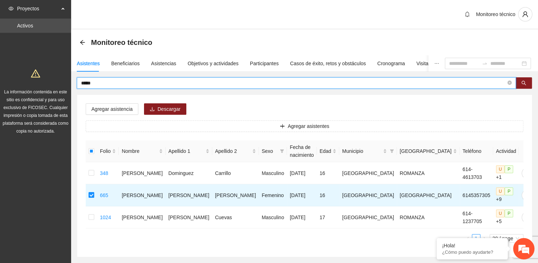
drag, startPoint x: 107, startPoint y: 83, endPoint x: 64, endPoint y: 85, distance: 42.7
click at [64, 85] on section "Proyectos Activos La información contenida en este sitio es confidencial y para…" at bounding box center [269, 150] width 538 height 300
type input "*****"
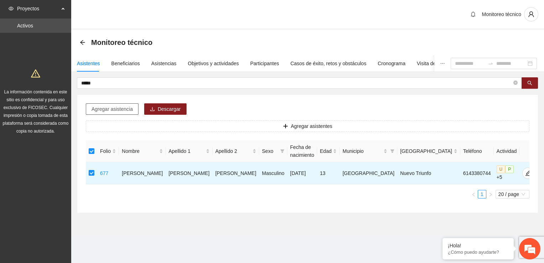
click at [117, 109] on span "Agregar asistencia" at bounding box center [111, 109] width 41 height 8
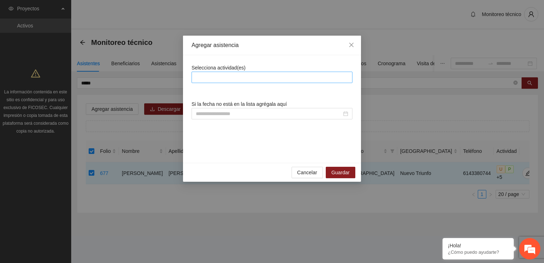
click at [206, 75] on div at bounding box center [271, 77] width 157 height 9
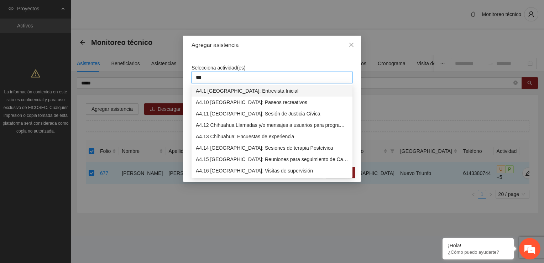
type input "****"
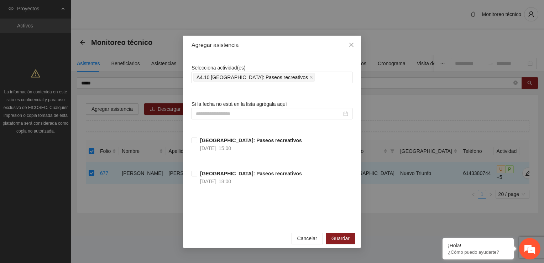
click at [276, 62] on div "Selecciona actividad(es) A4.10 Chihuahua: Paseos recreativos Si la fecha no est…" at bounding box center [272, 141] width 178 height 173
click at [248, 110] on input at bounding box center [269, 114] width 146 height 8
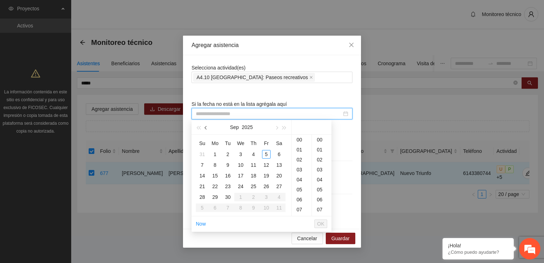
click at [206, 129] on span "button" at bounding box center [207, 128] width 4 height 4
click at [266, 153] on div "6" at bounding box center [266, 154] width 9 height 9
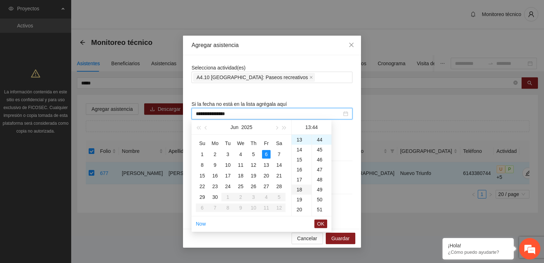
click at [300, 189] on div "18" at bounding box center [301, 189] width 20 height 10
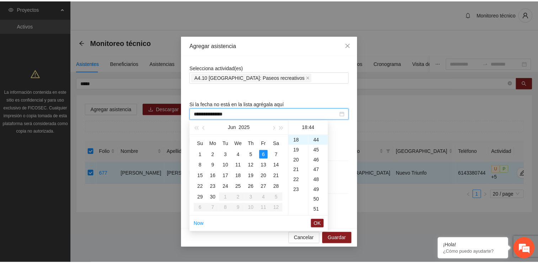
scroll to position [0, 0]
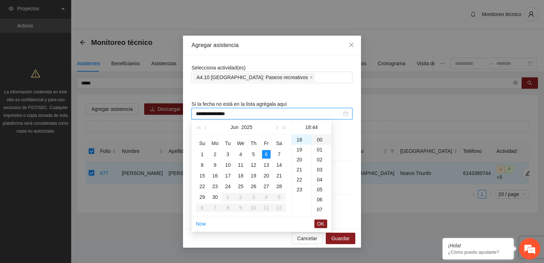
click at [319, 139] on div "00" at bounding box center [322, 139] width 20 height 10
type input "**********"
click at [325, 221] on button "OK" at bounding box center [320, 223] width 13 height 9
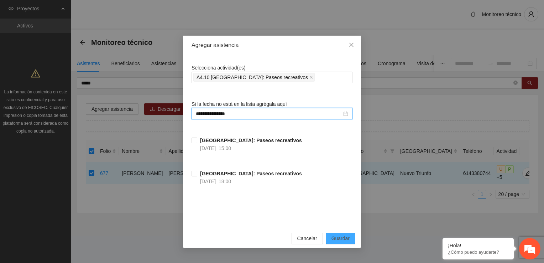
click at [337, 236] on span "Guardar" at bounding box center [340, 238] width 18 height 8
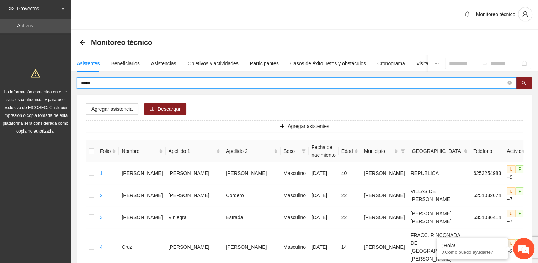
drag, startPoint x: 99, startPoint y: 82, endPoint x: 69, endPoint y: 78, distance: 30.2
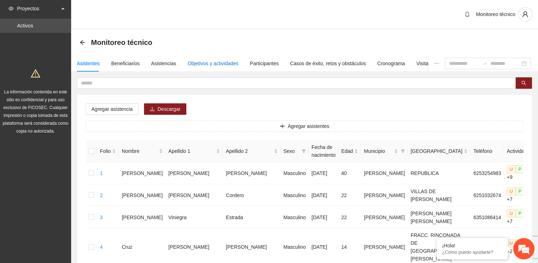
click at [224, 65] on div "Objetivos y actividades" at bounding box center [213, 63] width 51 height 8
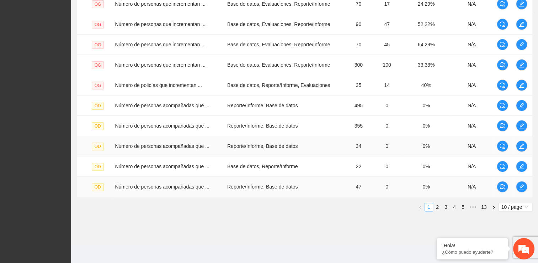
scroll to position [201, 0]
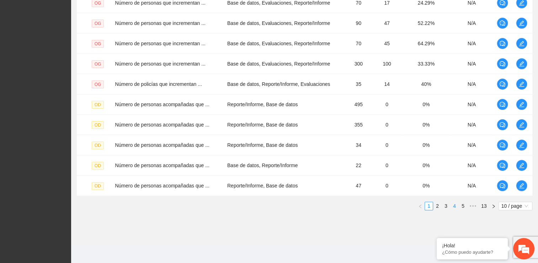
click at [455, 202] on link "4" at bounding box center [455, 206] width 8 height 8
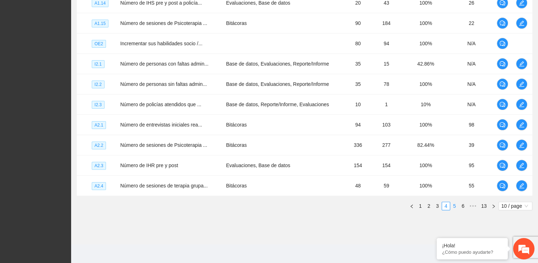
click at [456, 205] on link "5" at bounding box center [455, 206] width 8 height 8
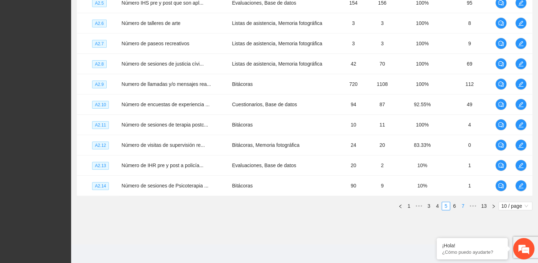
click at [454, 204] on link "6" at bounding box center [455, 206] width 8 height 8
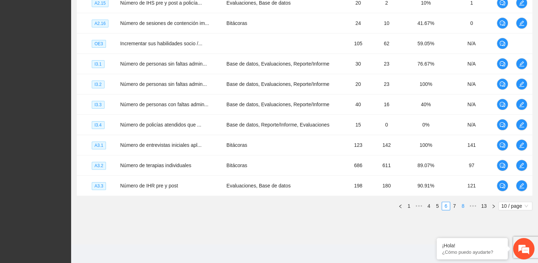
click at [462, 204] on link "8" at bounding box center [463, 206] width 8 height 8
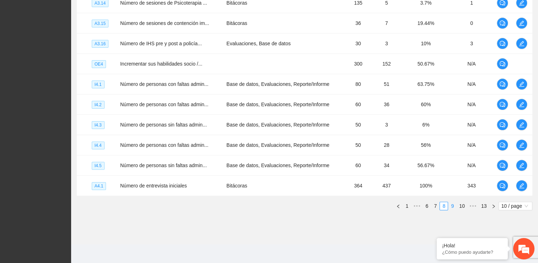
click at [452, 203] on link "9" at bounding box center [453, 206] width 8 height 8
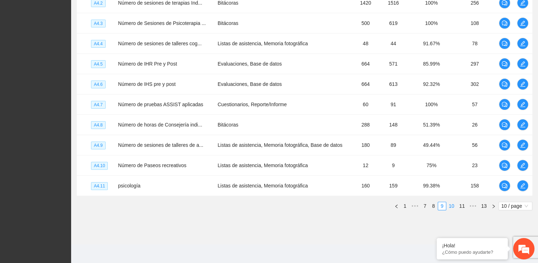
click at [451, 204] on link "10" at bounding box center [452, 206] width 10 height 8
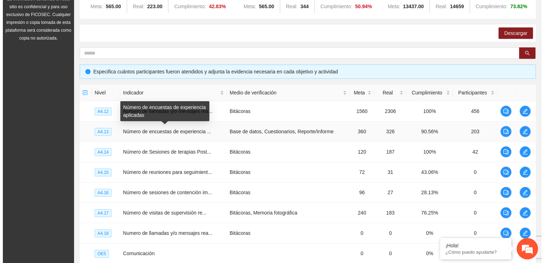
scroll to position [94, 0]
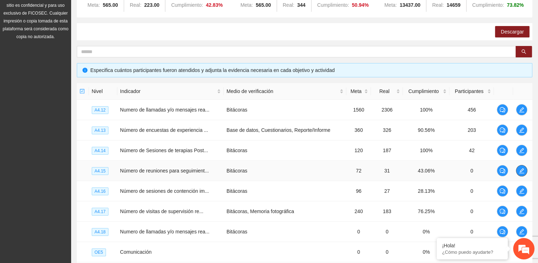
click at [522, 170] on icon "edit" at bounding box center [522, 171] width 6 height 6
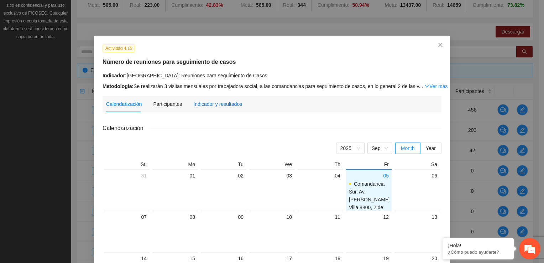
click at [211, 104] on div "Indicador y resultados" at bounding box center [217, 104] width 49 height 8
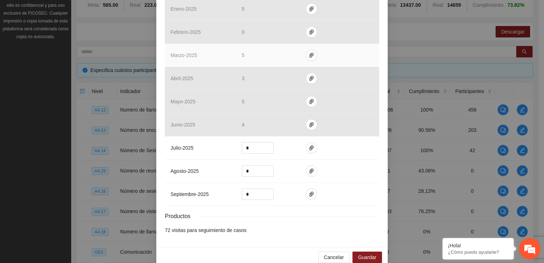
scroll to position [269, 0]
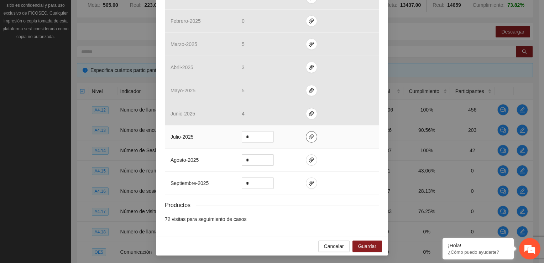
click at [308, 136] on icon "paper-clip" at bounding box center [311, 137] width 6 height 6
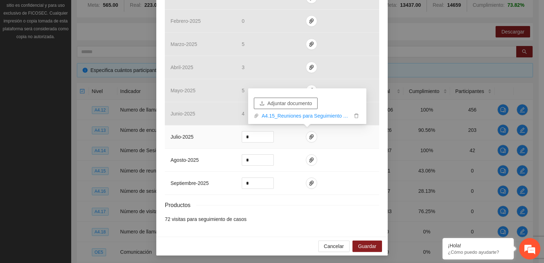
click at [296, 104] on span "Adjuntar documento" at bounding box center [289, 103] width 44 height 8
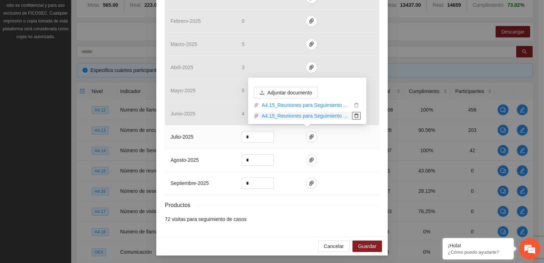
click at [355, 114] on icon "delete" at bounding box center [356, 116] width 4 height 5
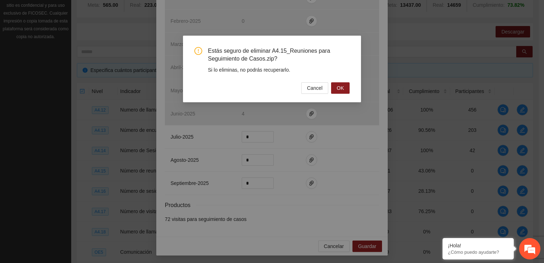
click at [341, 51] on span "Estás seguro de eliminar A4.15_Reuniones para Seguimiento de Casos.zip?" at bounding box center [279, 55] width 142 height 16
click at [315, 89] on span "Cancel" at bounding box center [315, 88] width 16 height 8
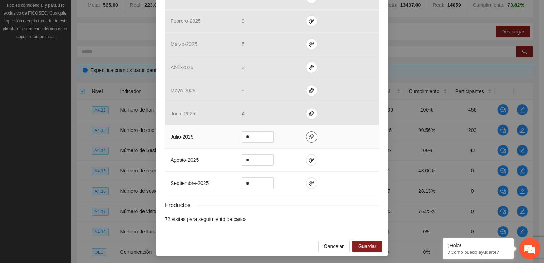
click at [308, 137] on icon "paper-clip" at bounding box center [311, 137] width 6 height 6
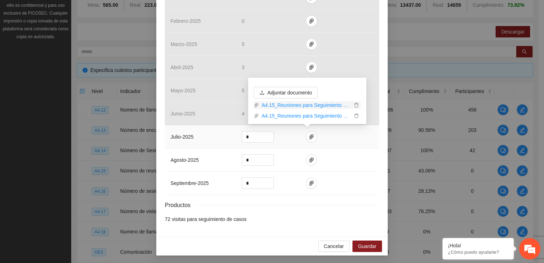
click at [257, 107] on icon "paper-clip" at bounding box center [256, 104] width 5 height 5
click at [274, 105] on link "A4.15_Reuniones para Seguimiento de Casos.zip" at bounding box center [305, 105] width 93 height 8
click at [324, 116] on link "A4.15_Reuniones para Seguimiento de Casos.zip" at bounding box center [305, 116] width 93 height 8
click at [355, 114] on icon "delete" at bounding box center [356, 116] width 4 height 5
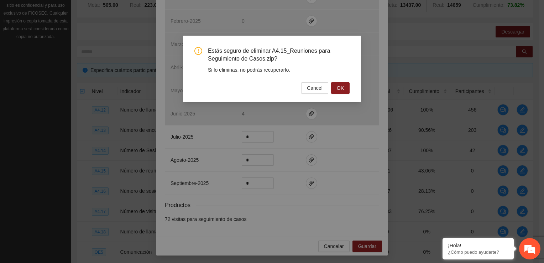
click at [336, 58] on span "Estás seguro de eliminar A4.15_Reuniones para Seguimiento de Casos.zip?" at bounding box center [279, 55] width 142 height 16
click at [317, 86] on span "Cancel" at bounding box center [315, 88] width 16 height 8
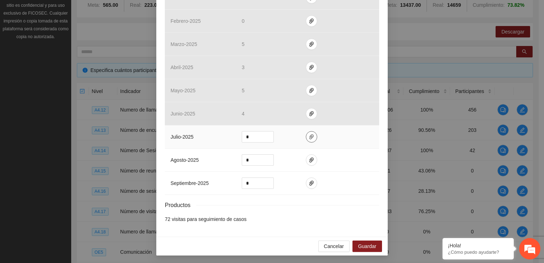
click at [309, 136] on icon "paper-clip" at bounding box center [311, 136] width 4 height 5
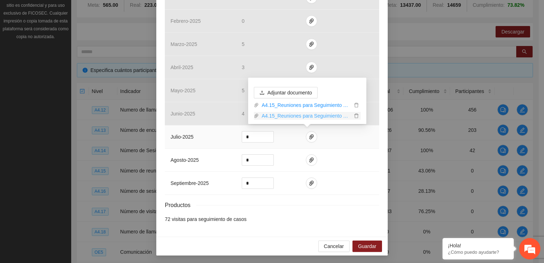
click at [259, 116] on link "A4.15_Reuniones para Seguimiento de Casos.zip" at bounding box center [305, 116] width 93 height 8
click at [355, 116] on icon "delete" at bounding box center [356, 115] width 5 height 5
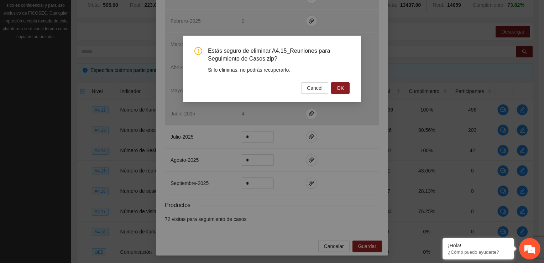
click at [339, 62] on span "Estás seguro de eliminar A4.15_Reuniones para Seguimiento de Casos.zip?" at bounding box center [279, 55] width 142 height 16
click at [343, 89] on span "OK" at bounding box center [340, 88] width 7 height 8
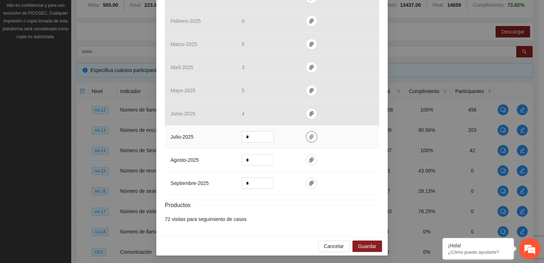
click at [308, 137] on icon "paper-clip" at bounding box center [311, 137] width 6 height 6
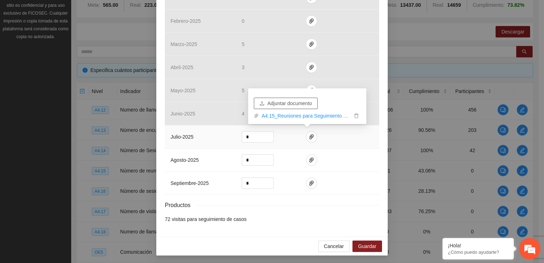
click at [283, 106] on span "Adjuntar documento" at bounding box center [289, 103] width 44 height 8
click at [290, 101] on span "Adjuntar documento" at bounding box center [289, 103] width 44 height 8
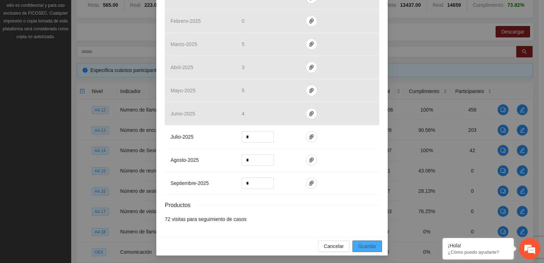
click at [364, 244] on span "Guardar" at bounding box center [367, 246] width 18 height 8
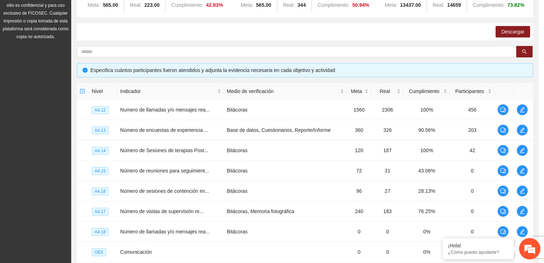
scroll to position [233, 0]
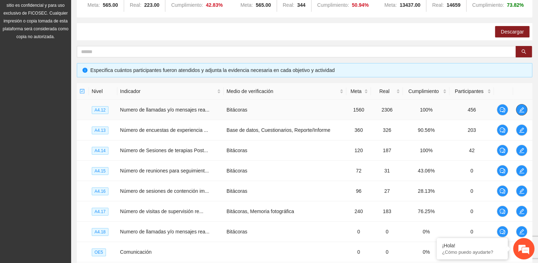
click at [522, 107] on icon "edit" at bounding box center [522, 110] width 6 height 6
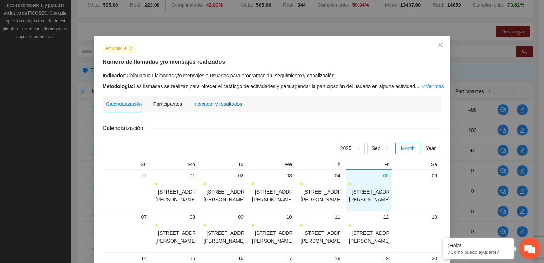
click at [208, 105] on div "Indicador y resultados" at bounding box center [217, 104] width 49 height 8
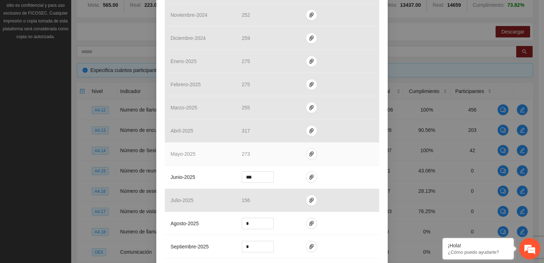
scroll to position [213, 0]
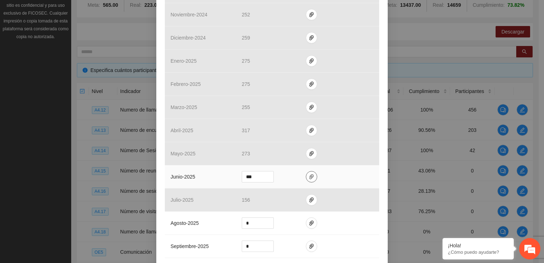
click at [310, 177] on span "paper-clip" at bounding box center [311, 177] width 11 height 6
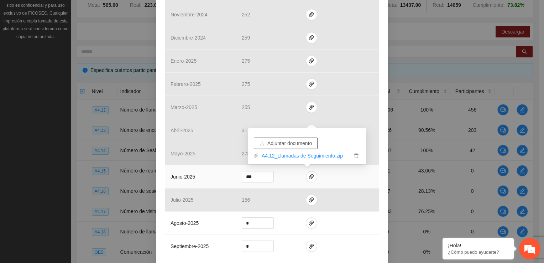
click at [272, 141] on span "Adjuntar documento" at bounding box center [289, 143] width 44 height 8
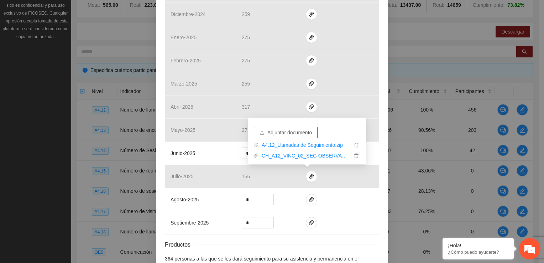
scroll to position [276, 0]
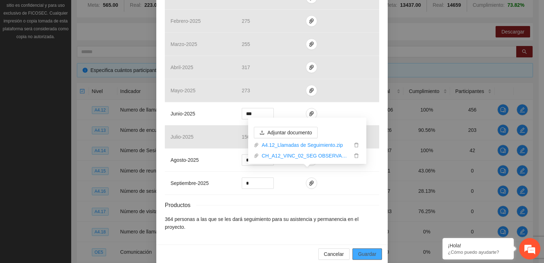
click at [364, 250] on span "Guardar" at bounding box center [367, 254] width 18 height 8
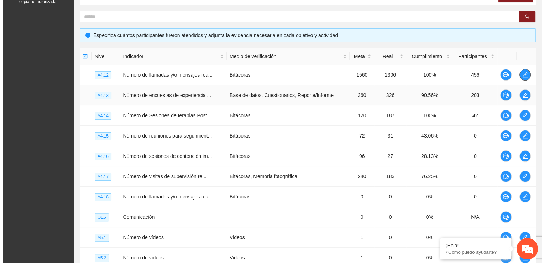
scroll to position [130, 0]
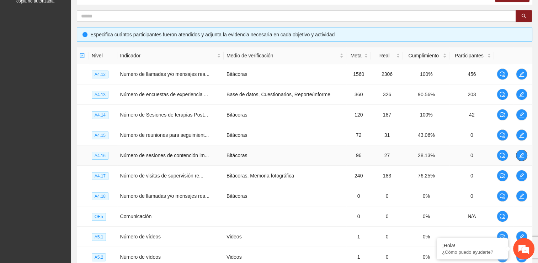
click at [522, 153] on icon "edit" at bounding box center [522, 155] width 6 height 6
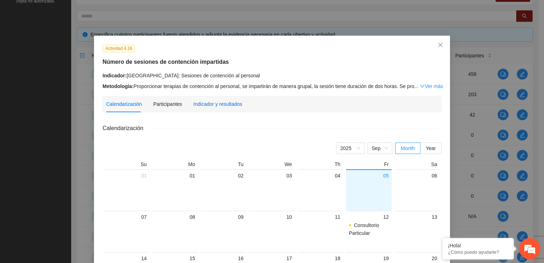
click at [213, 106] on div "Indicador y resultados" at bounding box center [217, 104] width 49 height 8
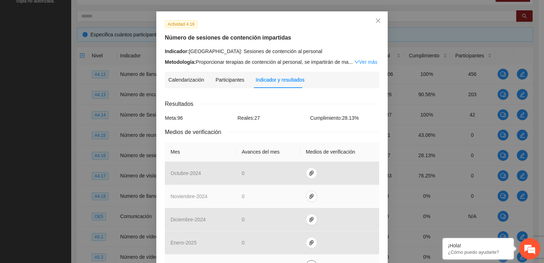
scroll to position [213, 0]
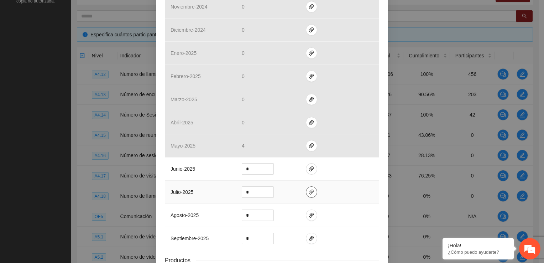
click at [308, 192] on icon "paper-clip" at bounding box center [311, 192] width 6 height 6
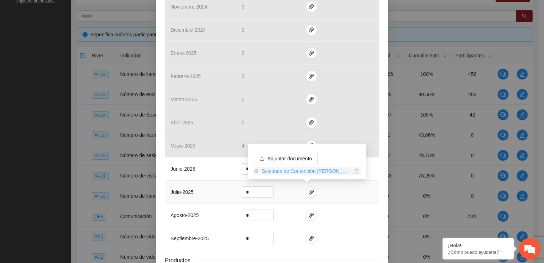
click at [274, 170] on link "Sesiones de Contención Julio.pdf" at bounding box center [305, 171] width 93 height 8
